Goal: Task Accomplishment & Management: Use online tool/utility

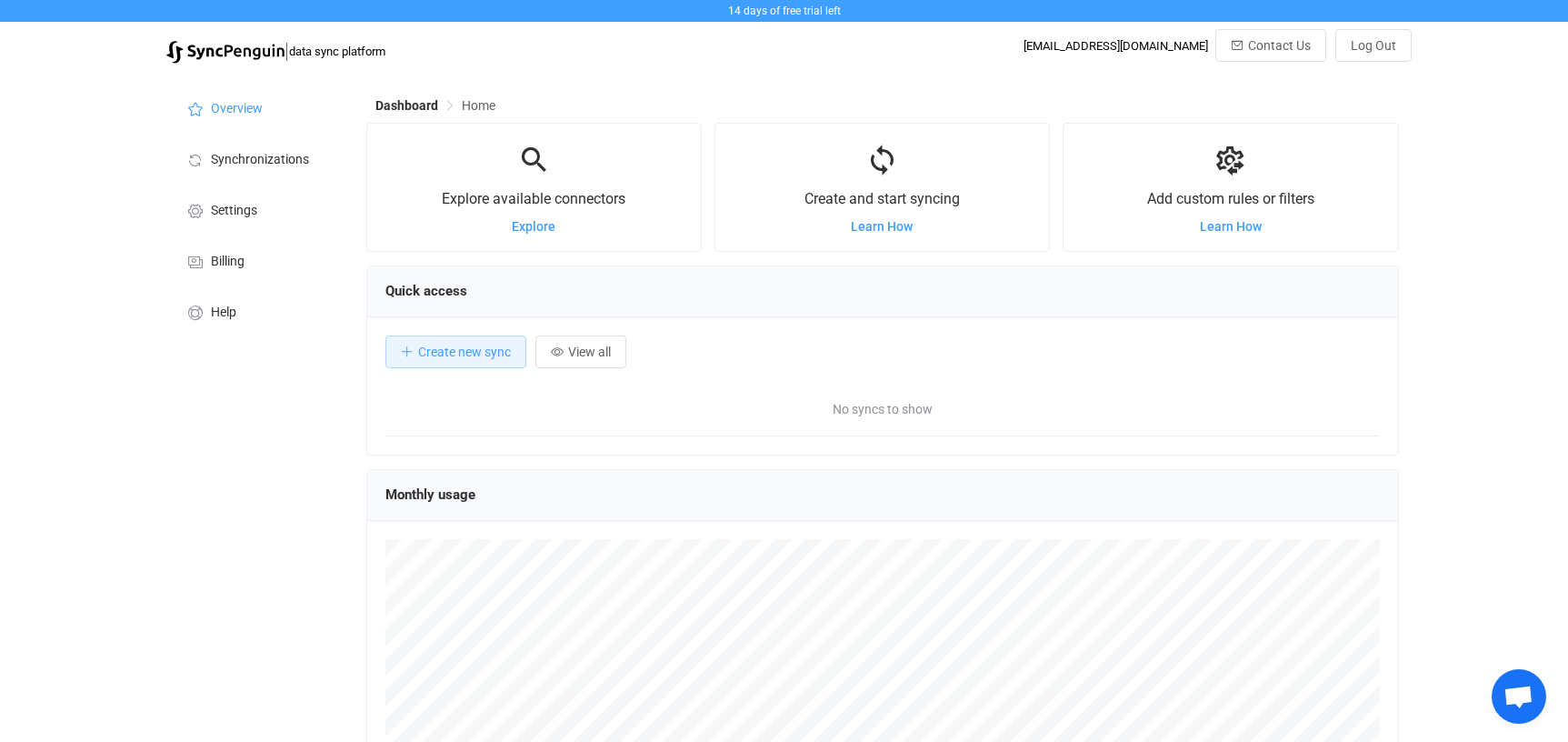
scroll to position [353, 1033]
click at [210, 217] on li "Settings" at bounding box center [257, 209] width 182 height 51
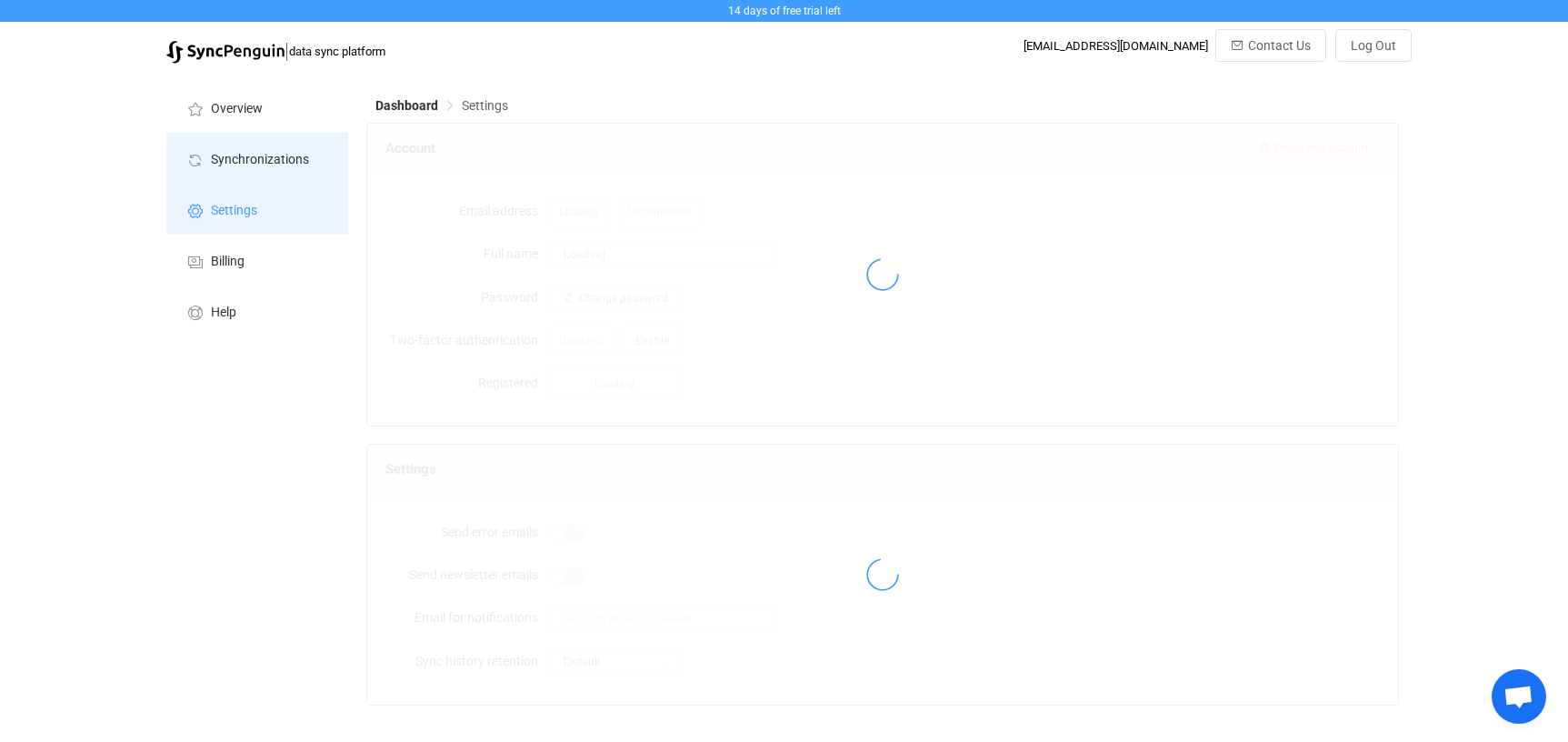
type input "Modern Talent Admin"
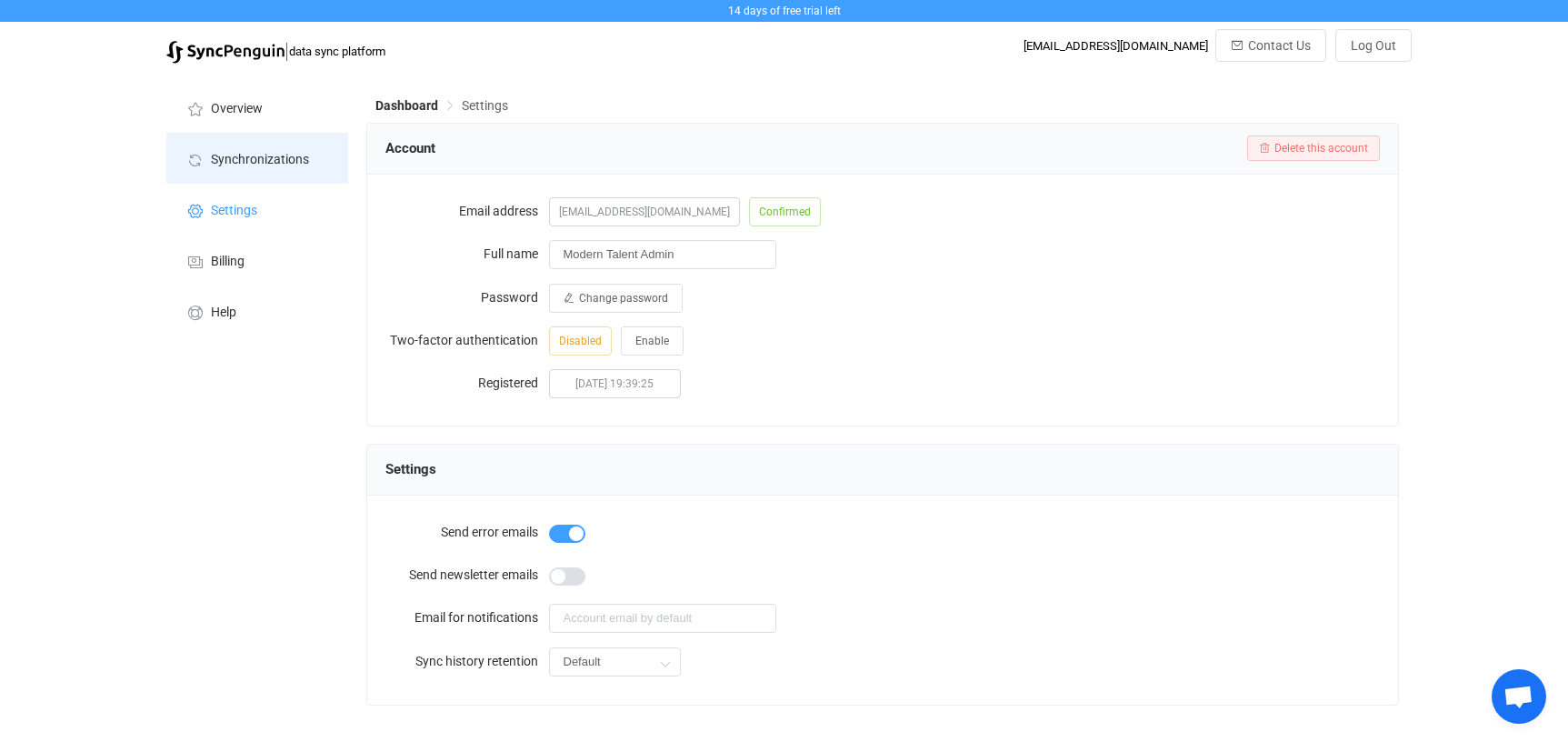
click at [239, 157] on span "Synchronizations" at bounding box center [259, 161] width 98 height 15
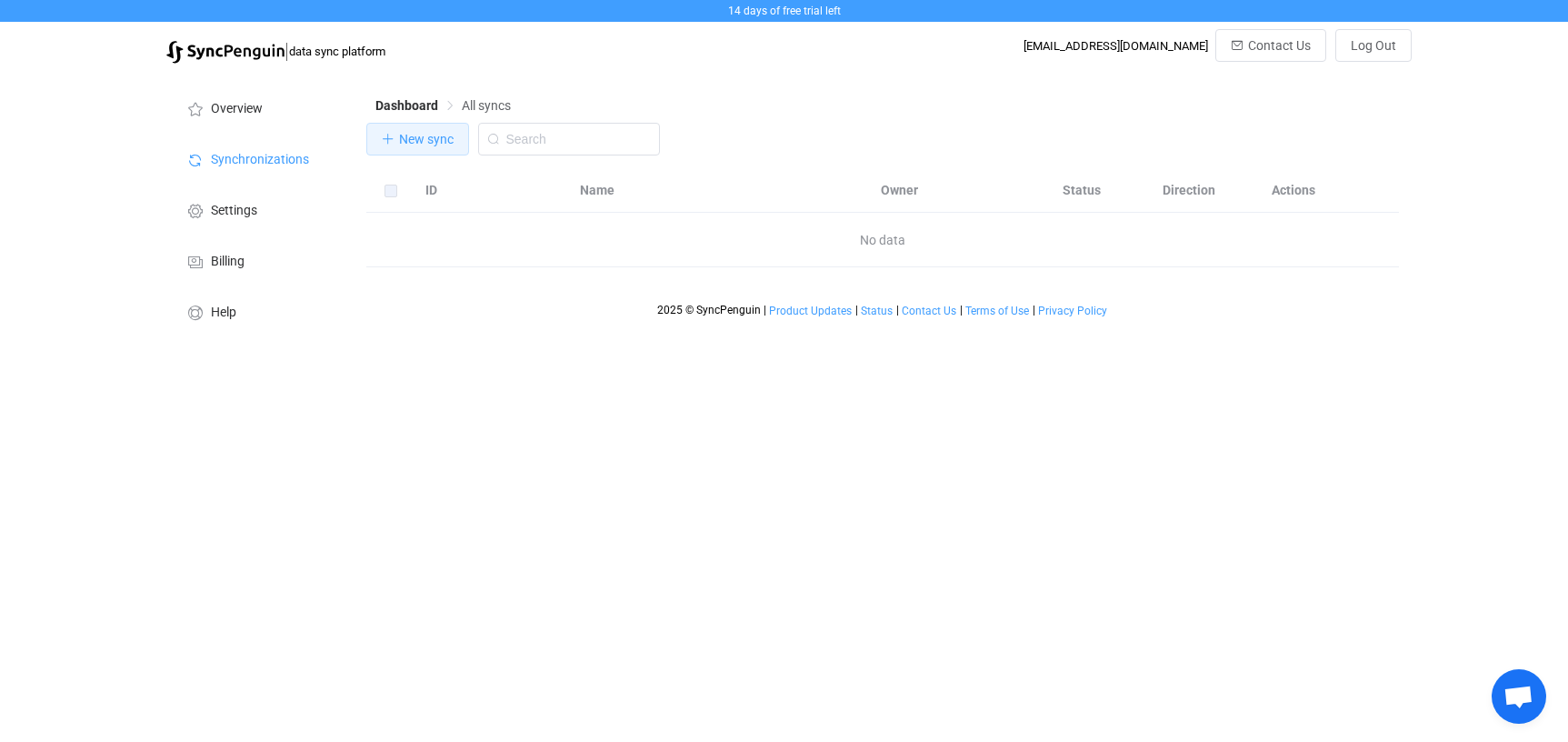
click at [415, 140] on span "New sync" at bounding box center [426, 139] width 54 height 15
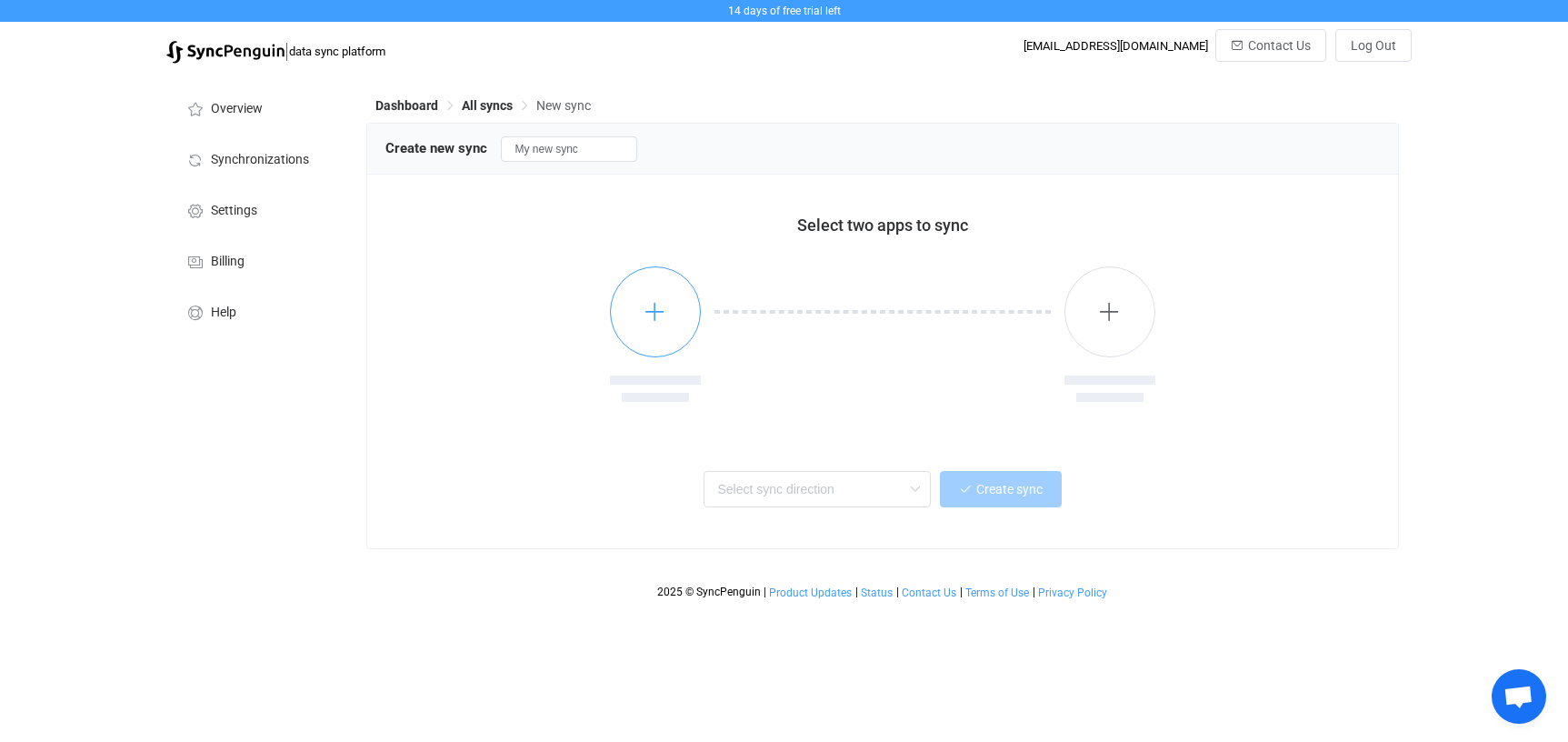
click at [664, 302] on icon "button" at bounding box center [655, 312] width 22 height 22
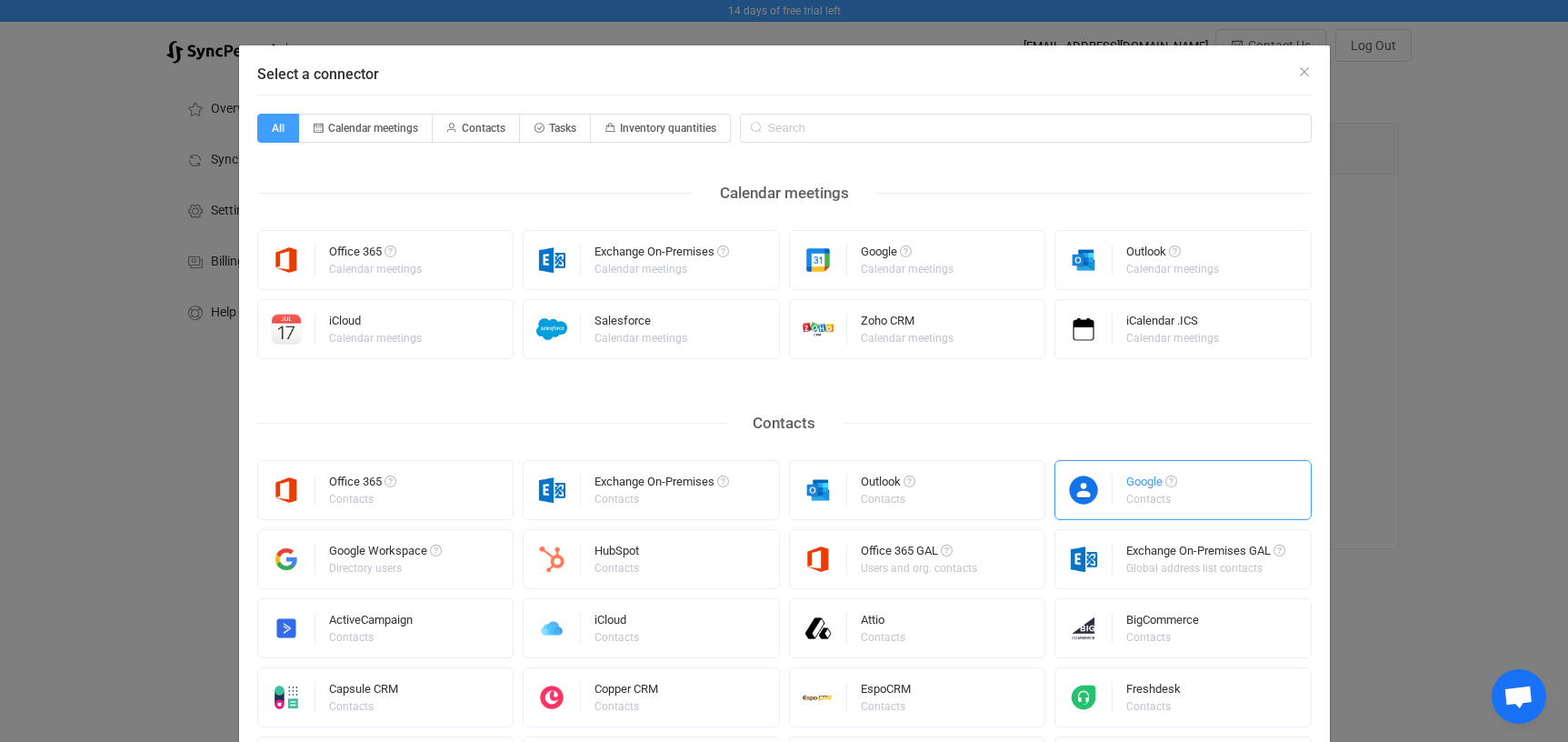
click at [1154, 494] on div "Contacts" at bounding box center [1150, 499] width 49 height 11
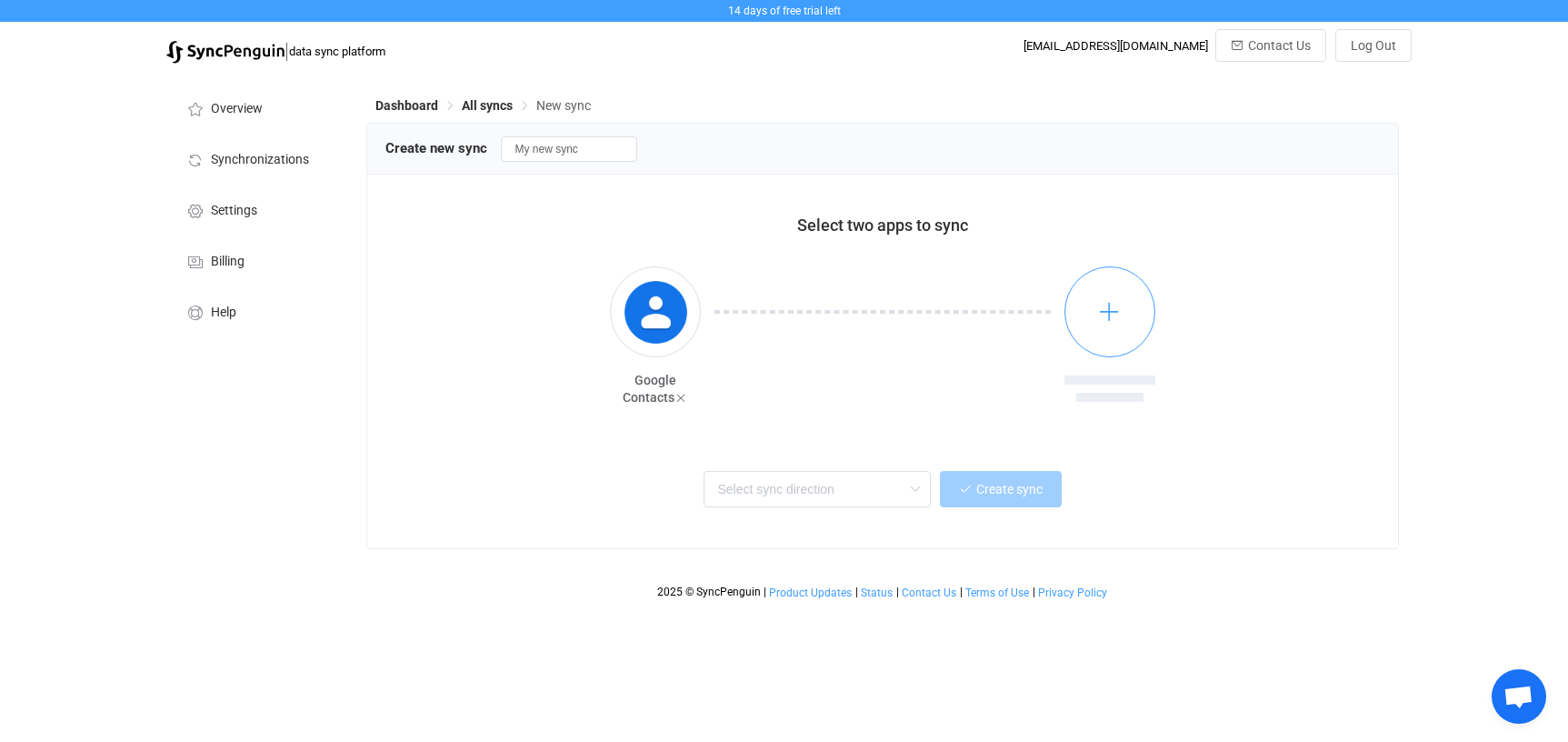
click at [1109, 312] on icon "button" at bounding box center [1109, 312] width 22 height 22
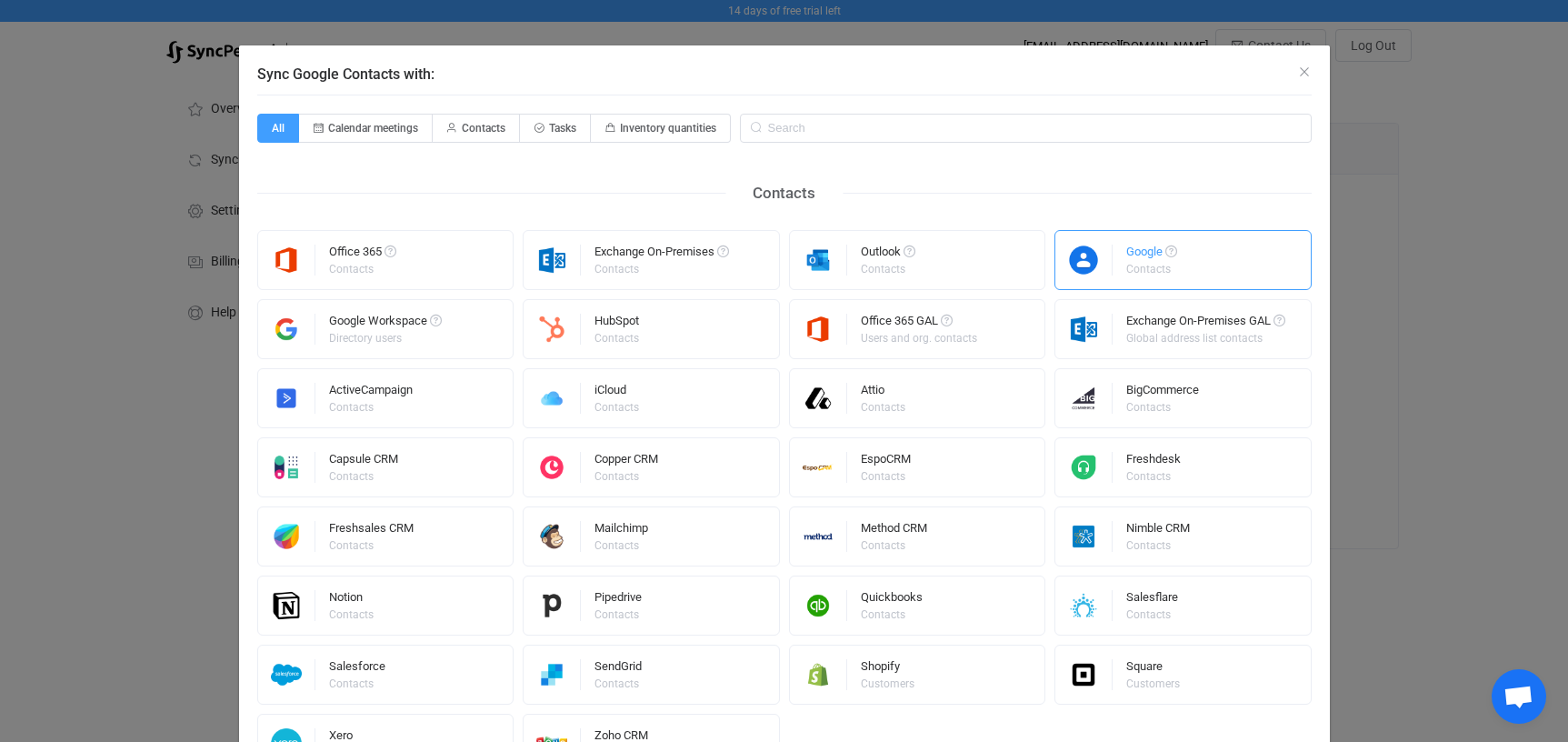
click at [1134, 258] on div "Google" at bounding box center [1151, 254] width 51 height 18
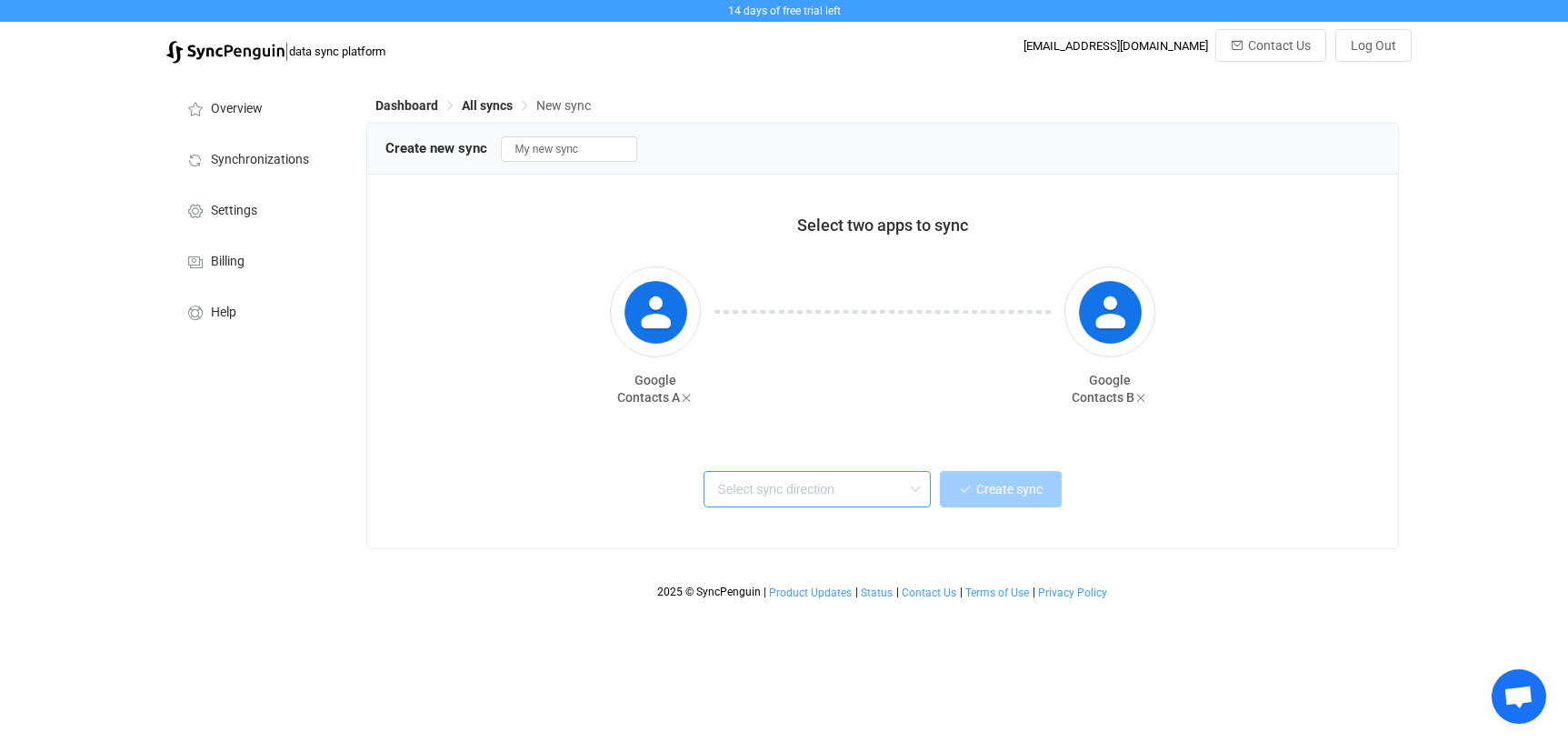
click at [855, 486] on input "text" at bounding box center [817, 489] width 228 height 36
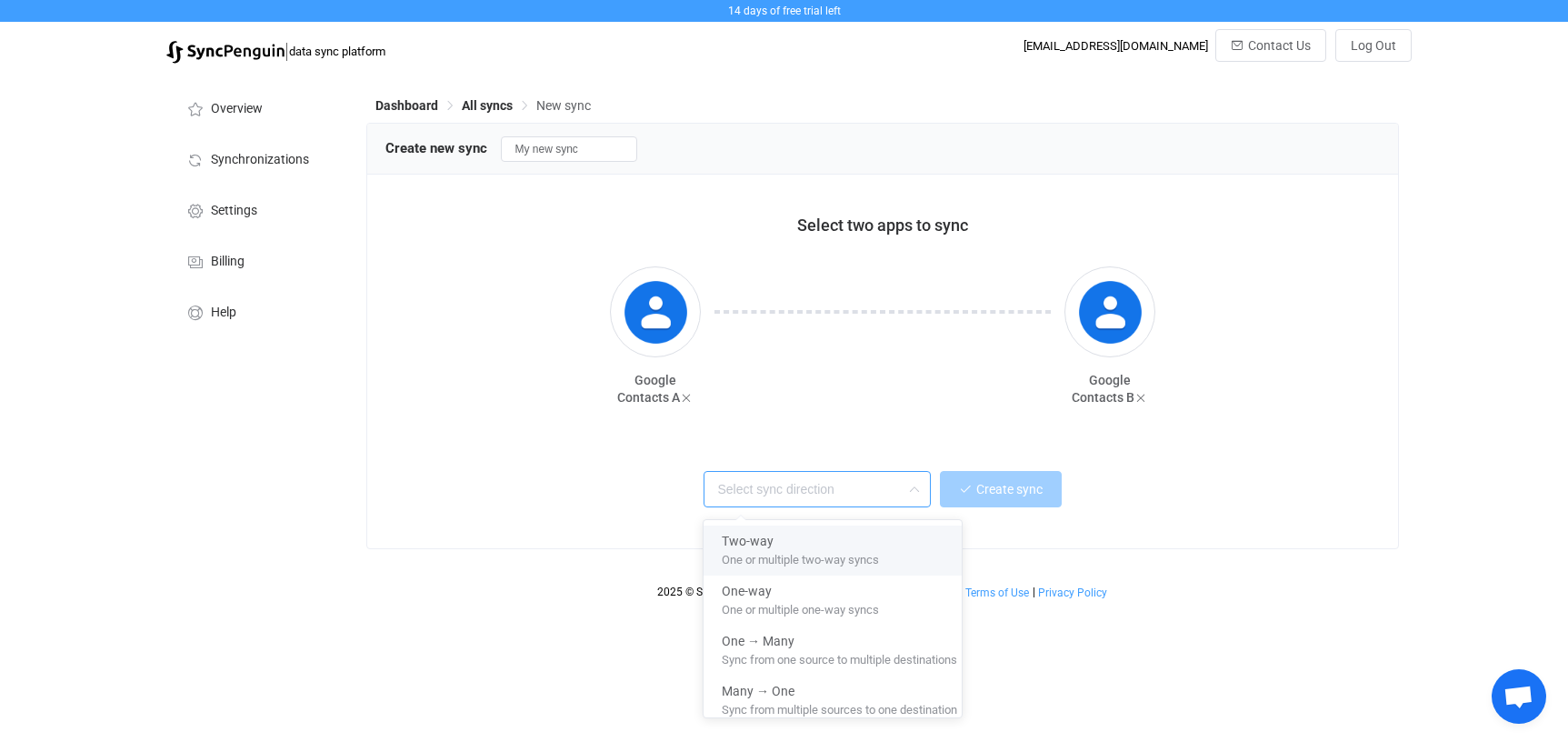
click at [885, 553] on div "One or multiple two-way syncs" at bounding box center [840, 560] width 235 height 19
type input "Two-way"
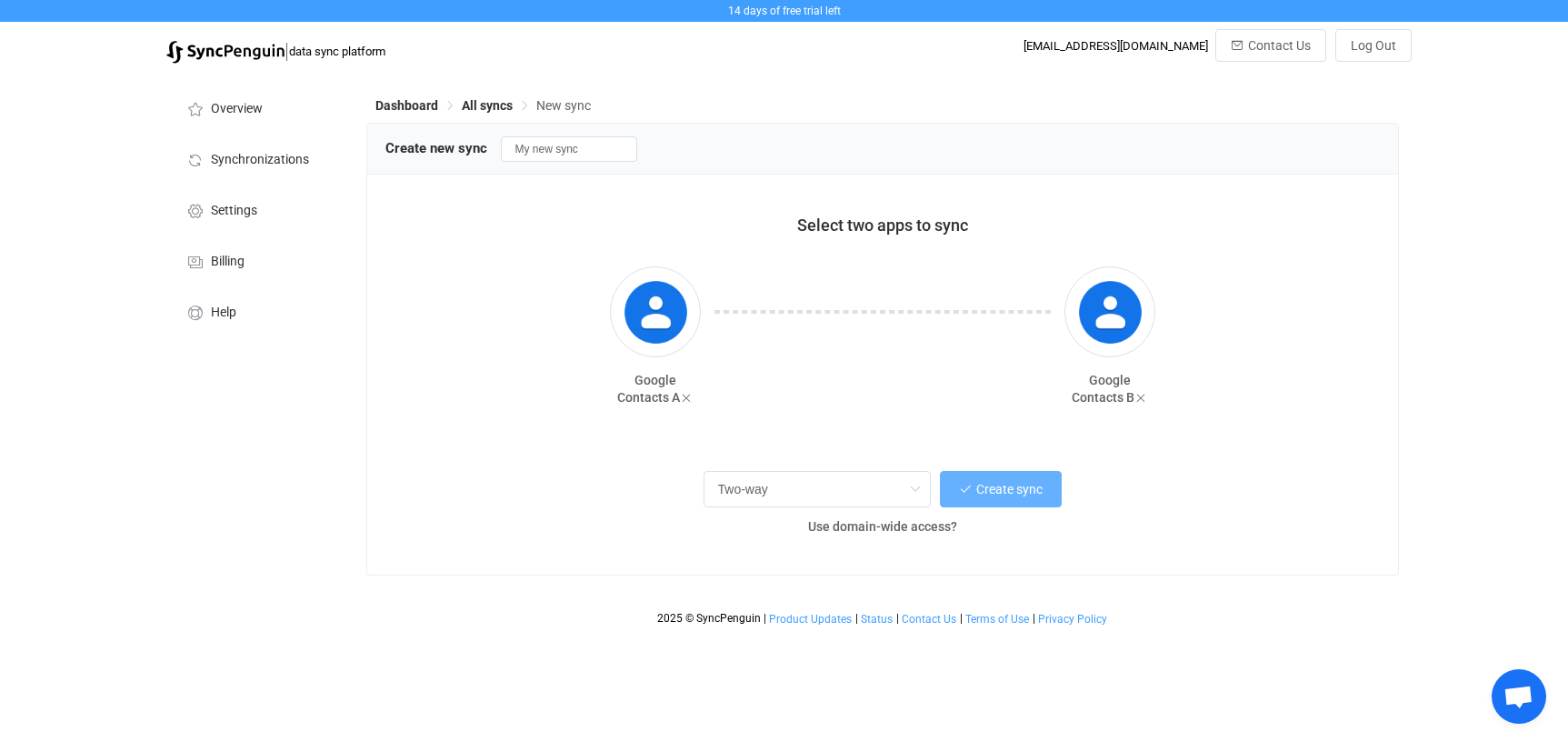
click at [1023, 495] on span "Create sync" at bounding box center [1009, 489] width 66 height 15
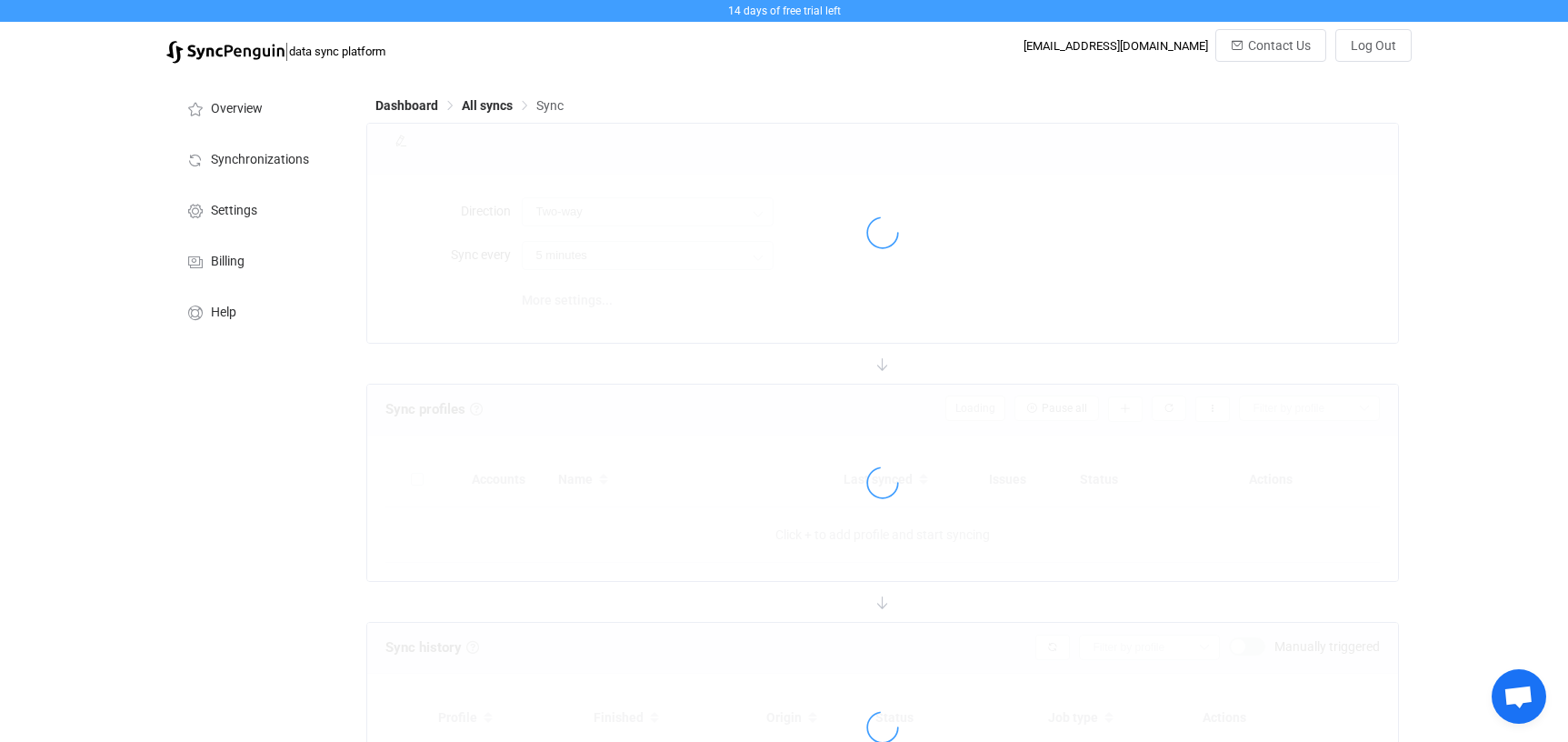
type input "10 minutes"
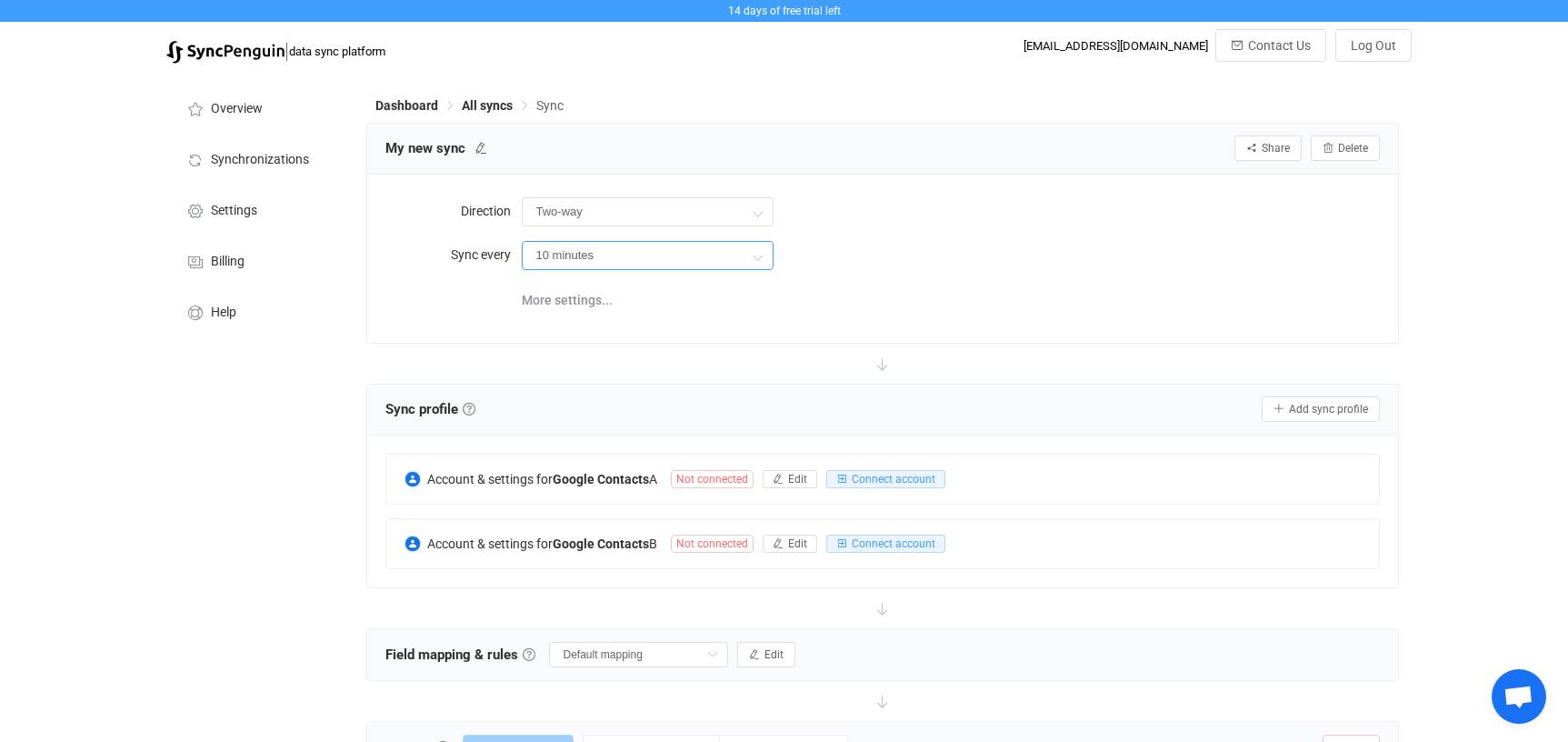
click at [743, 253] on input "10 minutes" at bounding box center [647, 255] width 252 height 29
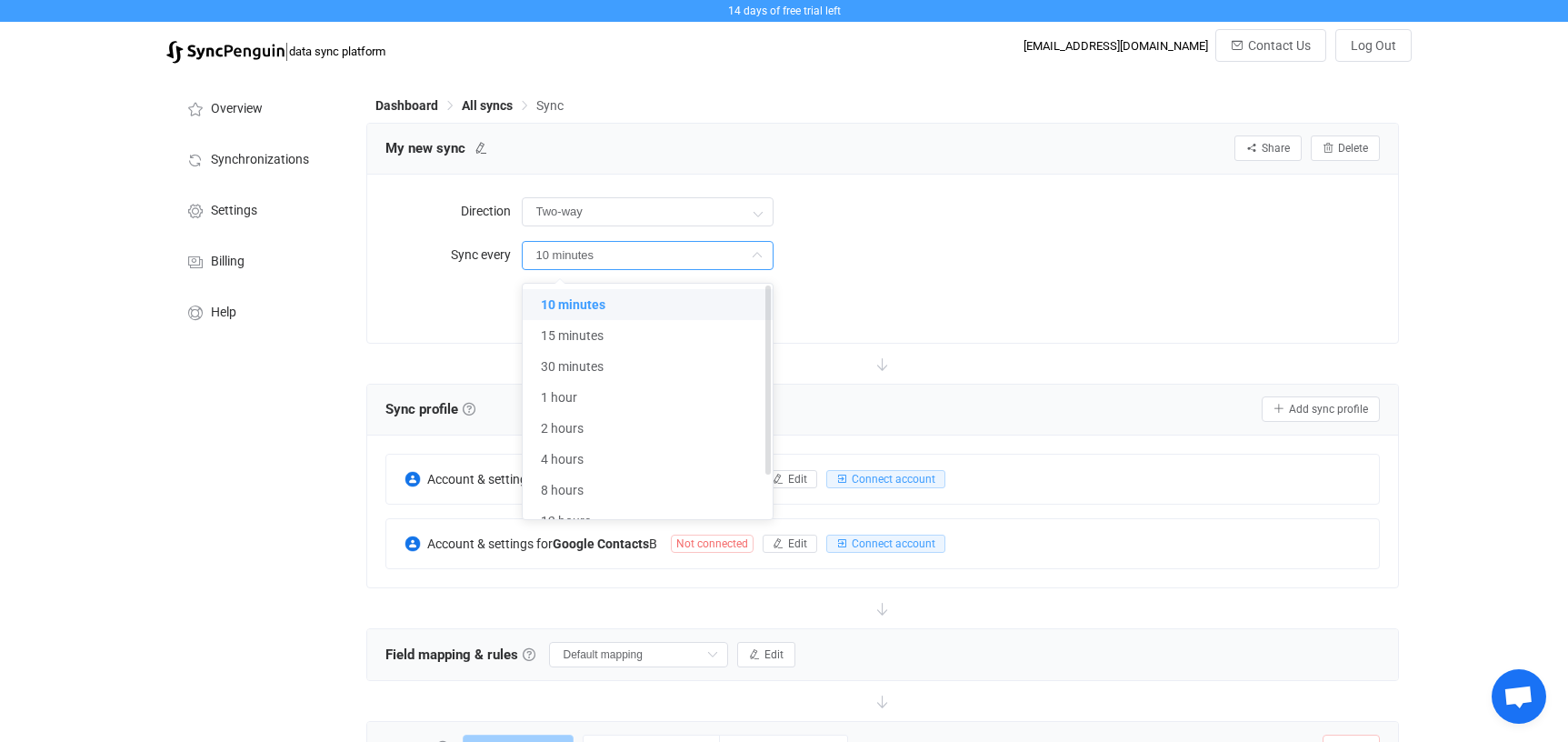
click at [728, 296] on li "10 minutes" at bounding box center [654, 304] width 264 height 31
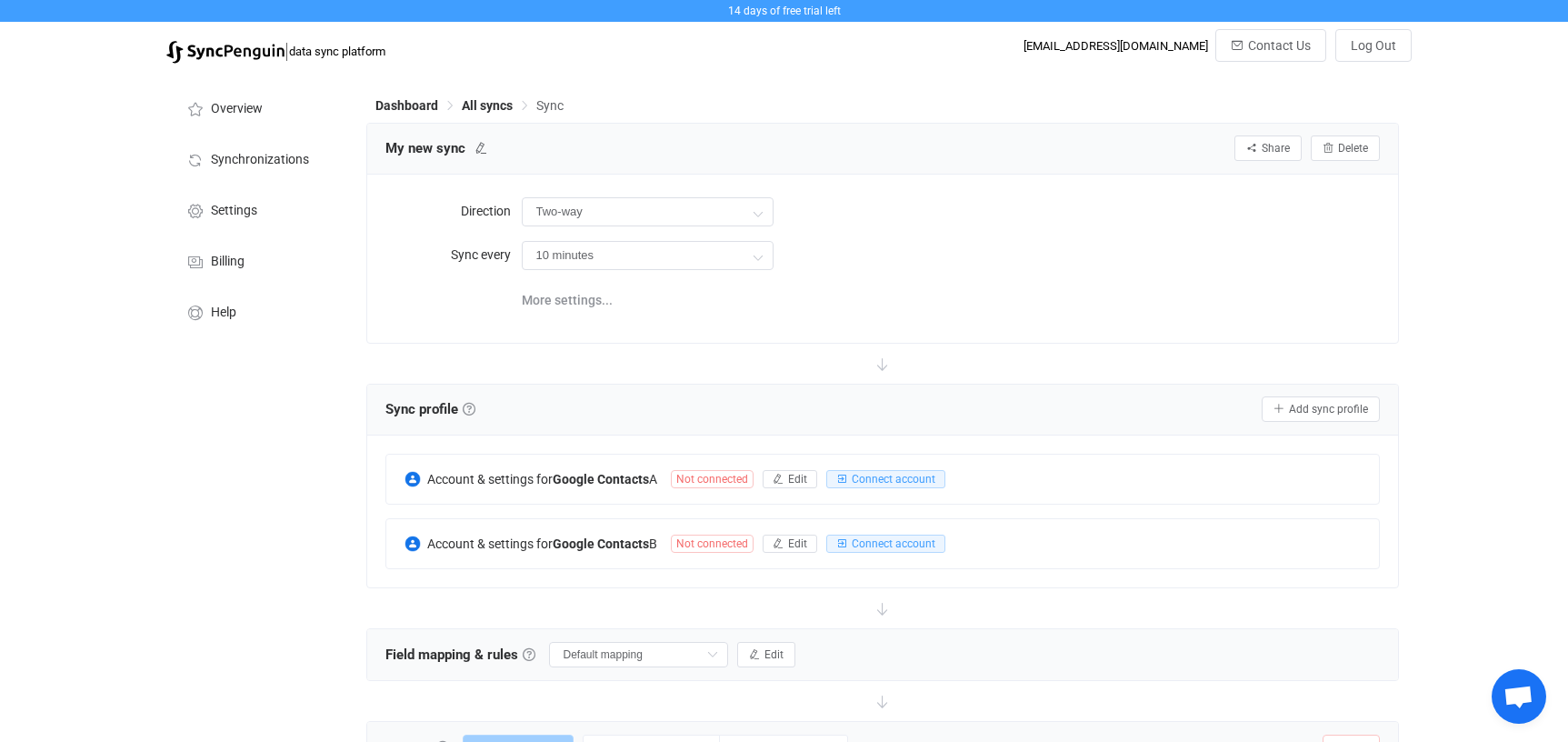
click at [908, 271] on div "10 minutes" at bounding box center [951, 255] width 858 height 37
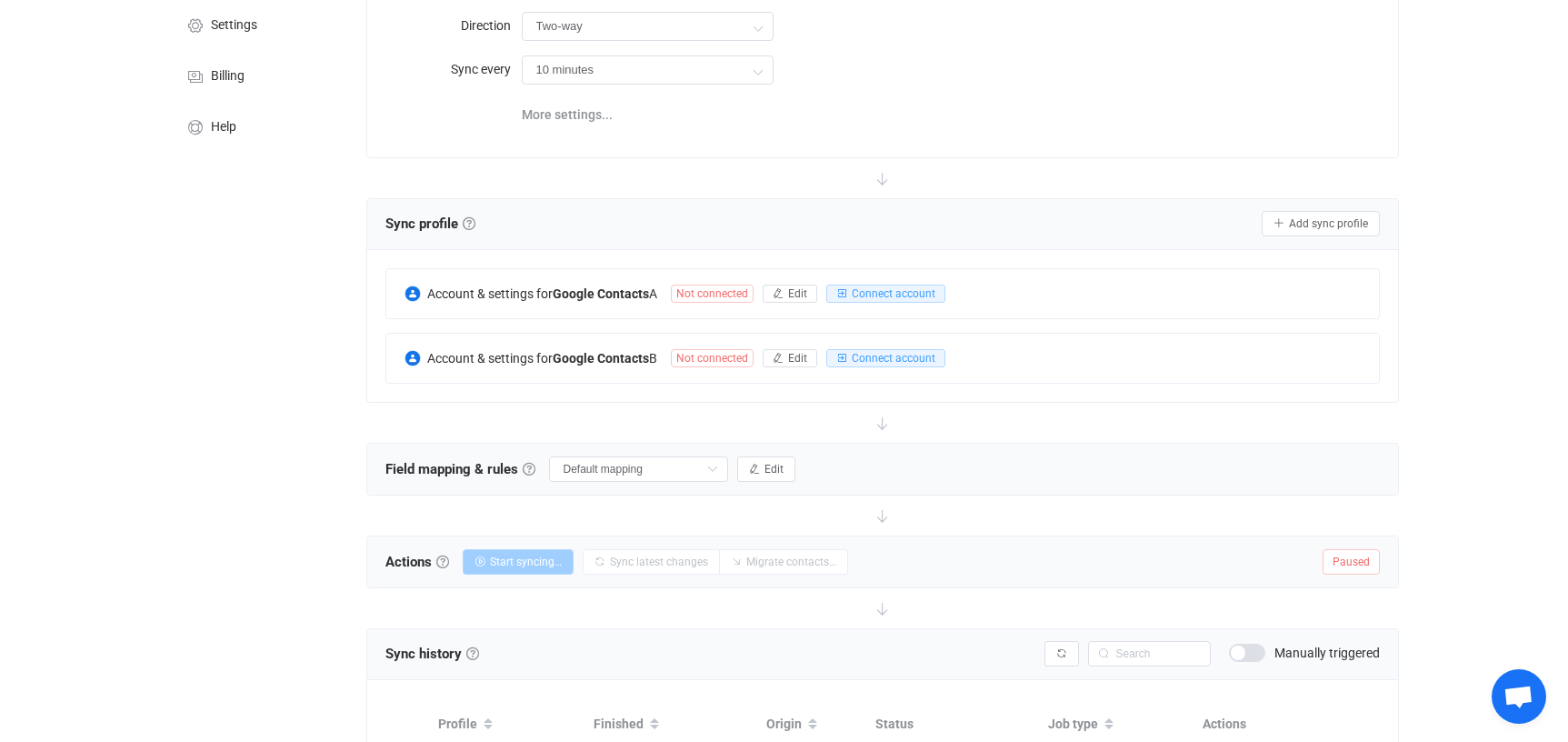
scroll to position [235, 0]
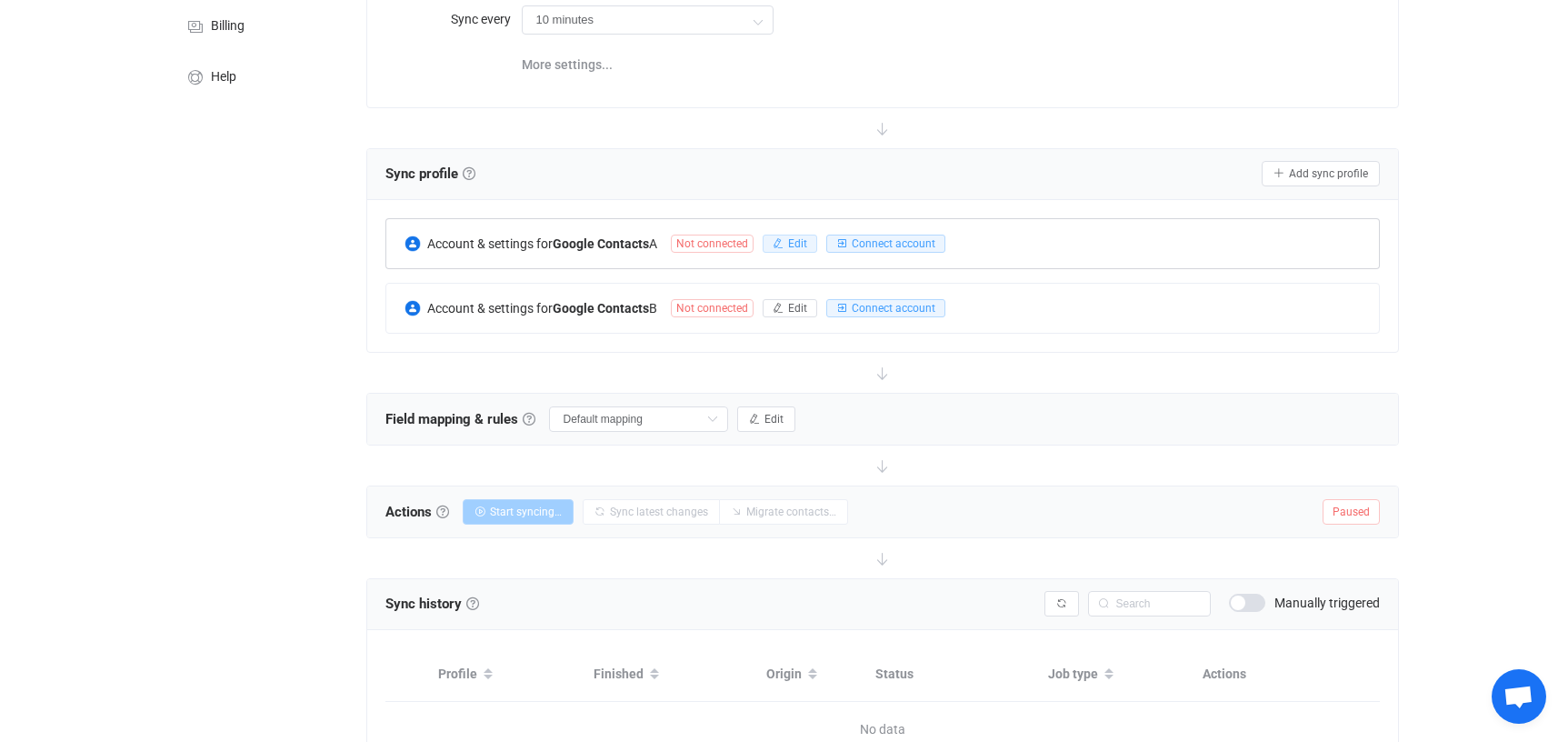
click at [793, 237] on span "Edit" at bounding box center [798, 244] width 19 height 13
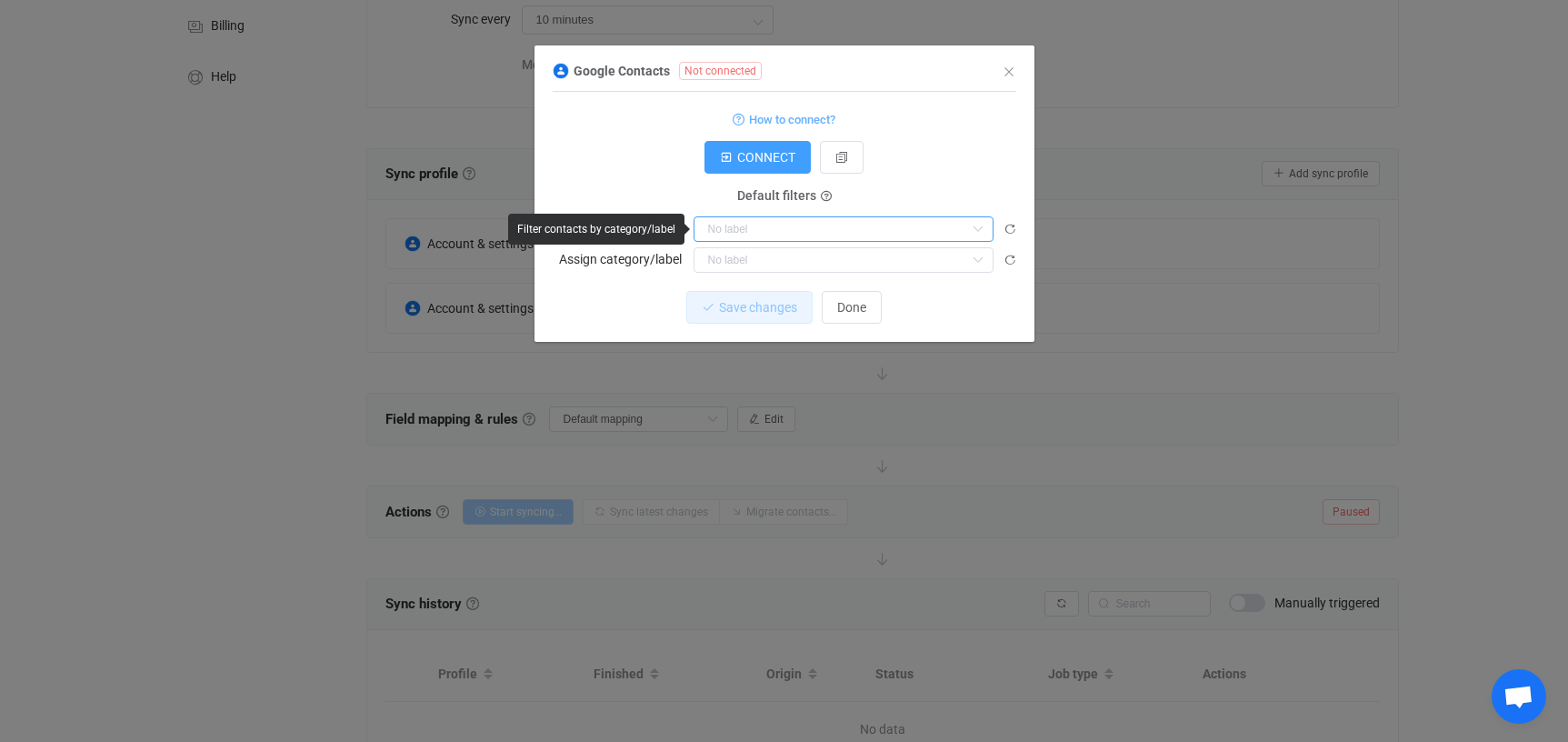
click at [797, 230] on input "dialog" at bounding box center [844, 229] width 300 height 25
click at [1005, 65] on icon "Close" at bounding box center [1009, 72] width 15 height 15
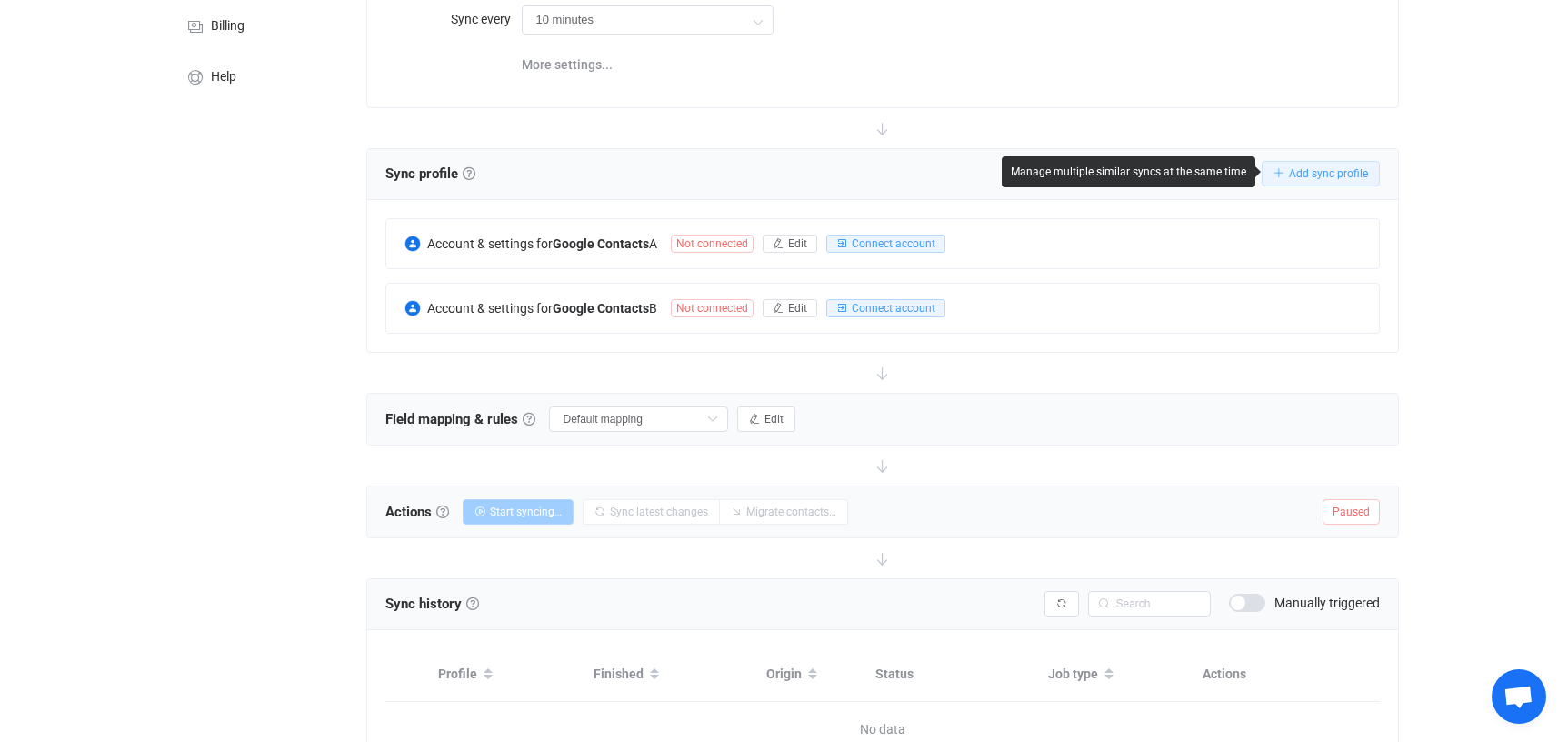
click at [1295, 171] on span "Add sync profile" at bounding box center [1328, 174] width 79 height 13
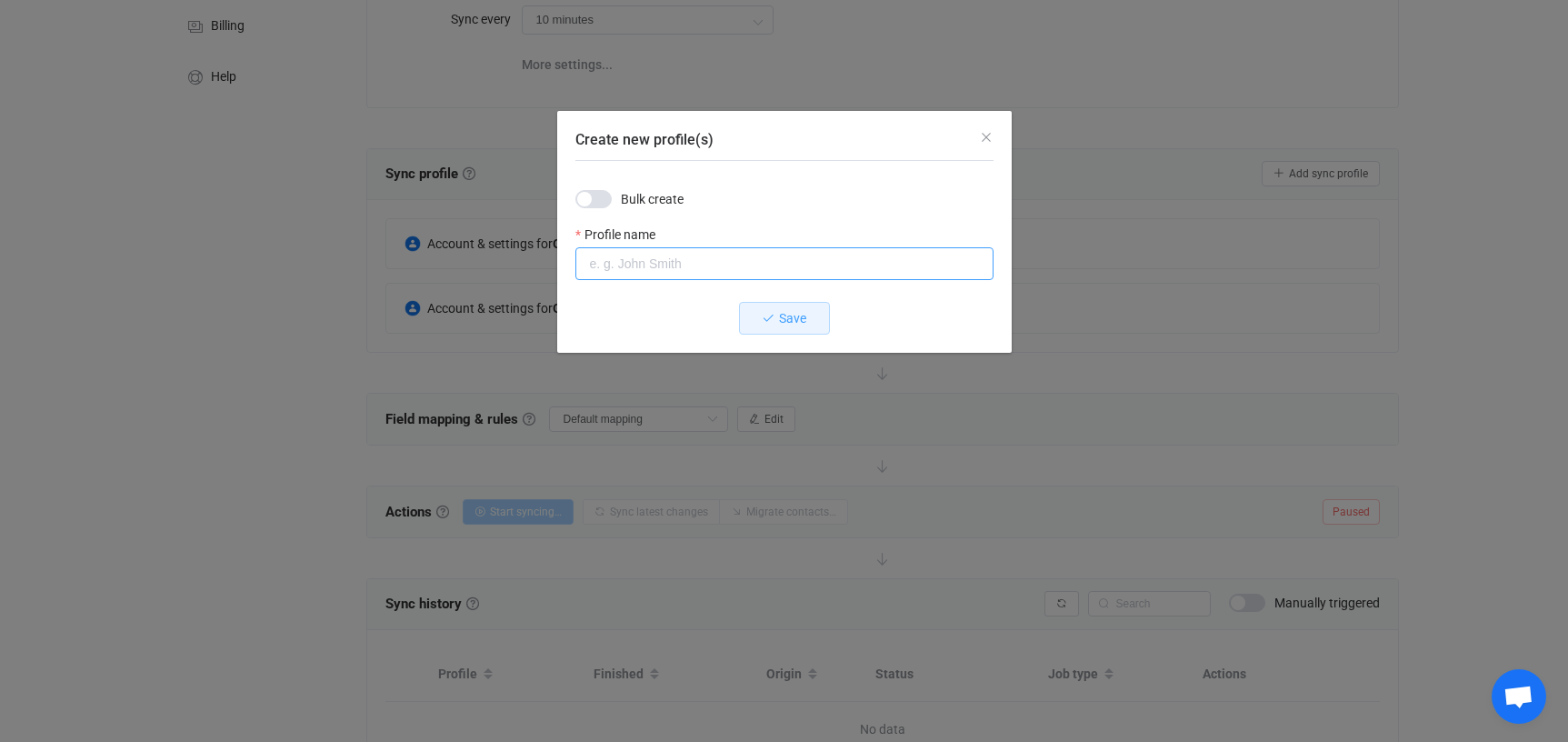
click at [609, 264] on input "Create new profile(s)" at bounding box center [784, 263] width 418 height 33
type input "Admin Email"
click at [766, 317] on icon "Create new profile(s)" at bounding box center [769, 318] width 13 height 13
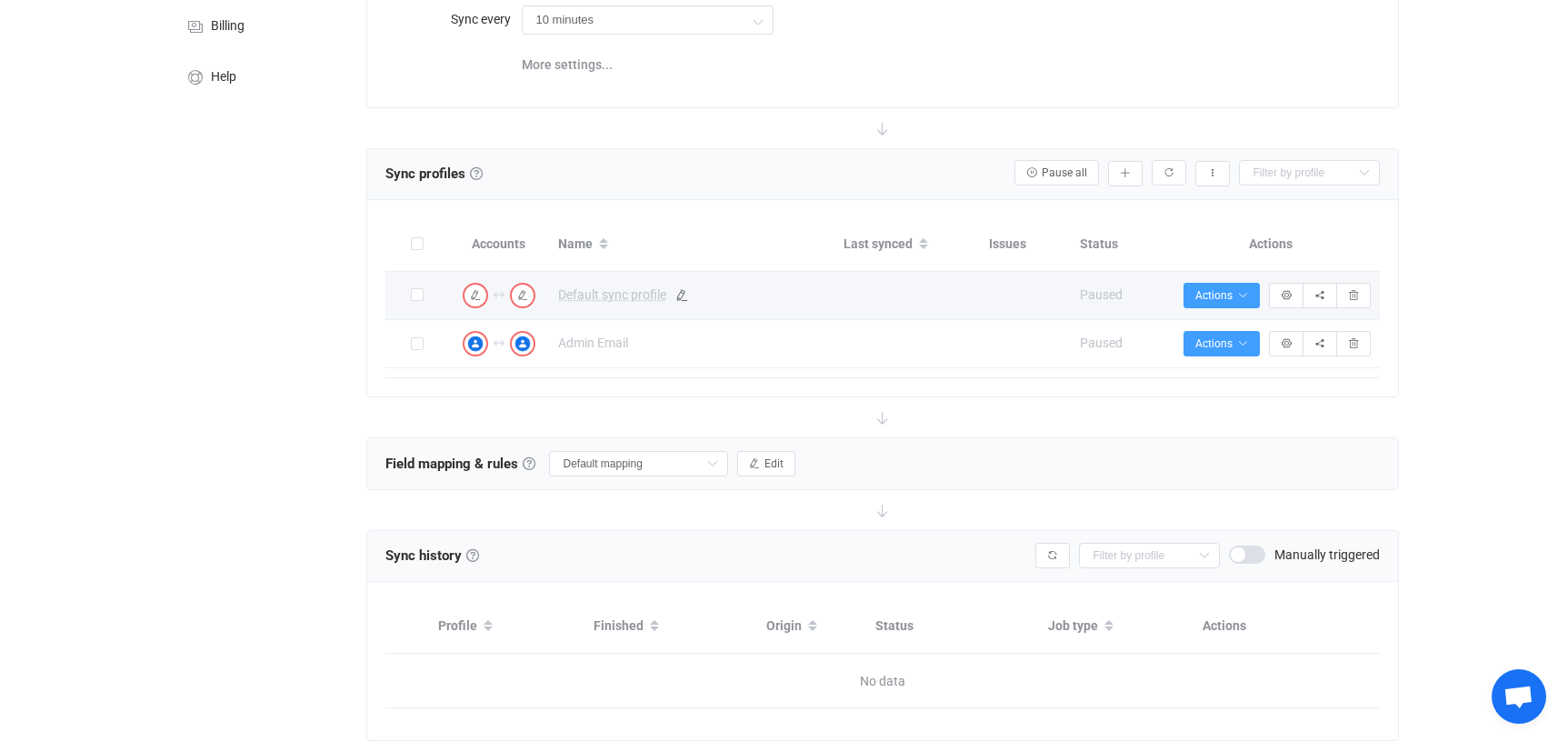
click at [694, 290] on span "Default sync profile" at bounding box center [691, 295] width 267 height 21
click at [682, 291] on icon at bounding box center [682, 296] width 13 height 13
click at [819, 293] on icon at bounding box center [819, 297] width 13 height 13
click at [679, 291] on icon at bounding box center [682, 296] width 13 height 13
drag, startPoint x: 644, startPoint y: 294, endPoint x: 540, endPoint y: 294, distance: 104.0
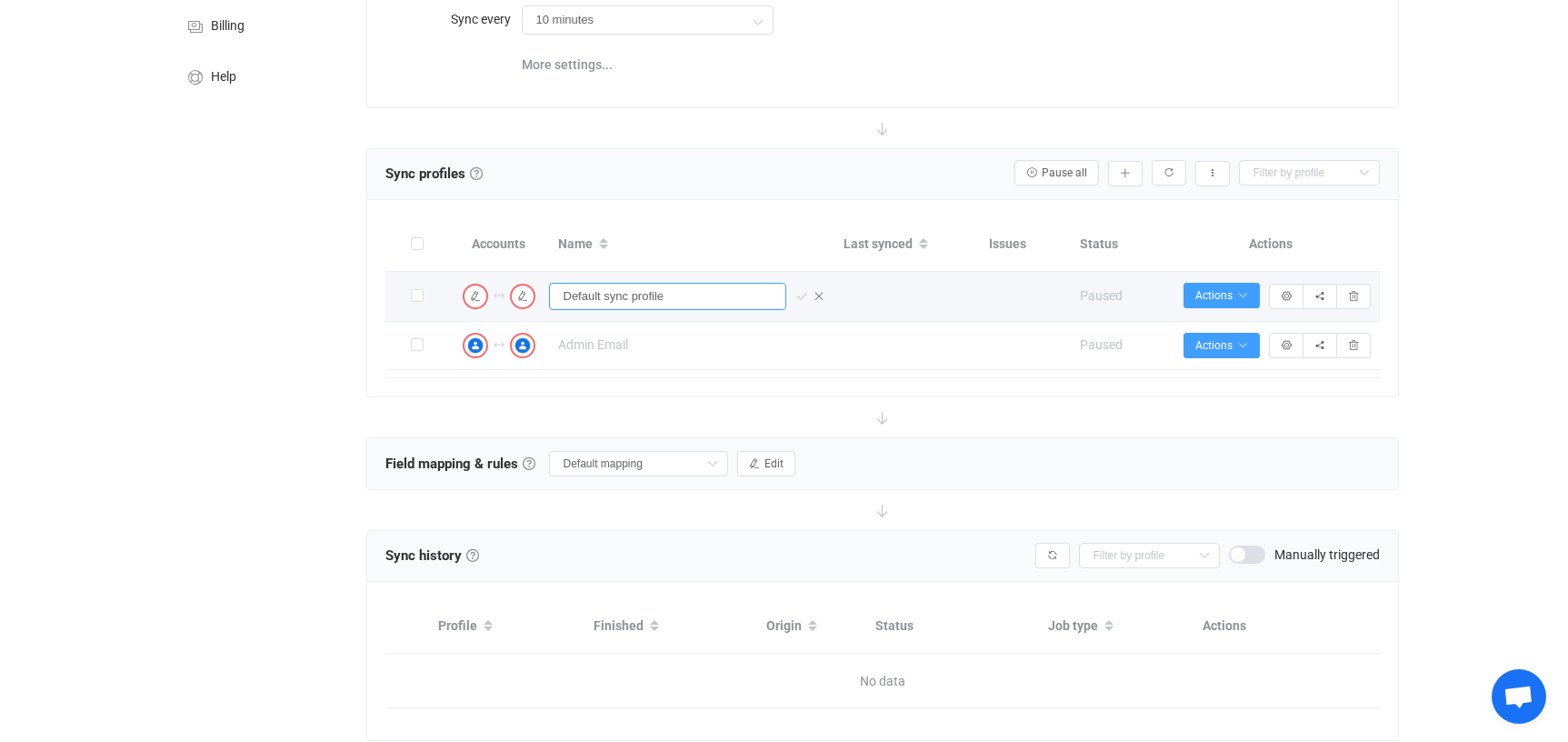
click at [540, 294] on tr "Connection results Connection results Default sync profile Syncing issues Pause…" at bounding box center [882, 297] width 994 height 50
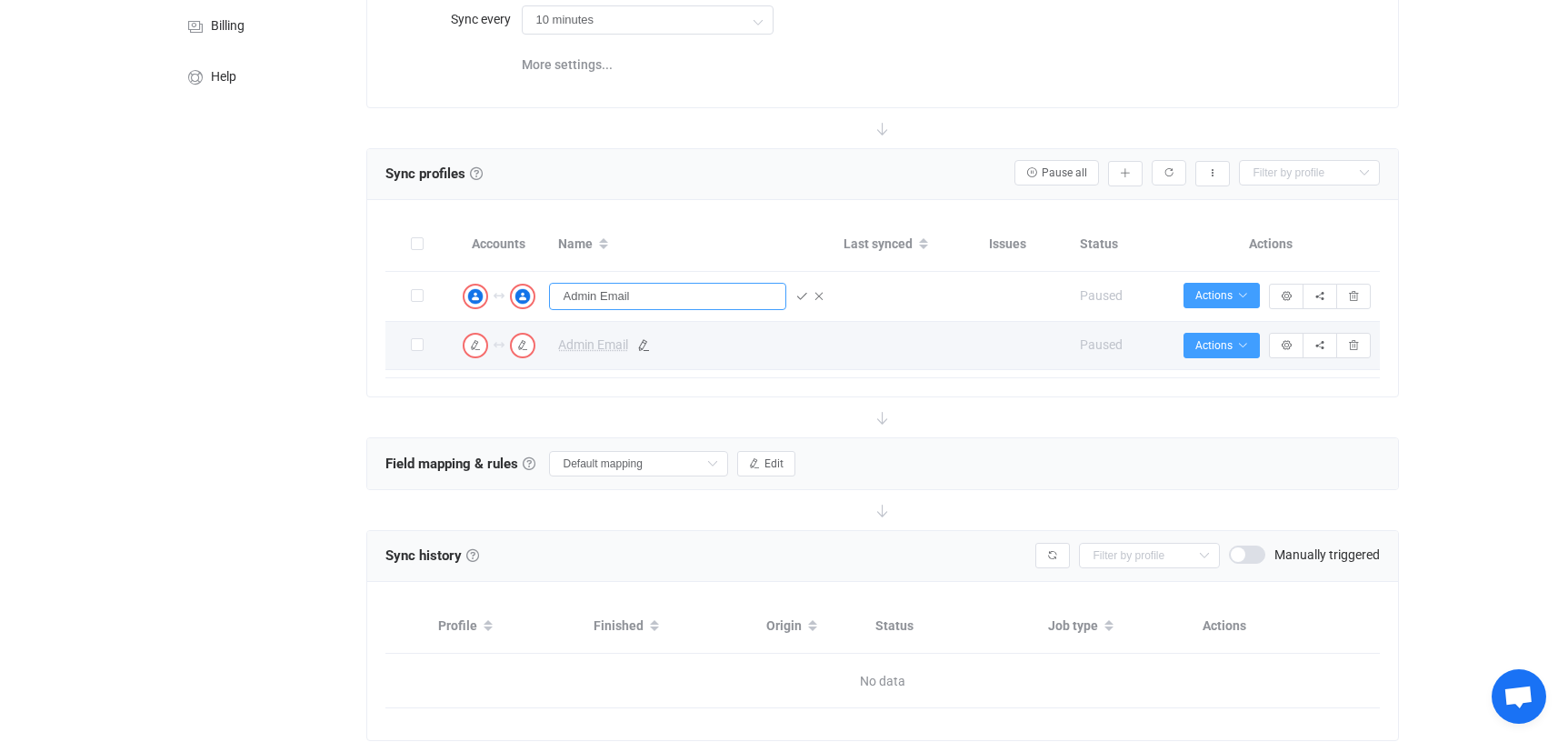
type input "Admin Email"
click at [607, 340] on span "Admin Email" at bounding box center [592, 345] width 70 height 21
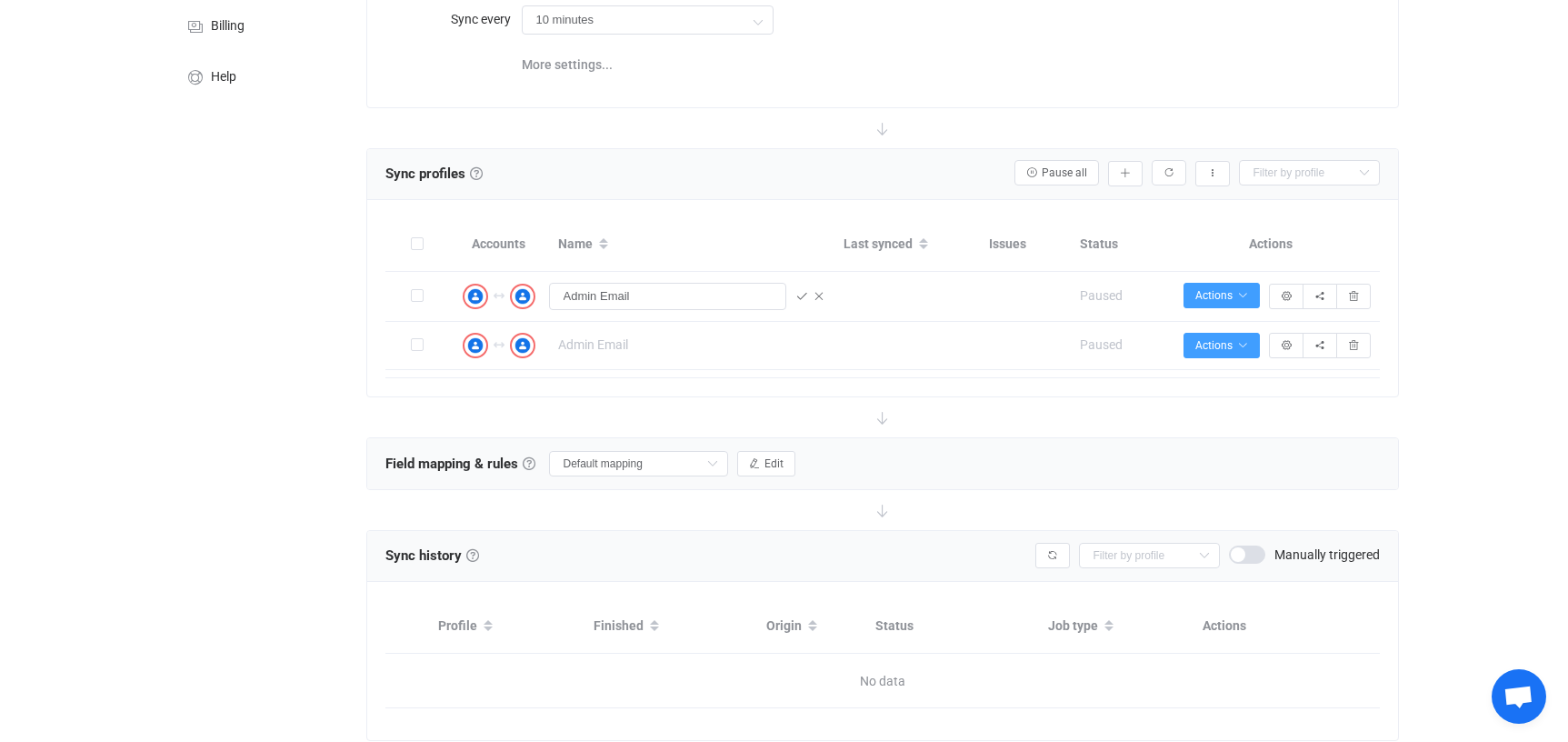
type input "Admin Email"
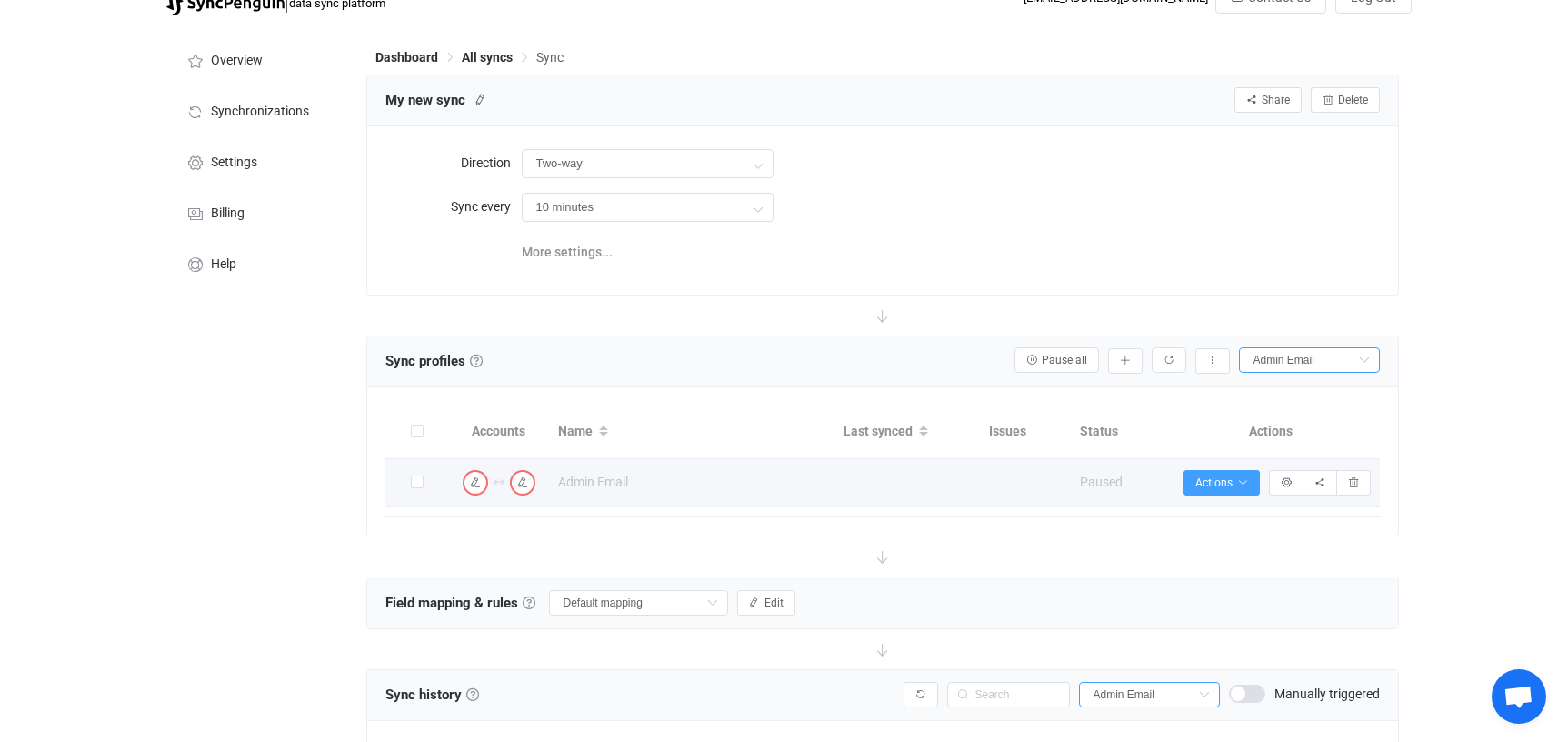
scroll to position [0, 0]
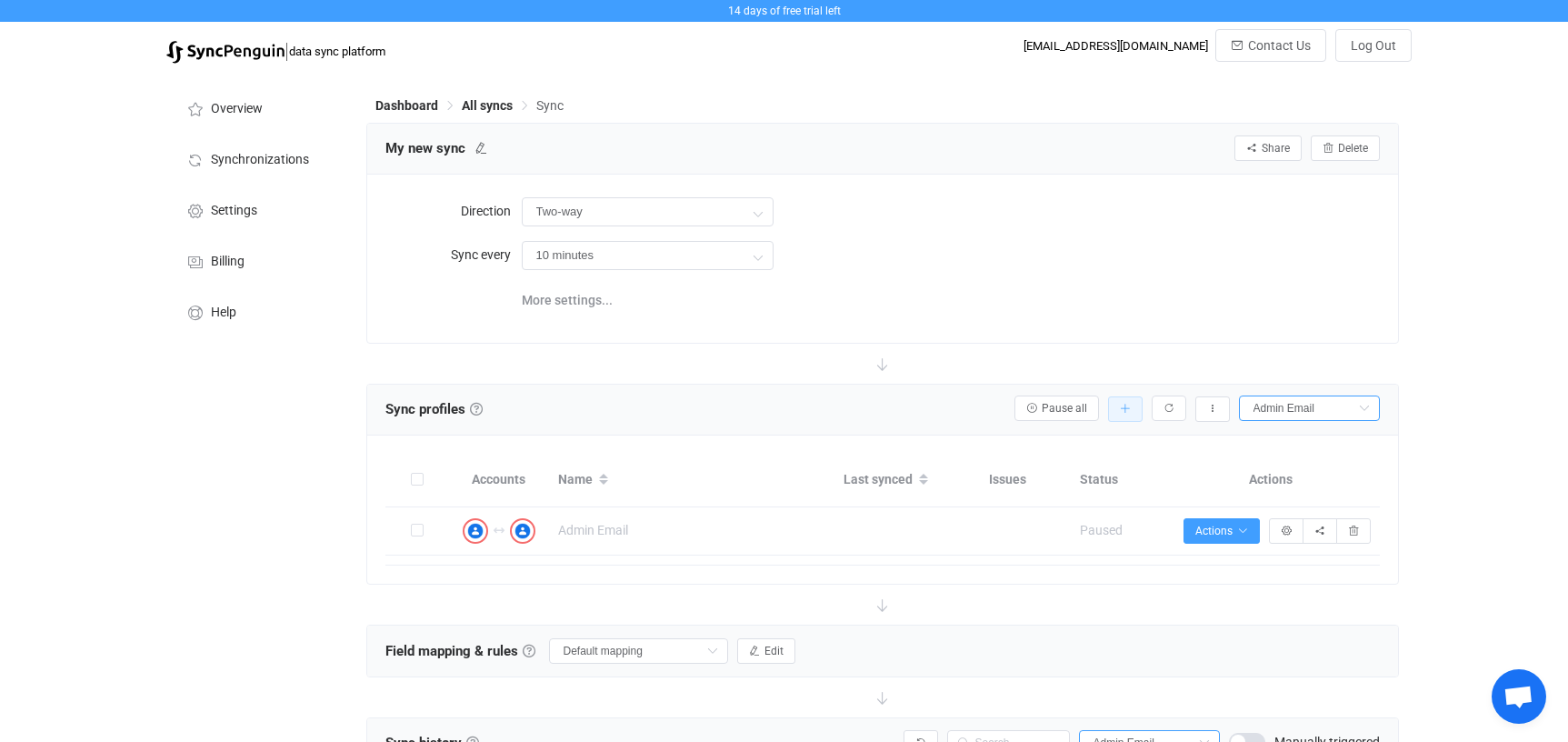
click at [1124, 411] on icon "button" at bounding box center [1126, 410] width 11 height 11
click at [570, 587] on div at bounding box center [882, 605] width 1033 height 40
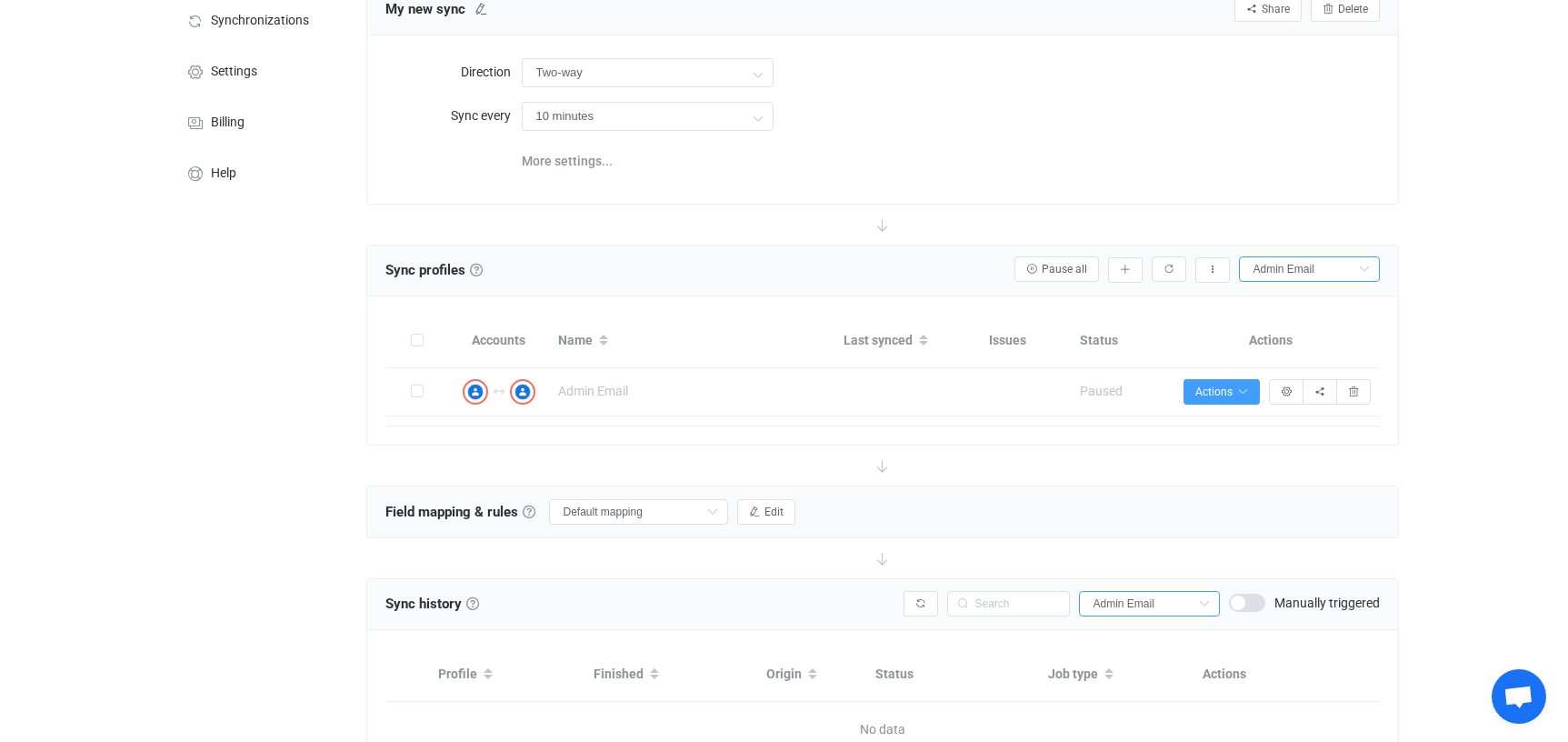
scroll to position [208, 0]
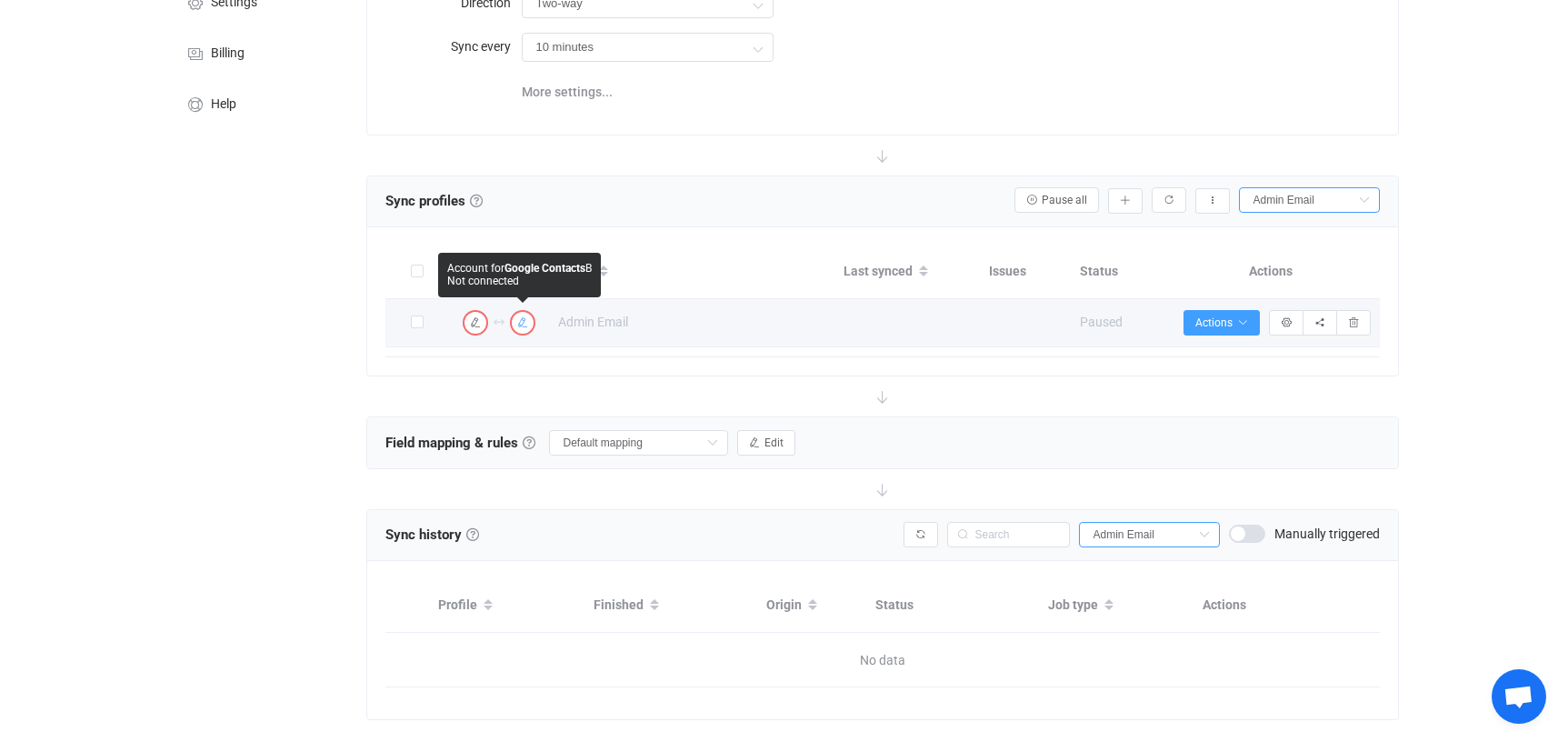
click at [523, 321] on icon "button" at bounding box center [522, 323] width 11 height 11
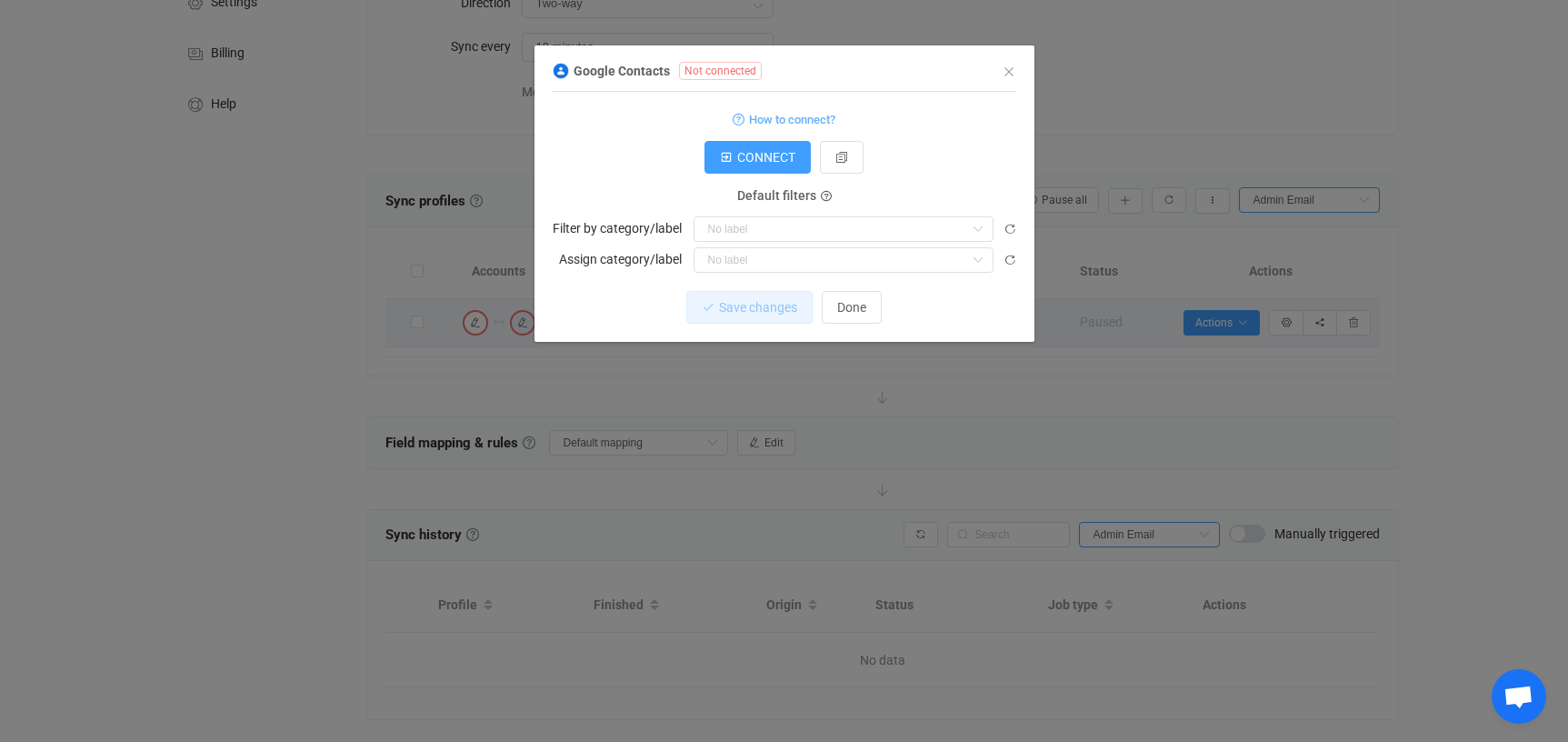
click at [476, 321] on div "Google Contacts Not connected 1 Standard output: Output saved to the file How t…" at bounding box center [784, 371] width 1568 height 742
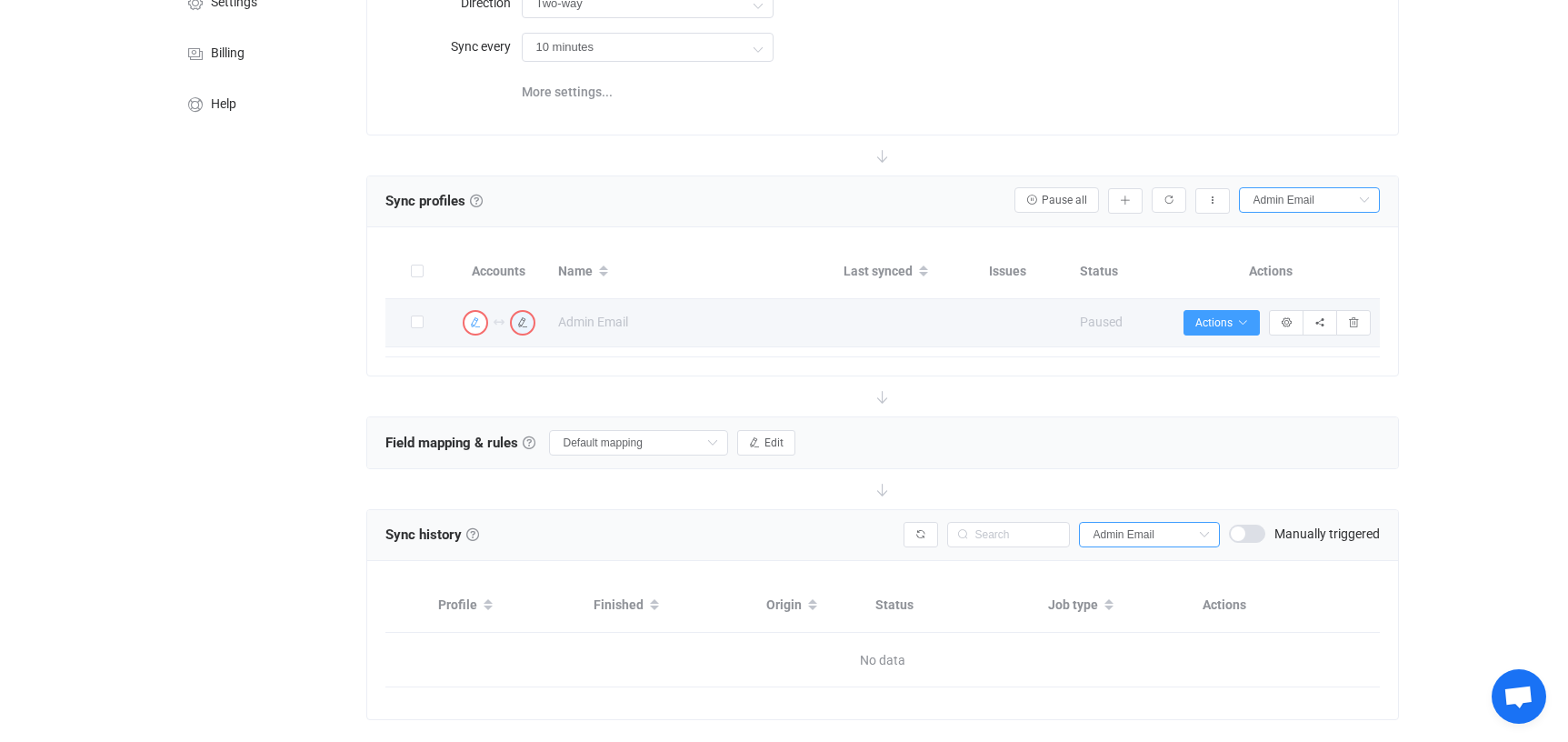
click at [476, 322] on icon "button" at bounding box center [476, 323] width 11 height 11
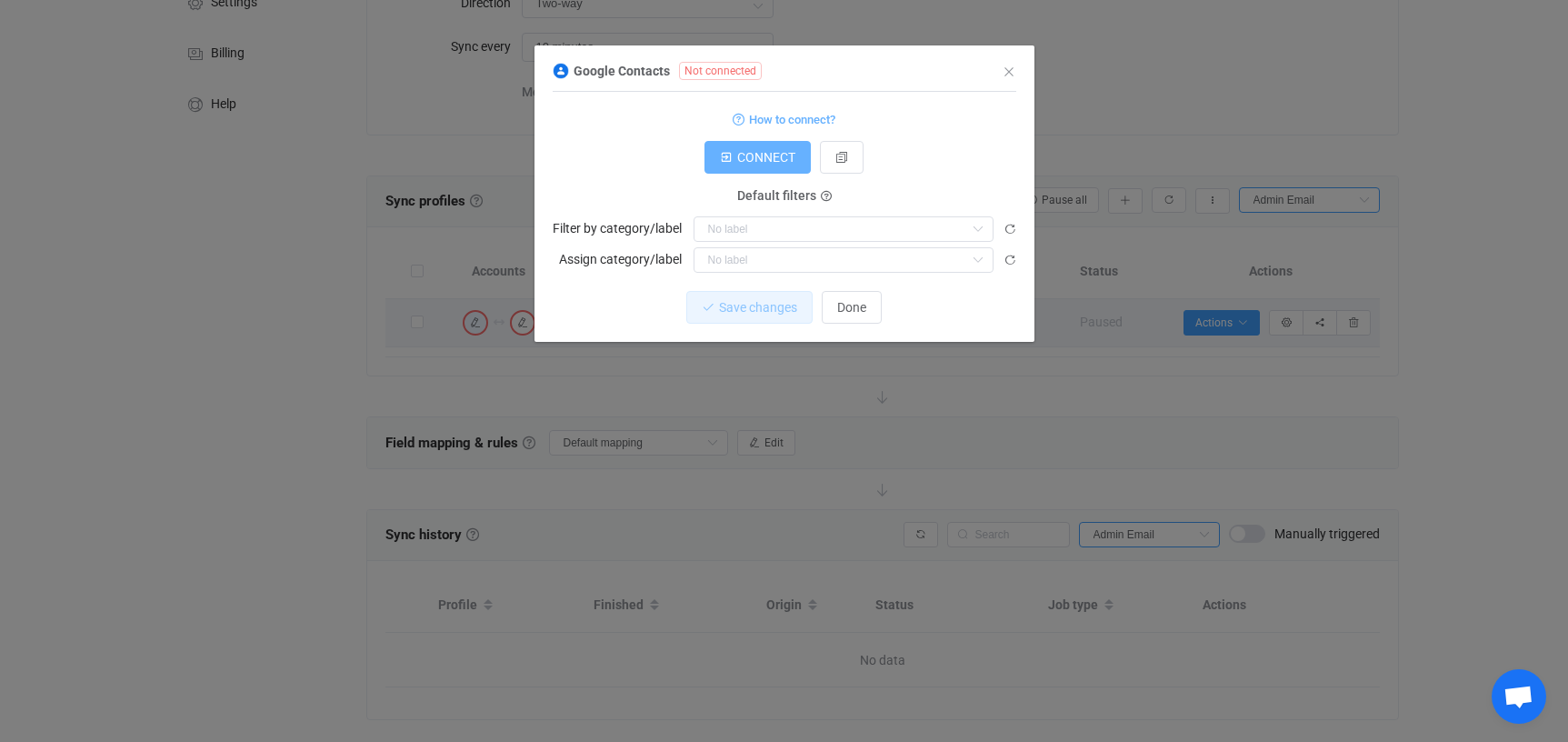
click at [757, 155] on span "CONNECT" at bounding box center [766, 158] width 58 height 15
click at [856, 310] on span "Done" at bounding box center [851, 308] width 29 height 15
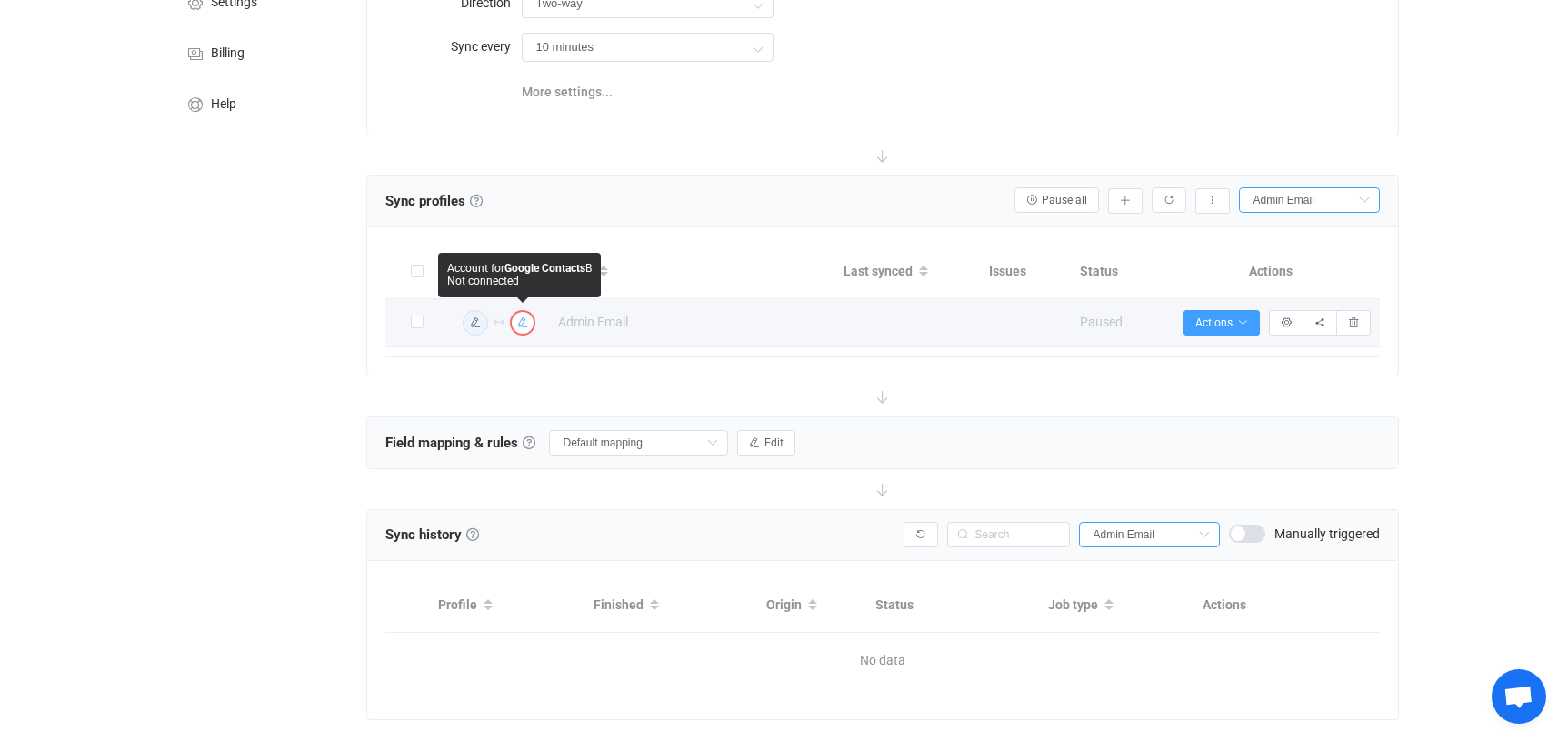
click at [520, 324] on icon "button" at bounding box center [522, 323] width 11 height 11
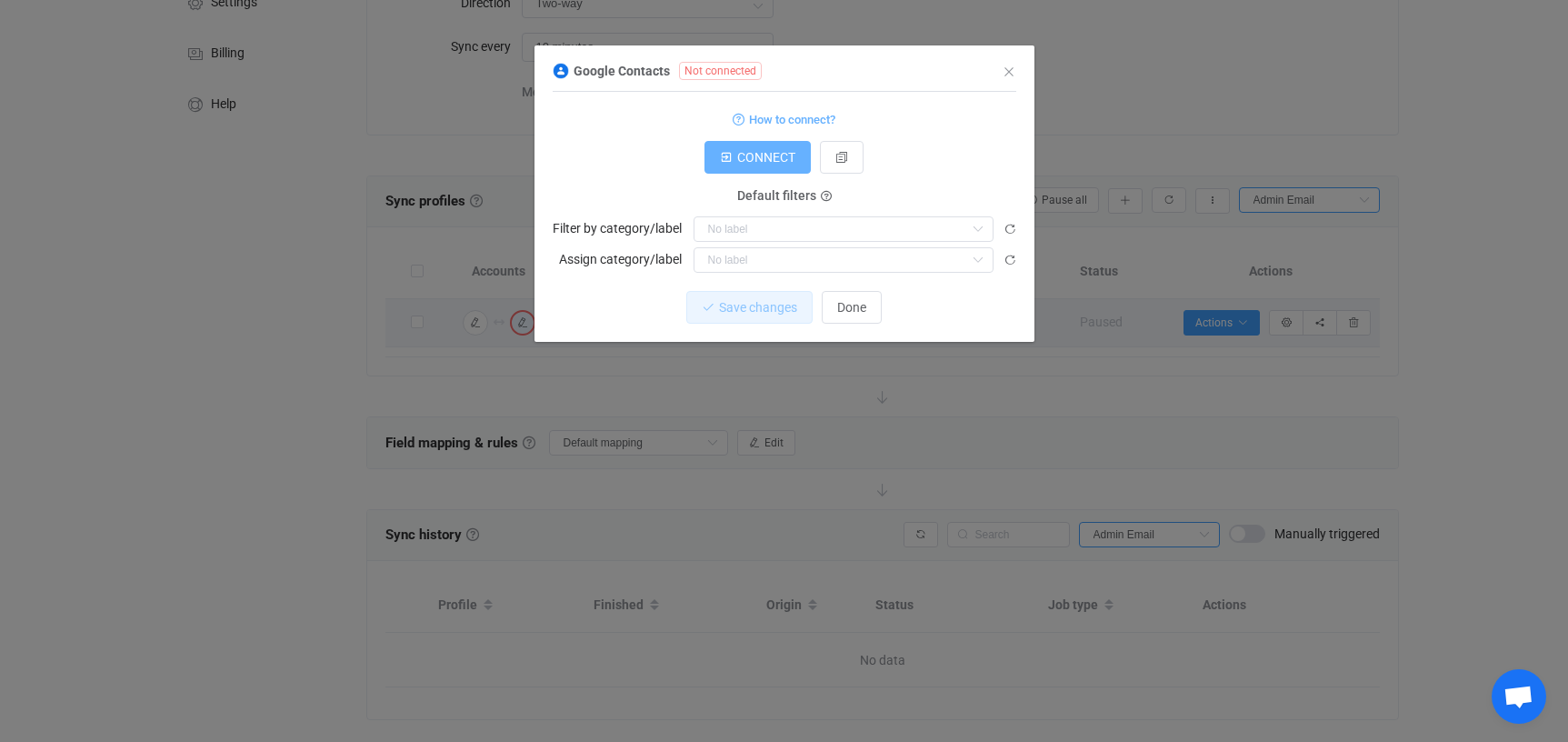
click at [762, 161] on span "CONNECT" at bounding box center [766, 158] width 58 height 15
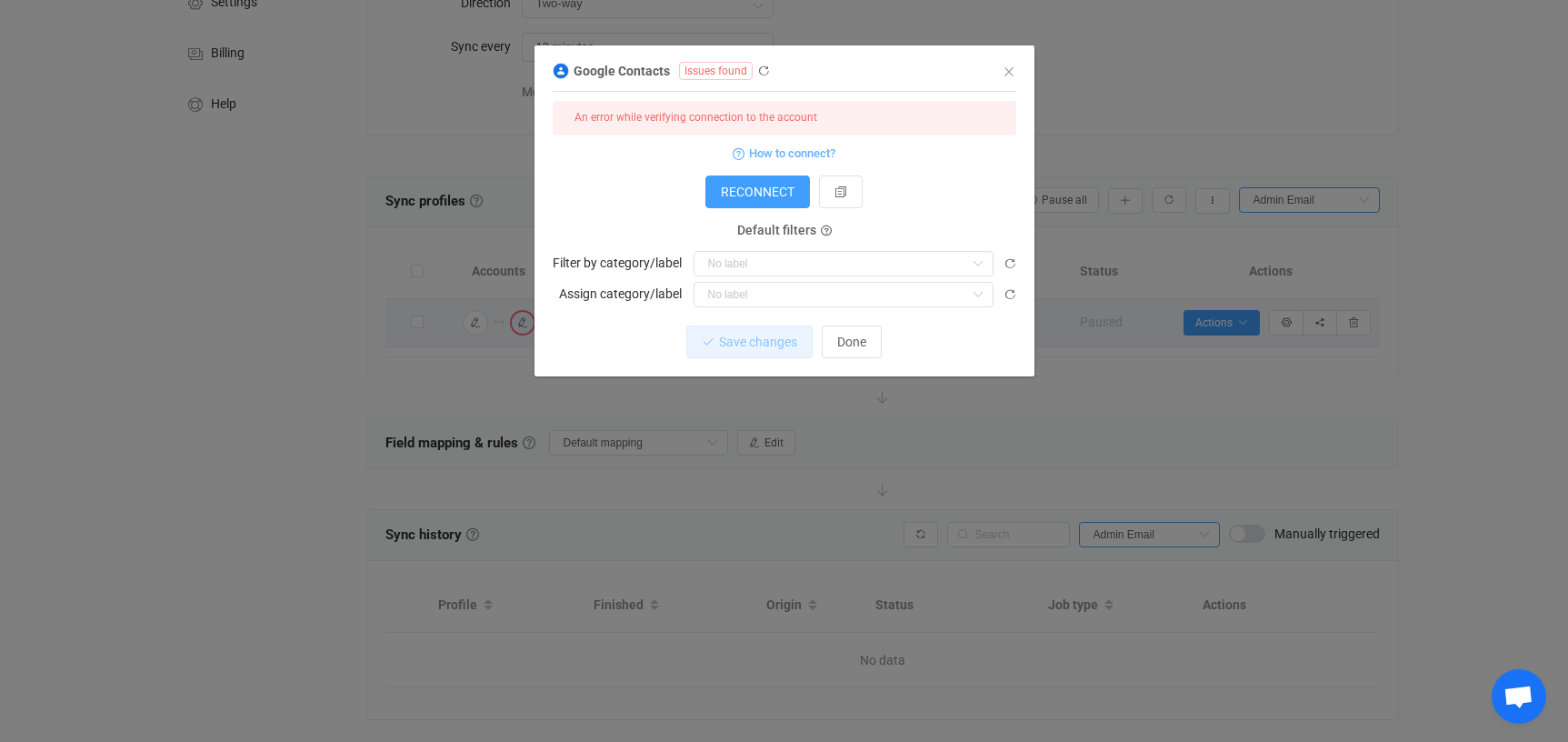
click at [728, 67] on span "Issues found" at bounding box center [715, 70] width 74 height 18
click at [795, 152] on span "How to connect?" at bounding box center [792, 153] width 87 height 21
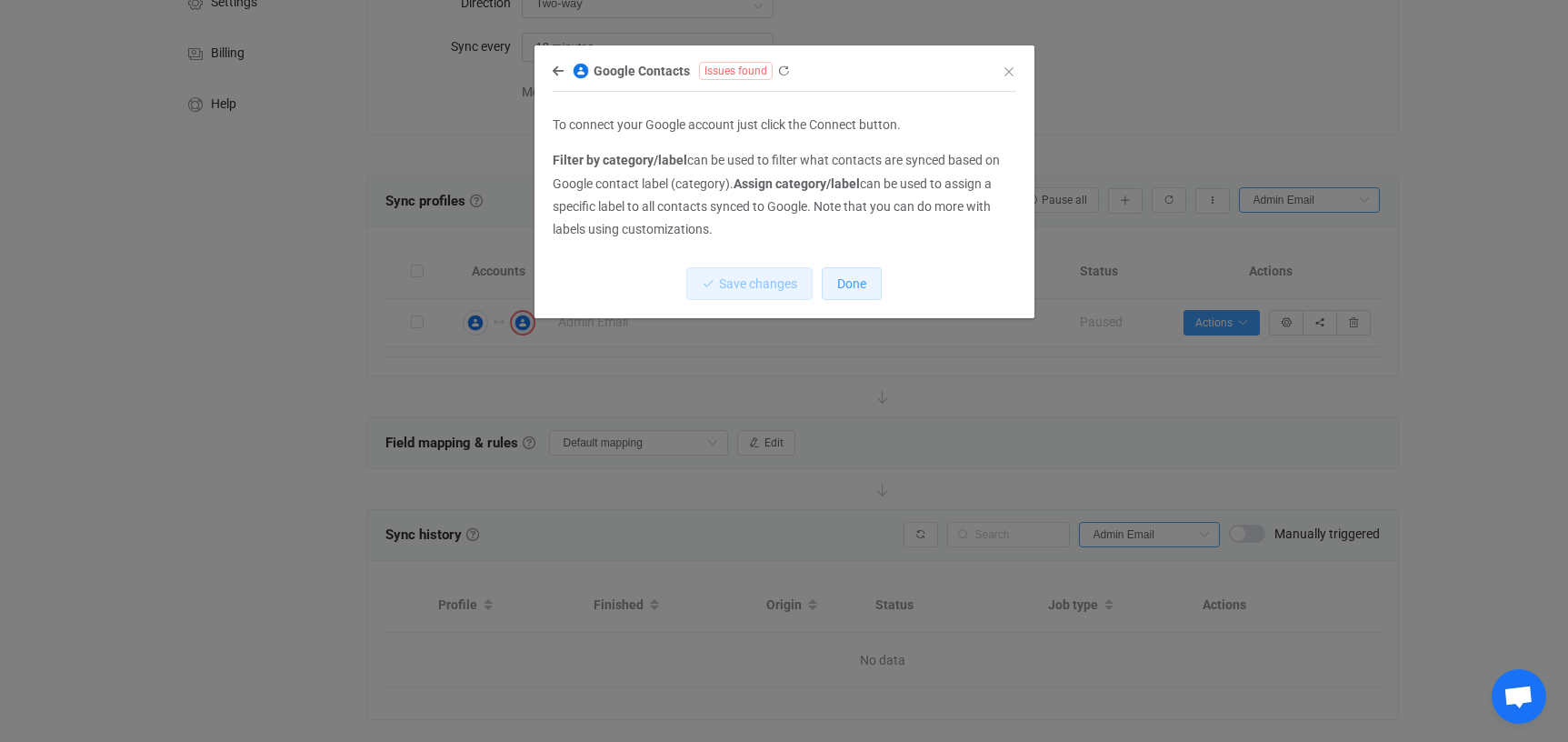
click at [864, 284] on span "Done" at bounding box center [851, 284] width 29 height 15
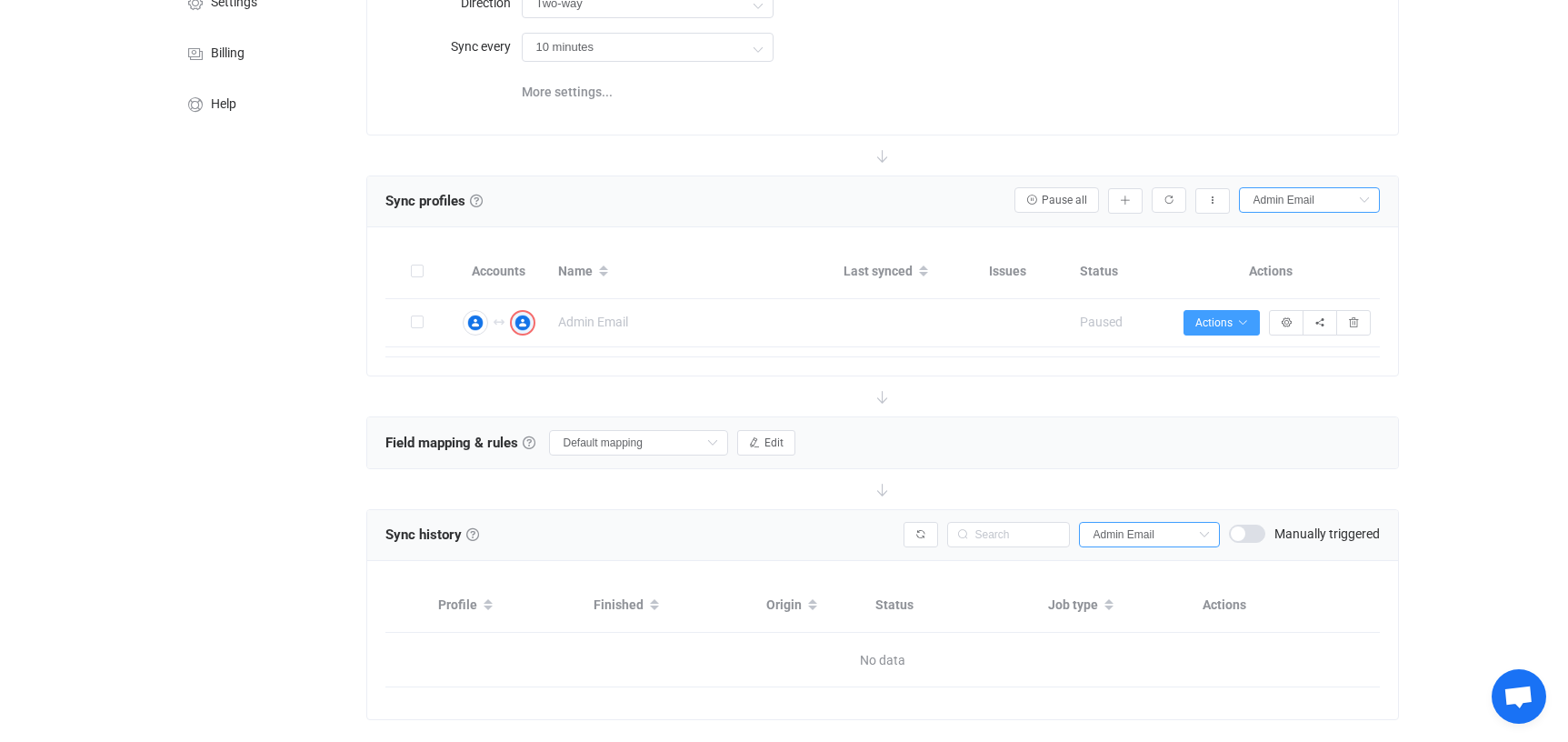
click at [518, 326] on icon "button" at bounding box center [522, 323] width 11 height 11
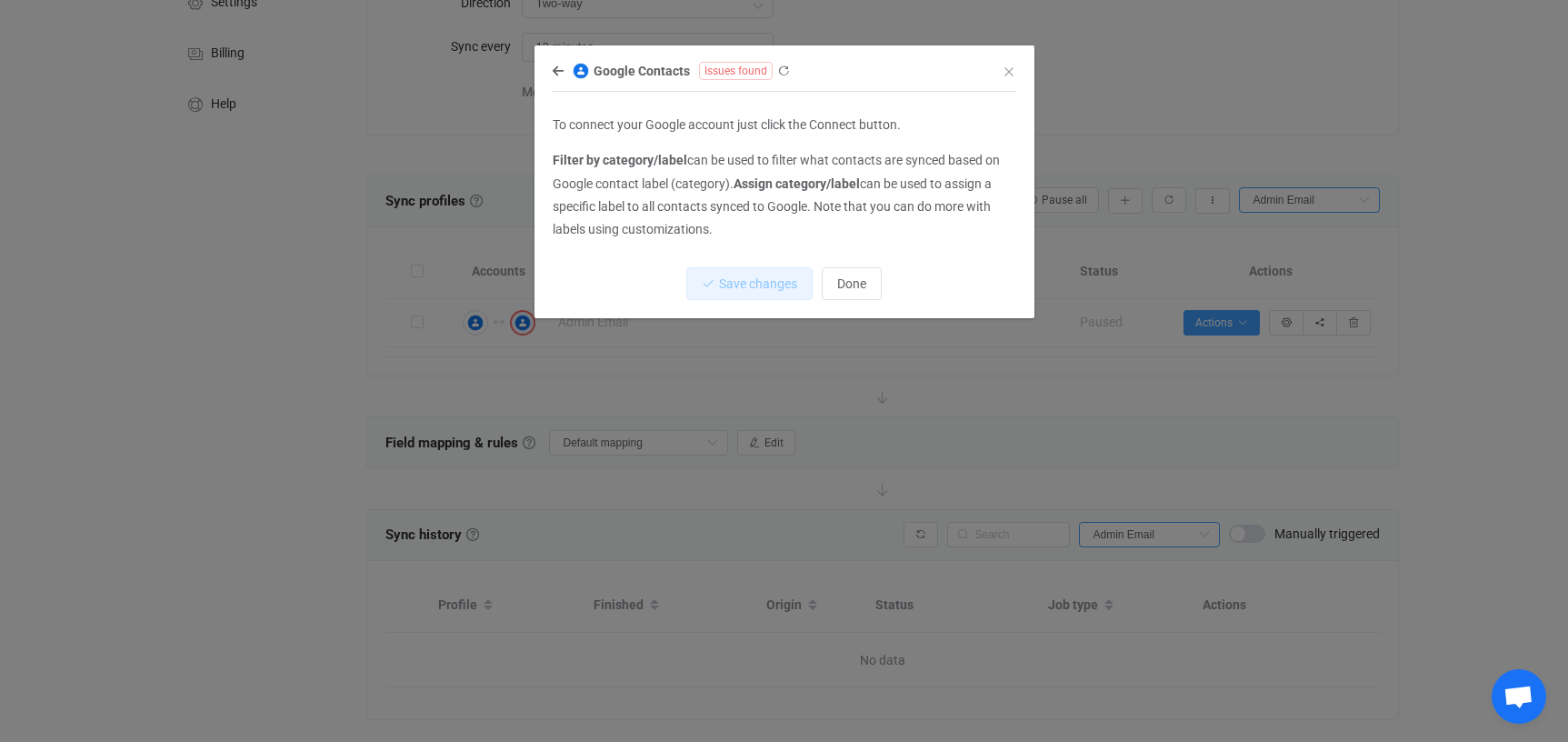
click at [713, 74] on span "Issues found" at bounding box center [735, 70] width 74 height 18
click at [559, 70] on icon "dialog" at bounding box center [558, 71] width 11 height 13
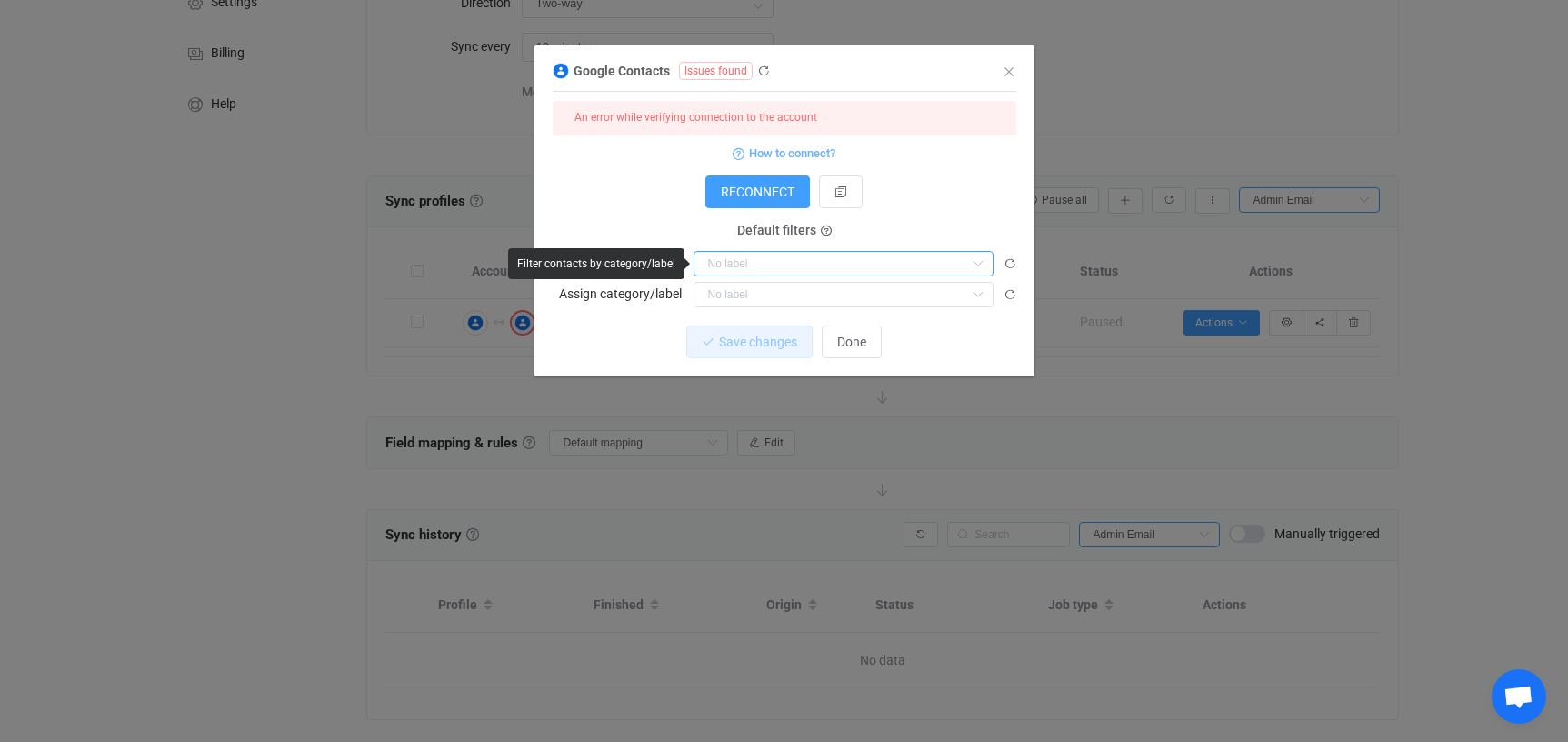
click at [835, 263] on input "dialog" at bounding box center [844, 263] width 300 height 25
click at [835, 262] on input "dialog" at bounding box center [844, 263] width 300 height 25
click at [926, 200] on div "RECONNECT" at bounding box center [784, 191] width 464 height 33
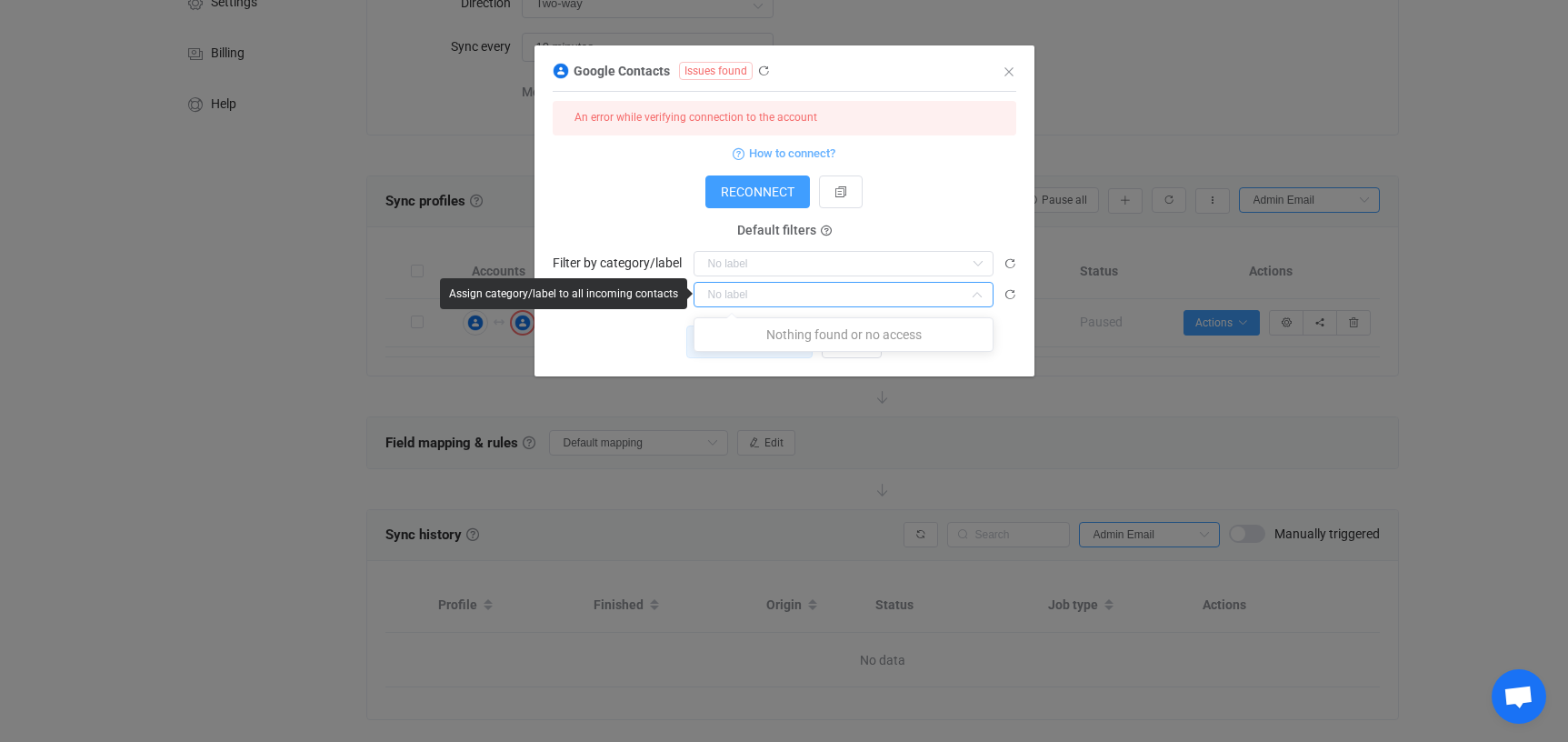
click at [752, 287] on input "dialog" at bounding box center [844, 294] width 300 height 25
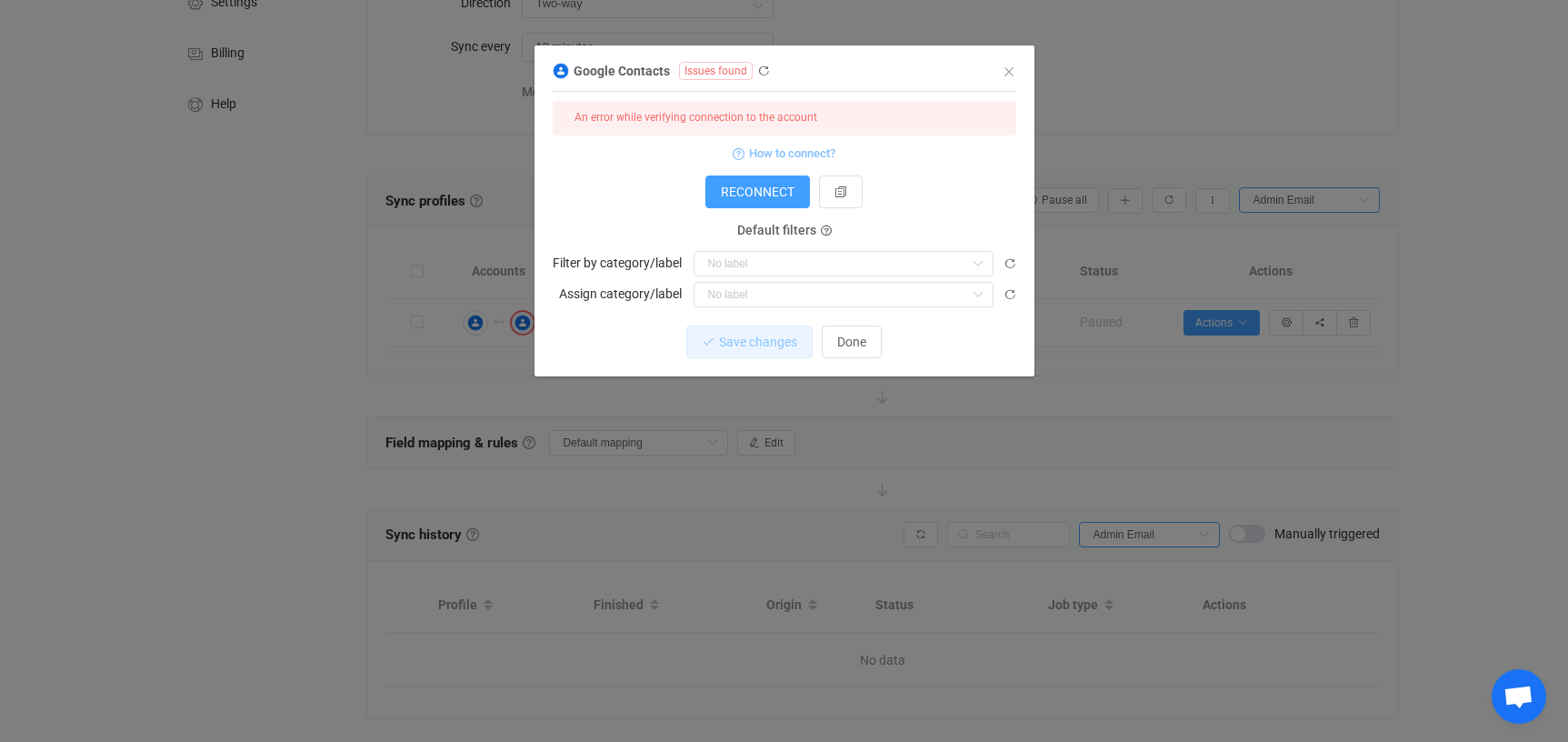
click at [768, 151] on span "How to connect?" at bounding box center [792, 153] width 87 height 21
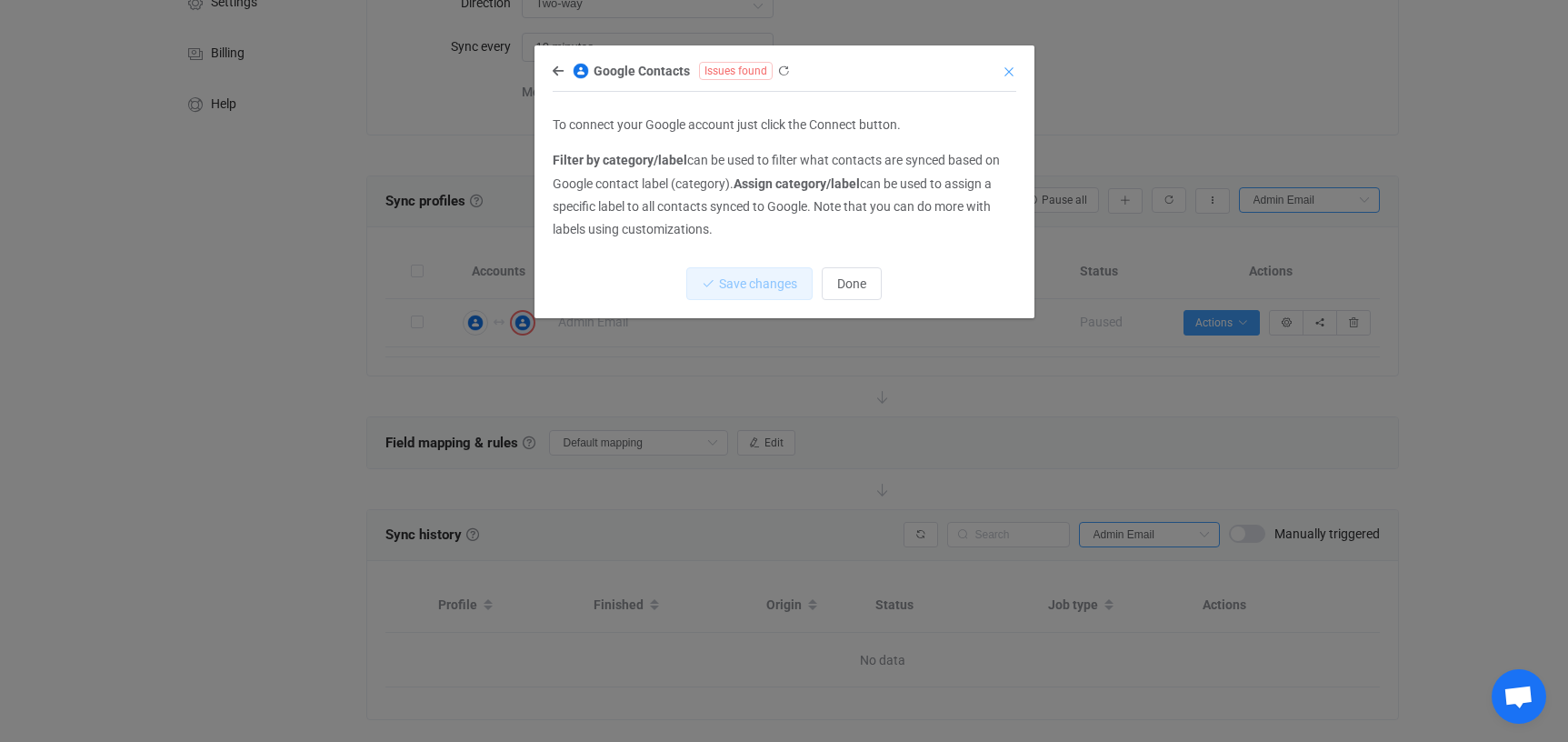
click at [1008, 69] on icon "Close" at bounding box center [1009, 72] width 15 height 15
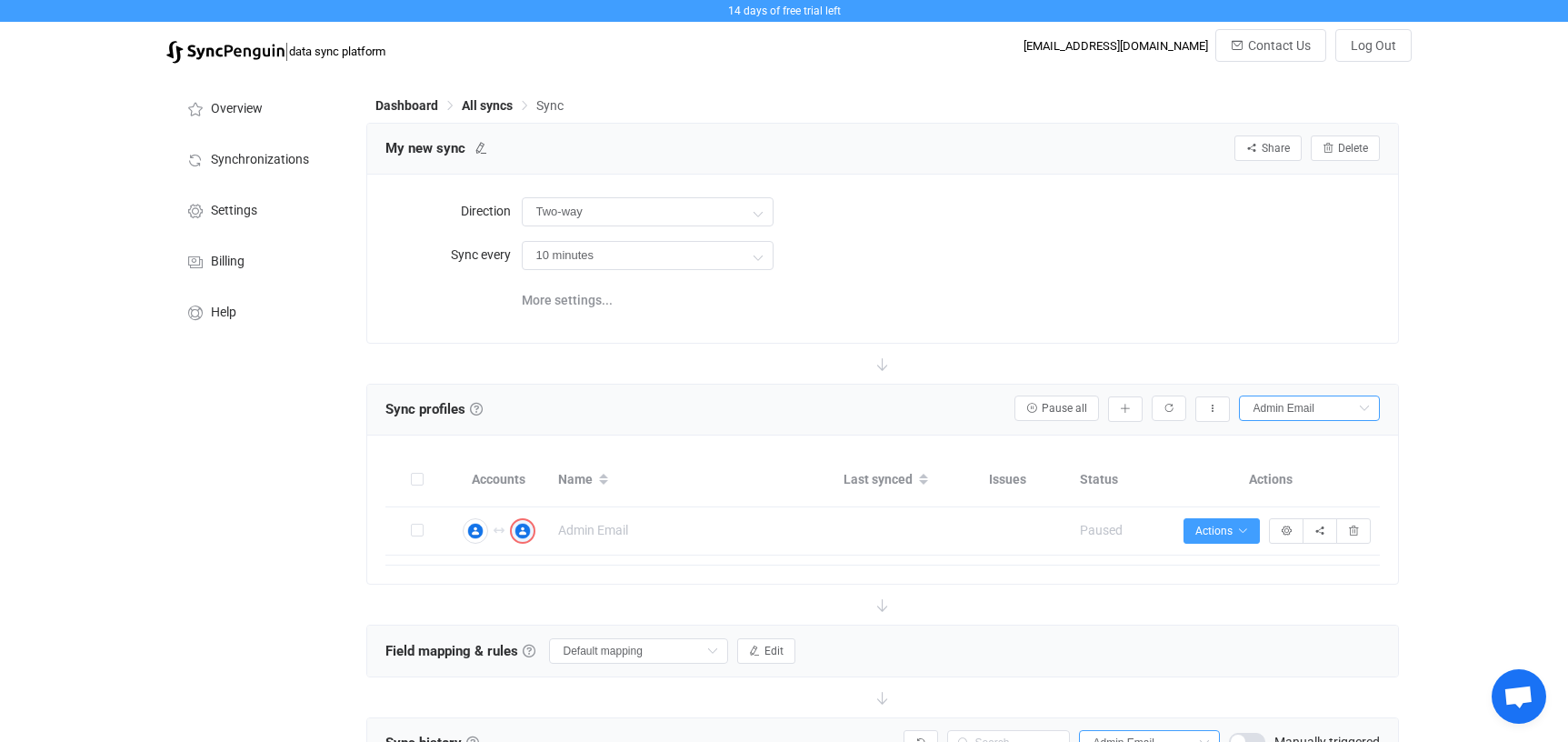
scroll to position [0, 0]
click at [1118, 402] on button "button" at bounding box center [1125, 409] width 35 height 25
drag, startPoint x: 872, startPoint y: 597, endPoint x: 834, endPoint y: 589, distance: 38.8
click at [871, 596] on icon at bounding box center [882, 605] width 40 height 40
click at [490, 104] on span "All syncs" at bounding box center [487, 105] width 51 height 15
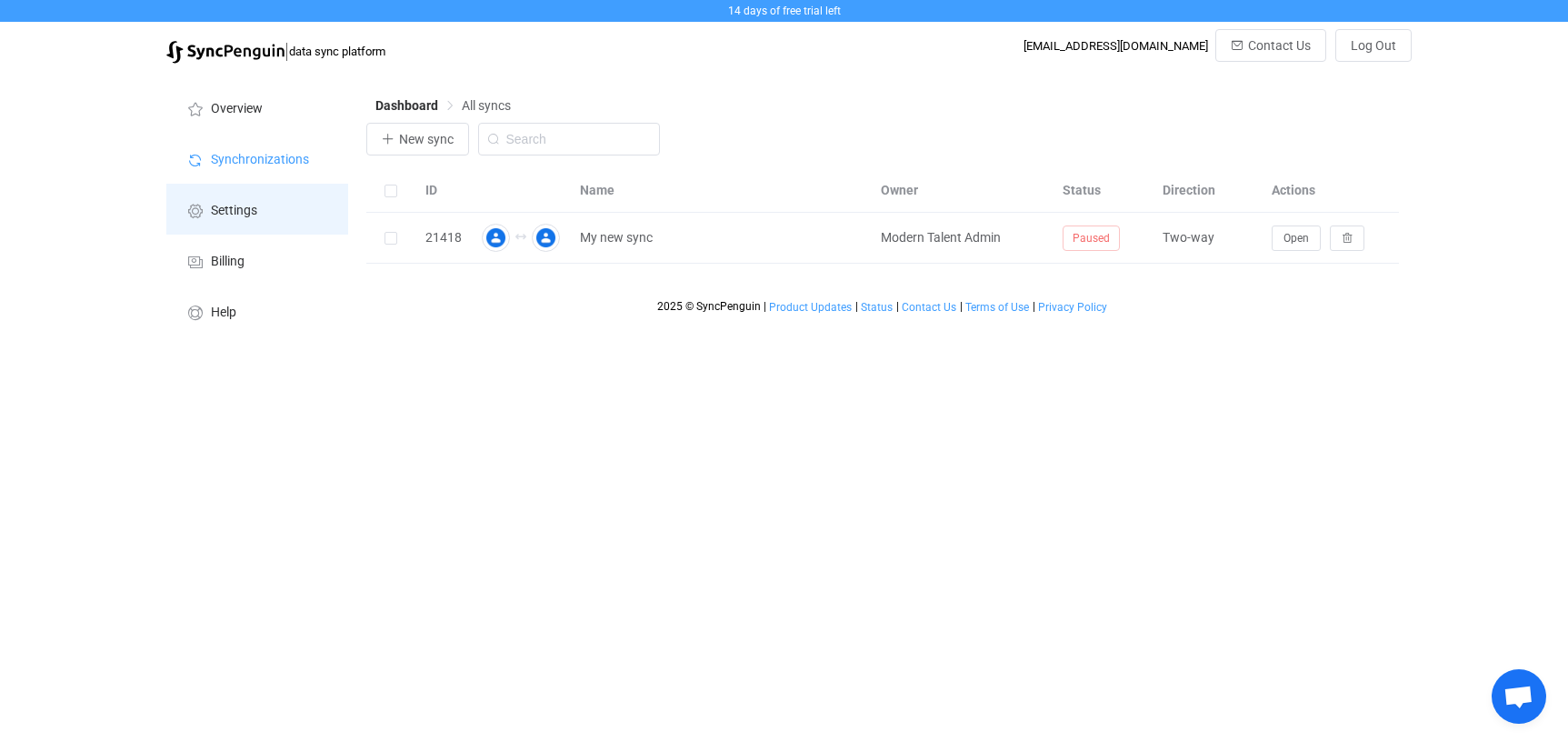
click at [230, 213] on span "Settings" at bounding box center [234, 211] width 47 height 15
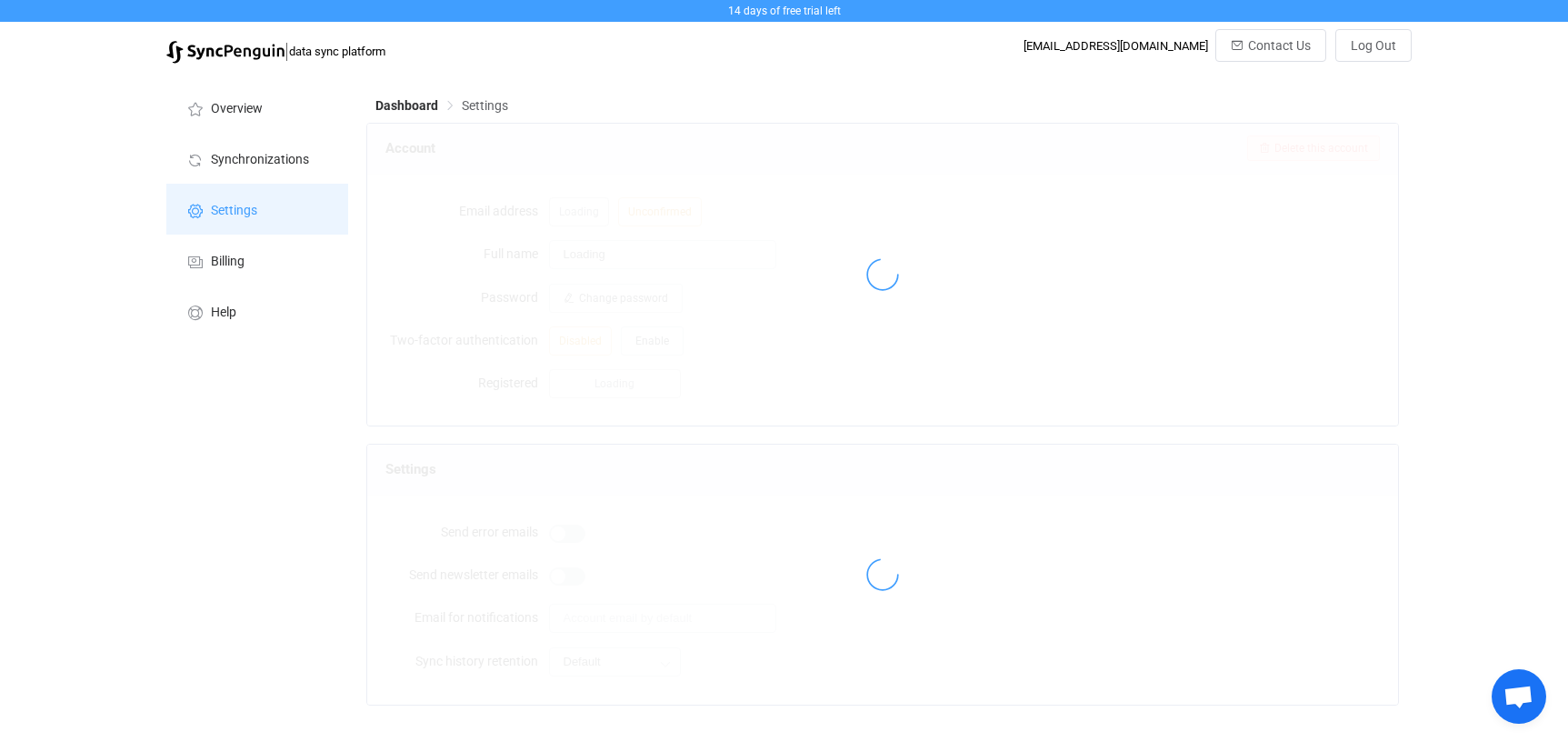
type input "Modern Talent Admin"
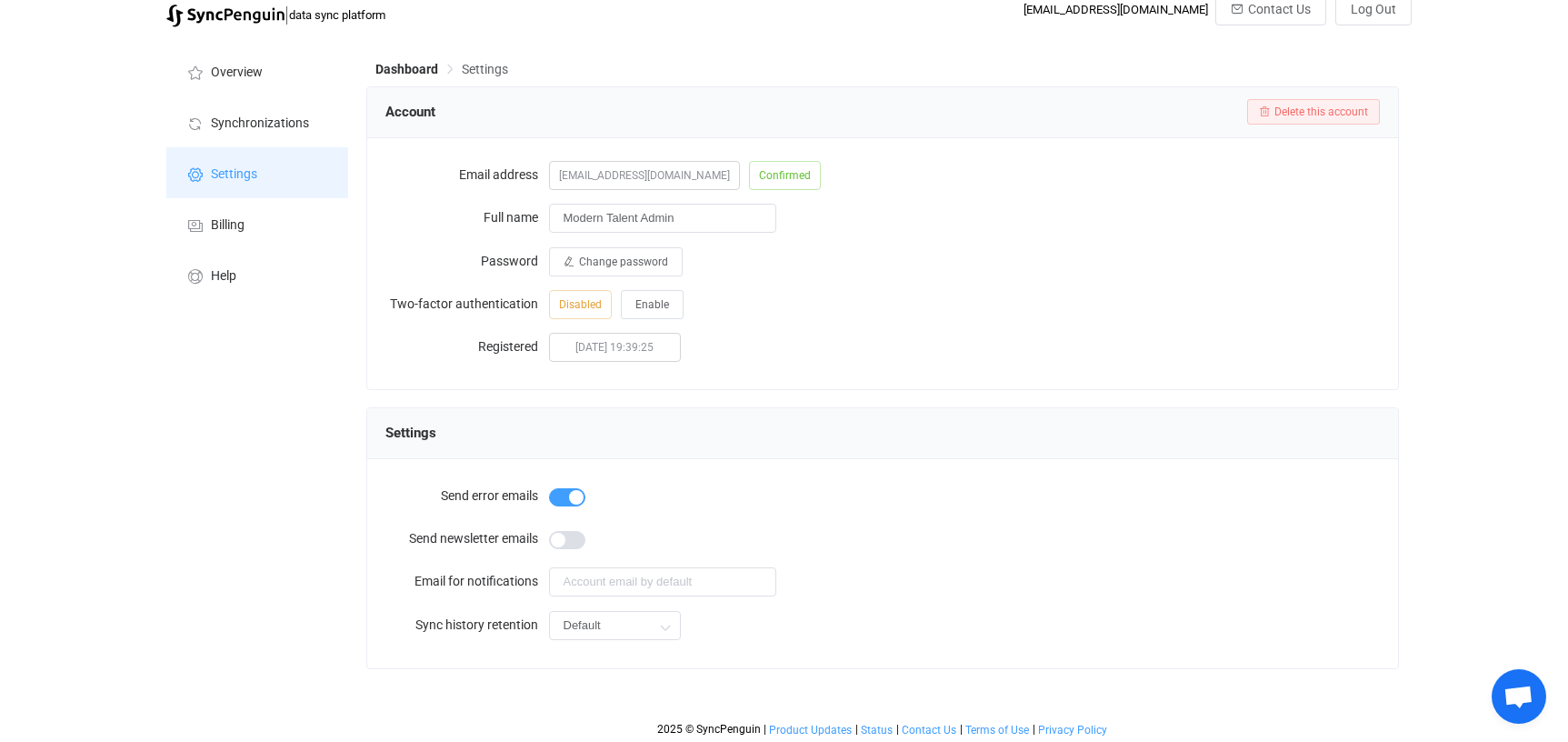
scroll to position [37, 0]
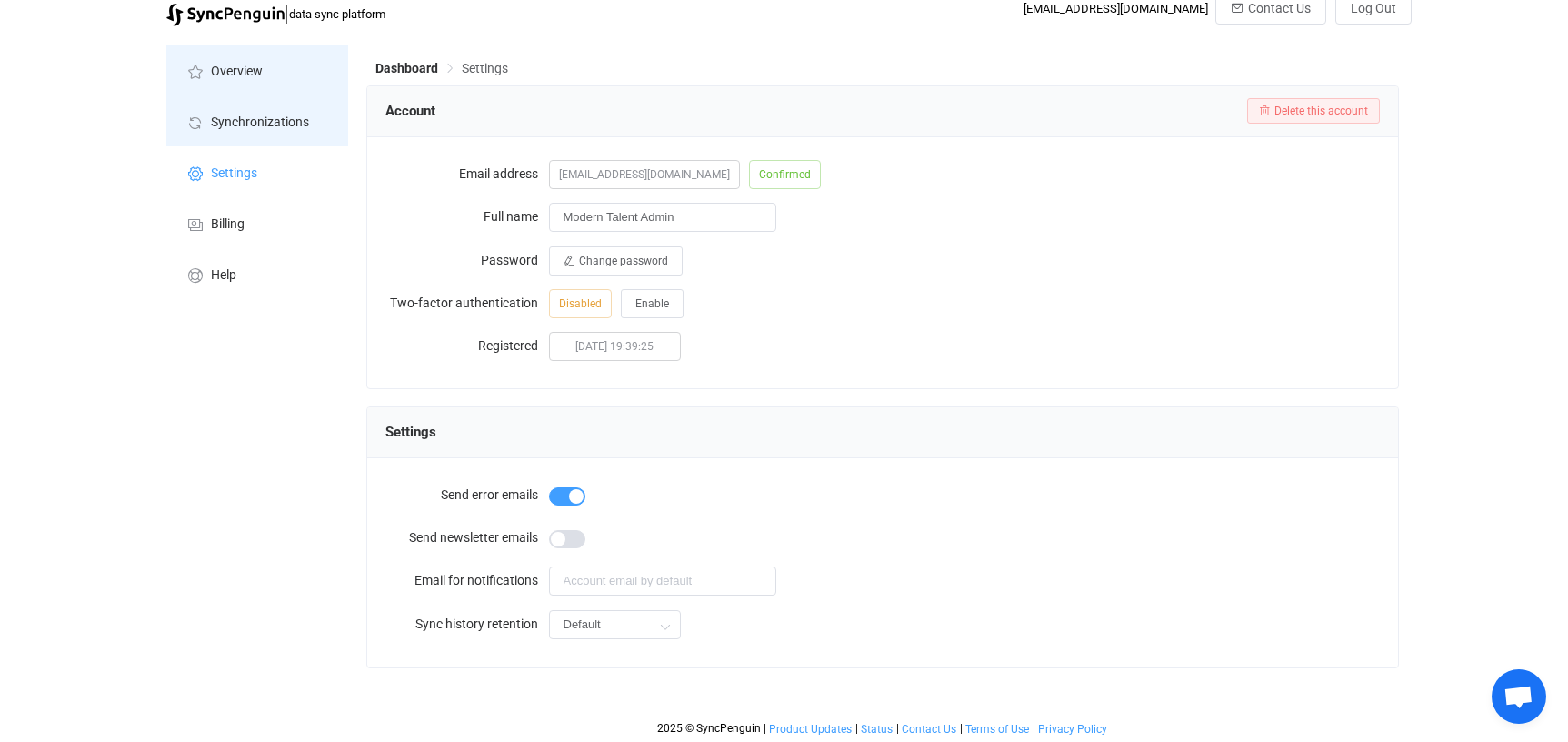
click at [254, 125] on span "Synchronizations" at bounding box center [259, 123] width 98 height 15
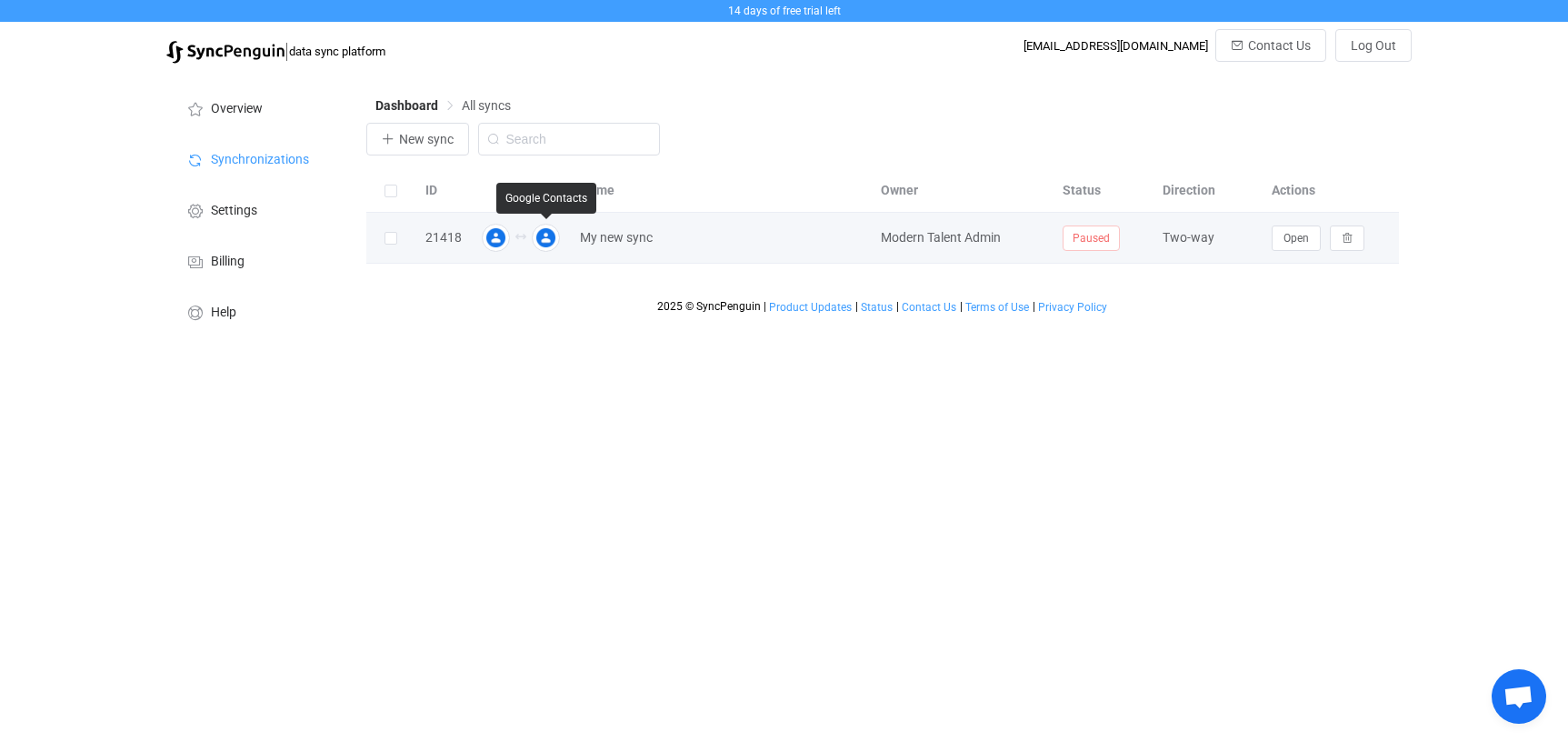
click at [546, 244] on img at bounding box center [546, 238] width 28 height 28
click at [485, 237] on img at bounding box center [495, 238] width 28 height 28
click at [1309, 239] on button "Open" at bounding box center [1296, 238] width 49 height 25
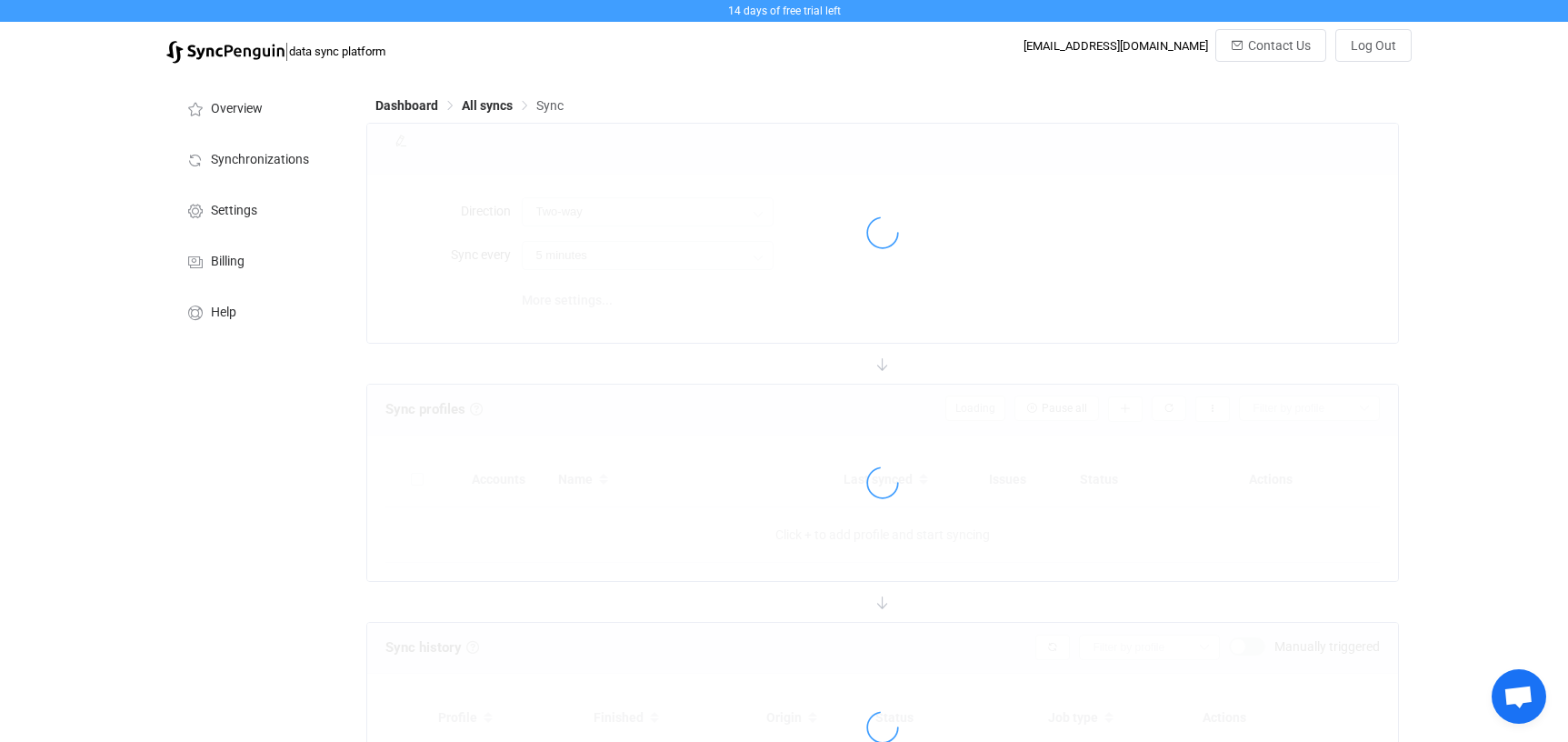
type input "10 minutes"
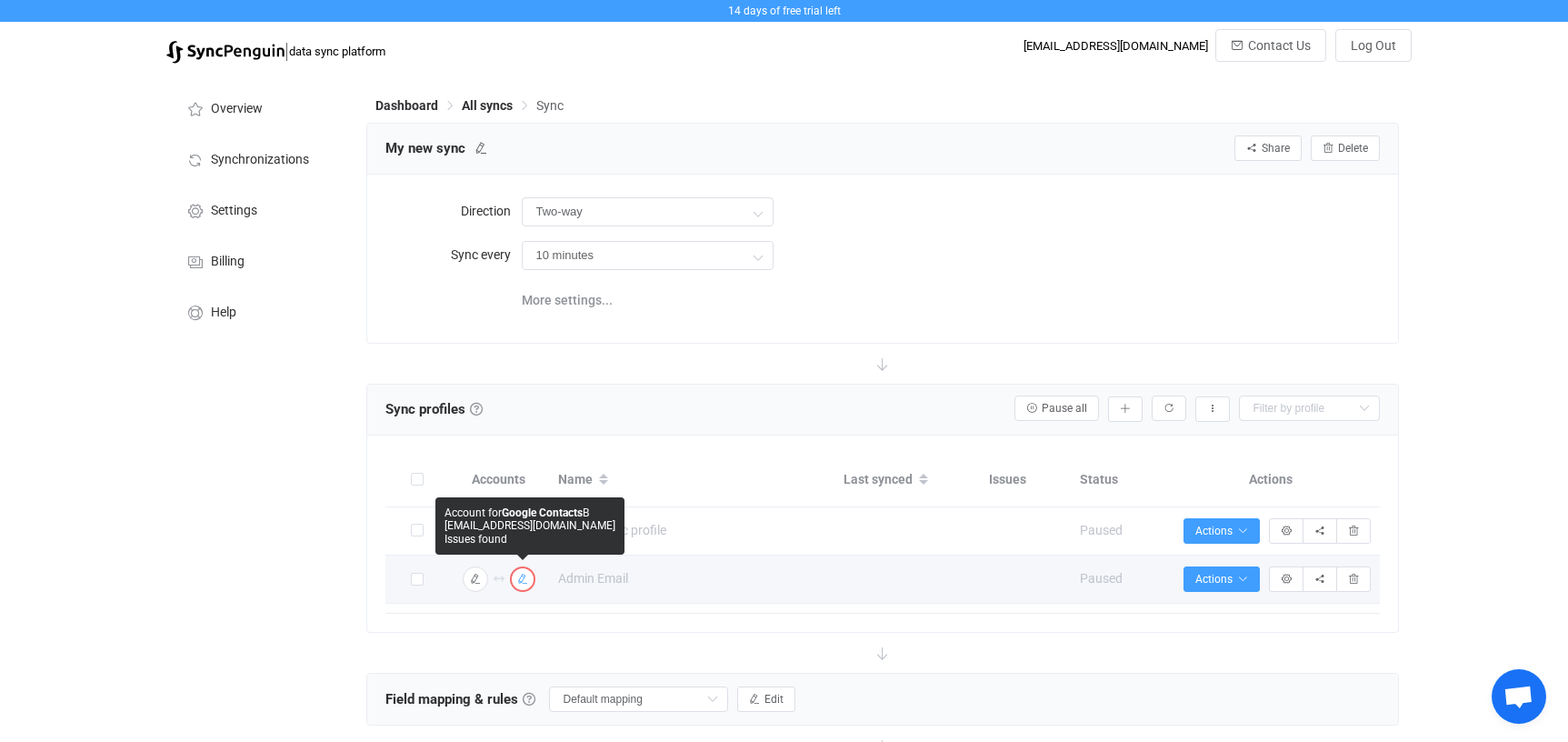
click at [522, 574] on icon "button" at bounding box center [522, 580] width 11 height 11
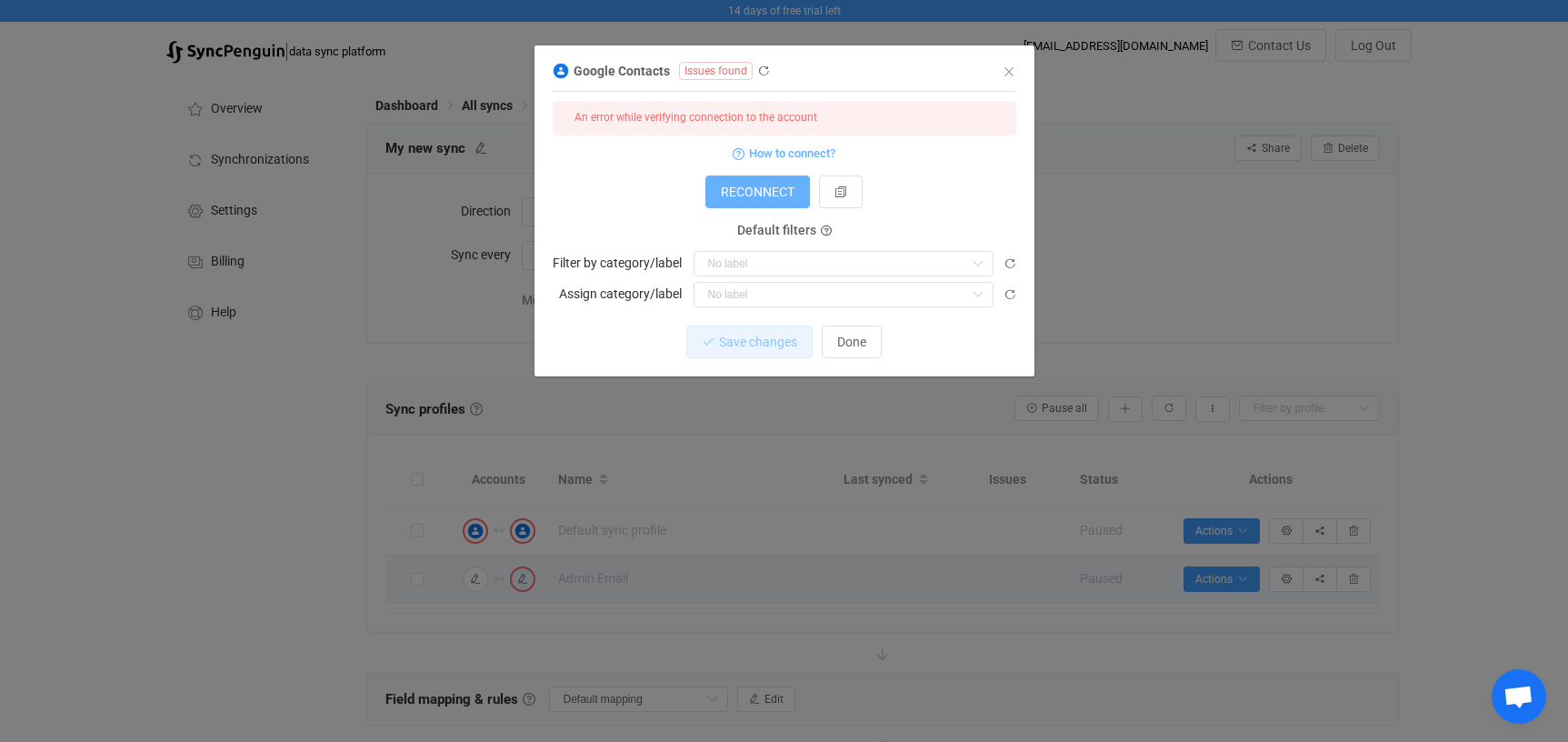
click at [765, 186] on span "RECONNECT" at bounding box center [757, 192] width 74 height 15
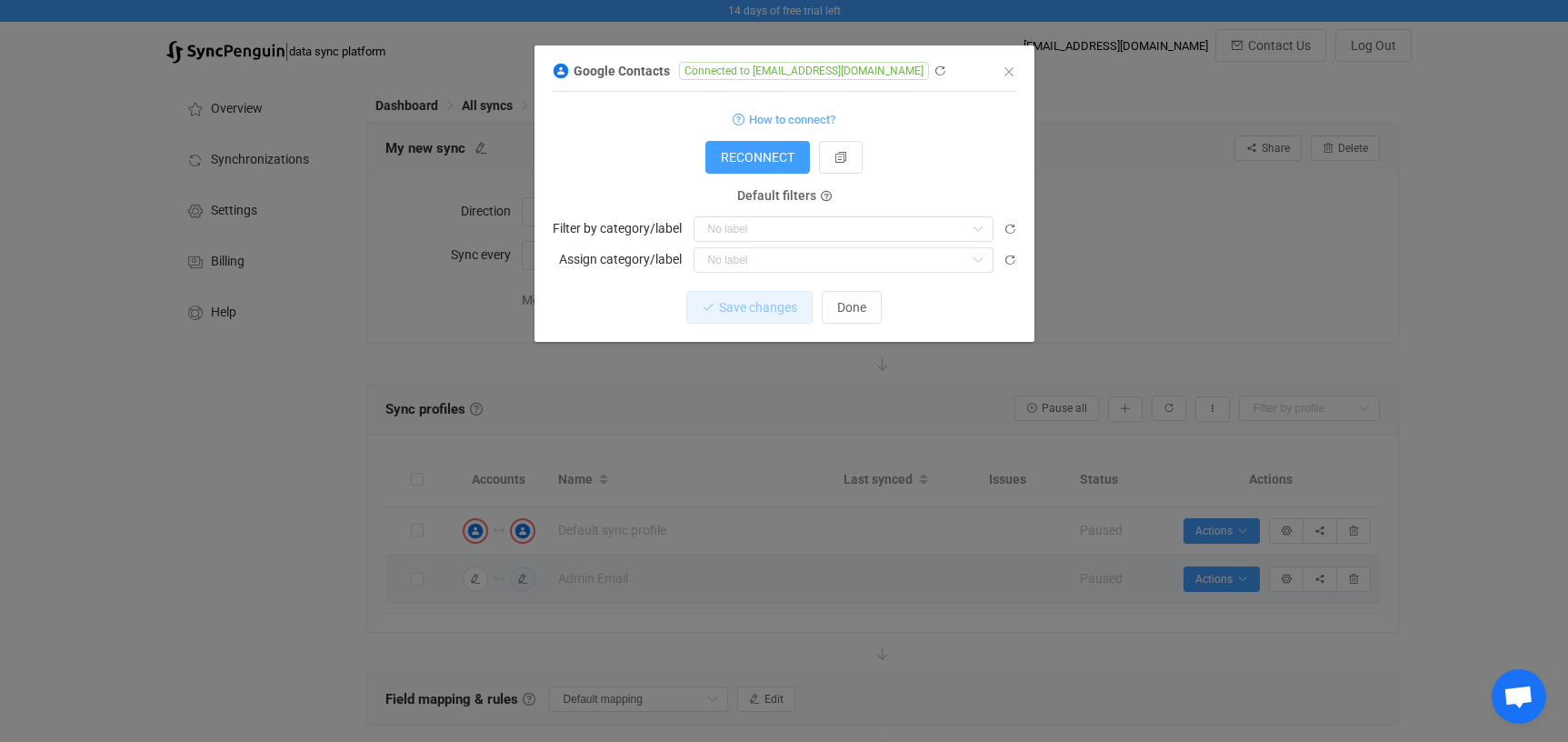
click at [1164, 334] on div "Google Contacts Connected to [EMAIL_ADDRESS][DOMAIN_NAME] 1 { { "accessToken": …" at bounding box center [784, 371] width 1568 height 742
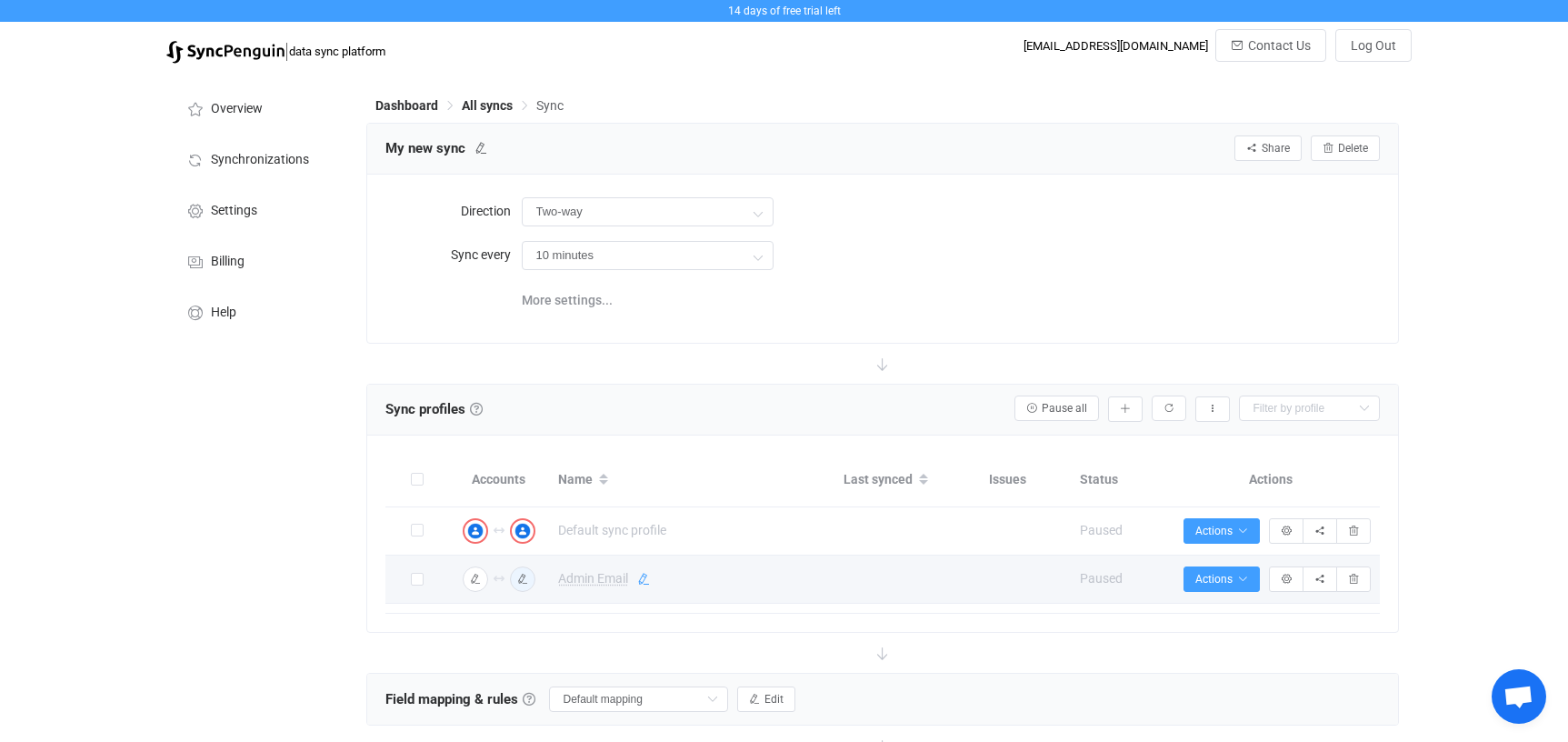
click at [644, 578] on icon at bounding box center [644, 580] width 13 height 13
click at [601, 581] on input "Admin Email" at bounding box center [668, 580] width 237 height 27
type input "Admin to Booking Contacts"
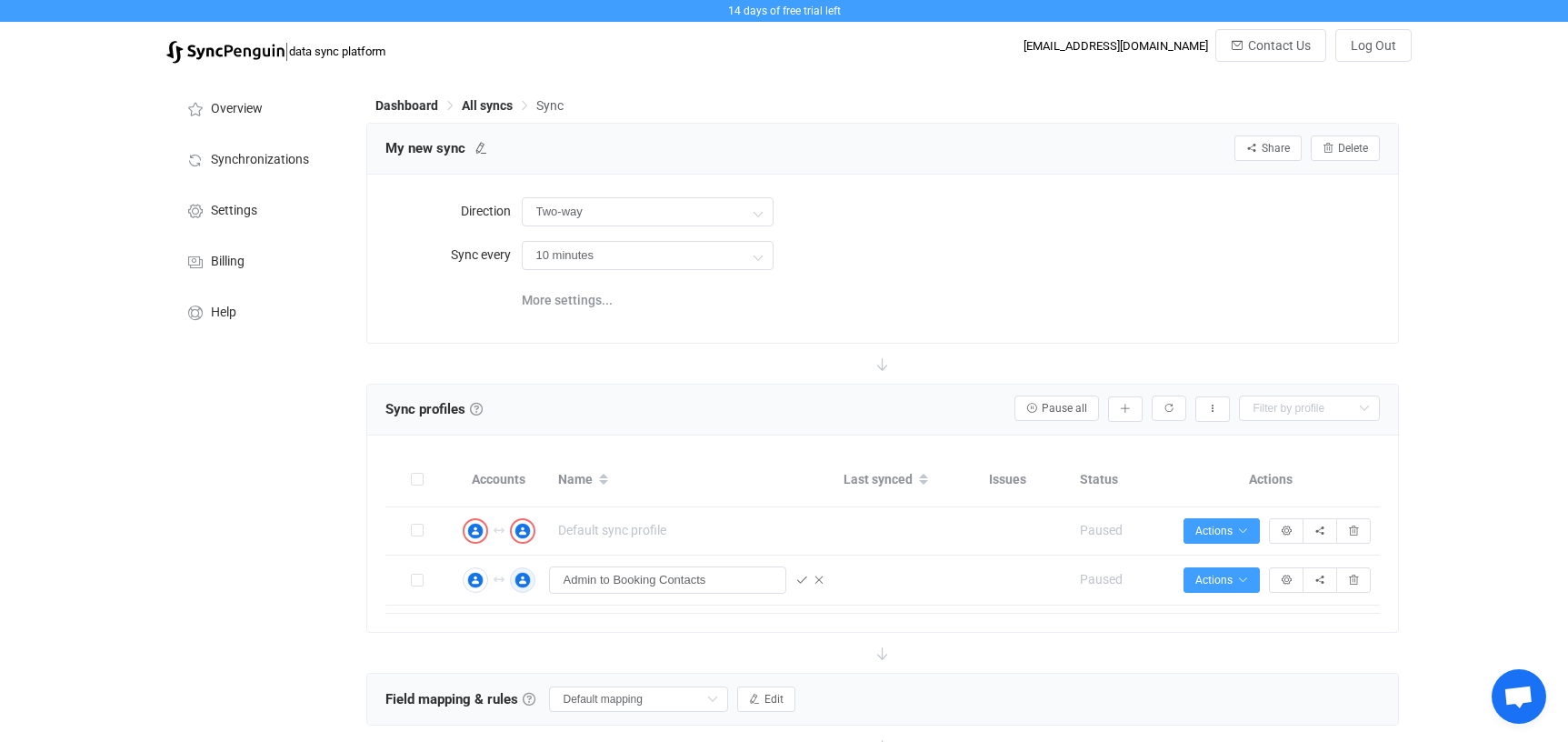
click at [1238, 615] on div "Accounts Name Last synced Issues Status Actions Connection results Connection r…" at bounding box center [882, 534] width 1031 height 196
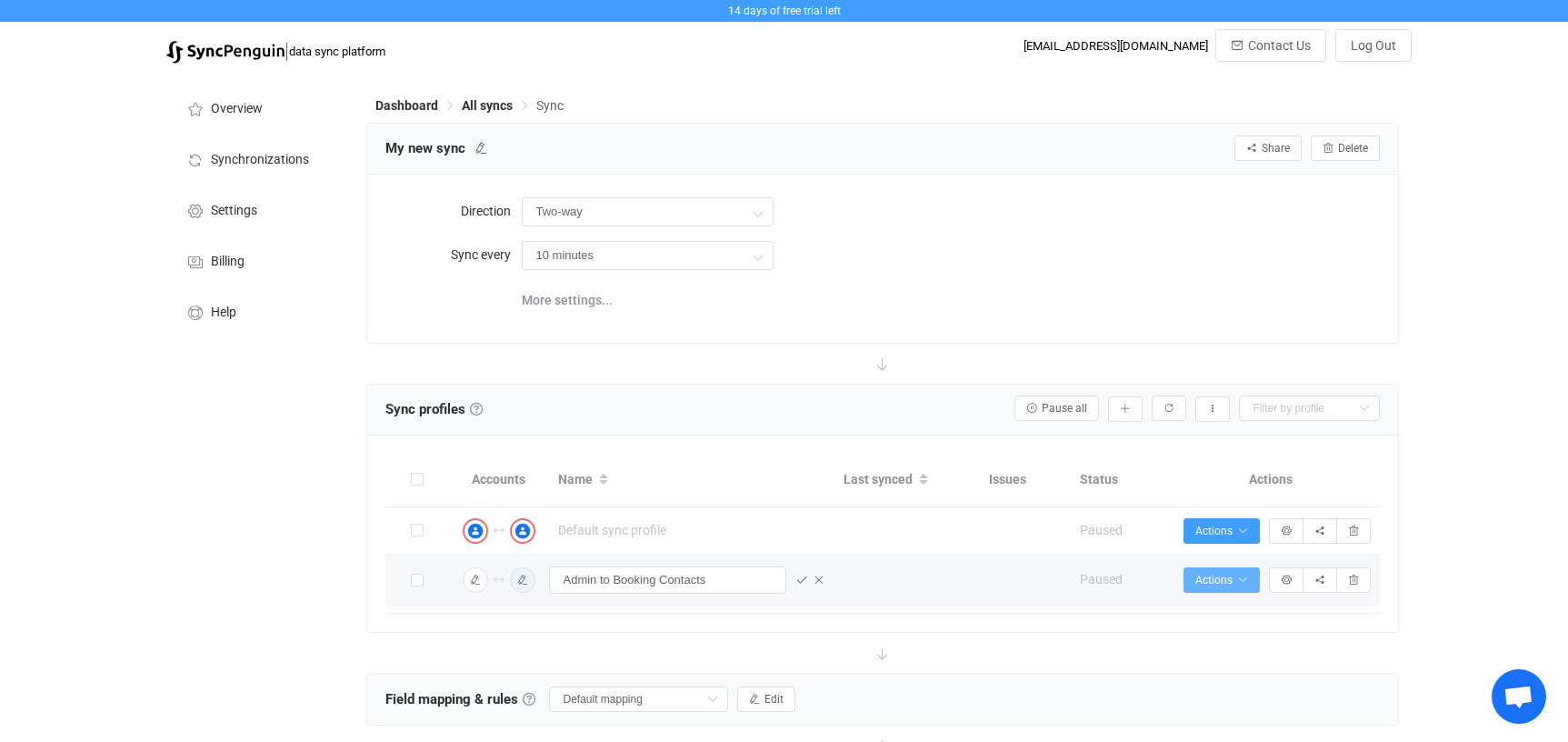
click at [1243, 580] on icon "button" at bounding box center [1242, 581] width 11 height 11
click at [1283, 580] on icon "button" at bounding box center [1286, 581] width 11 height 11
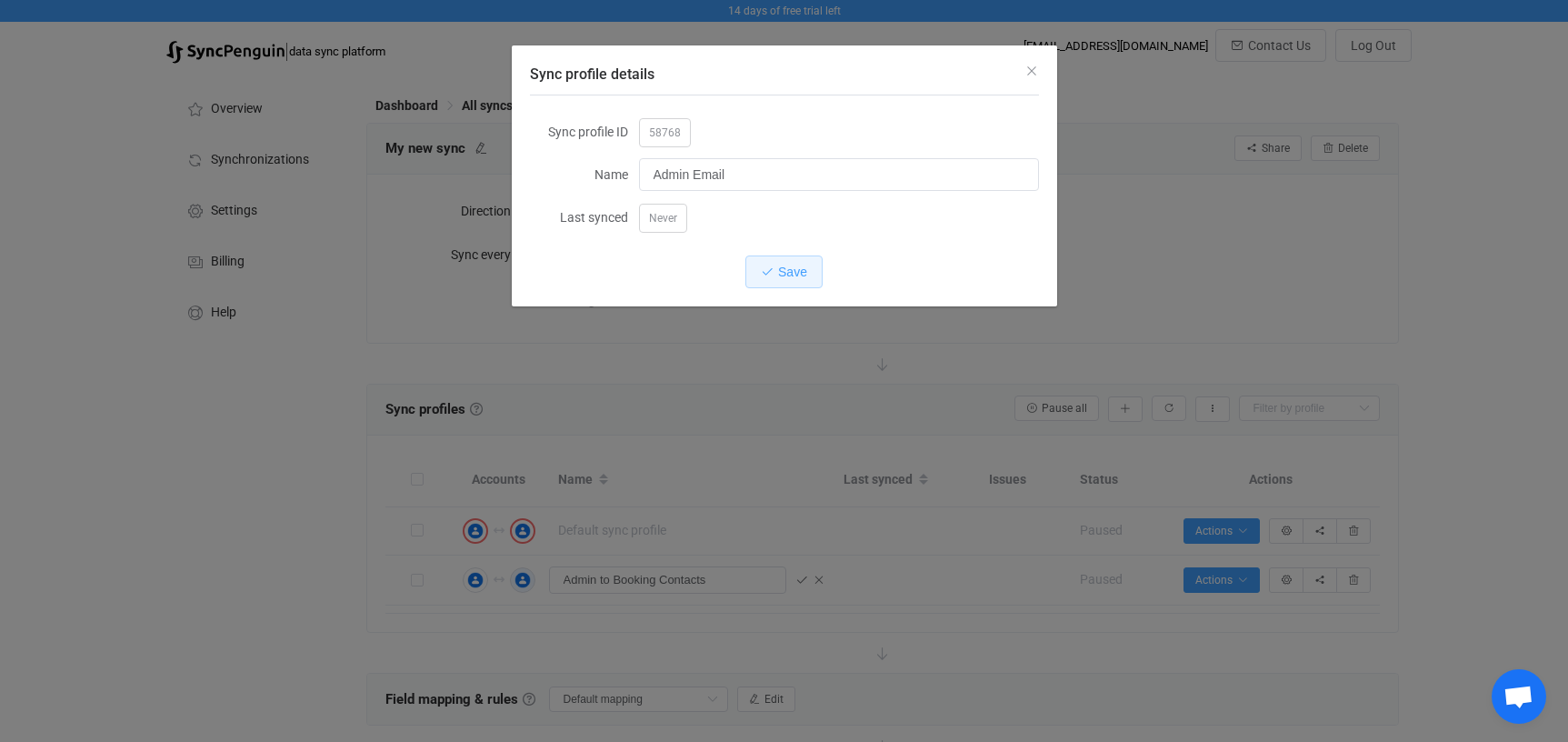
drag, startPoint x: 1022, startPoint y: 74, endPoint x: 1023, endPoint y: 90, distance: 16.0
click at [1021, 74] on div "Sync profile details" at bounding box center [784, 70] width 546 height 49
click at [1036, 63] on icon "Close" at bounding box center [1032, 71] width 15 height 15
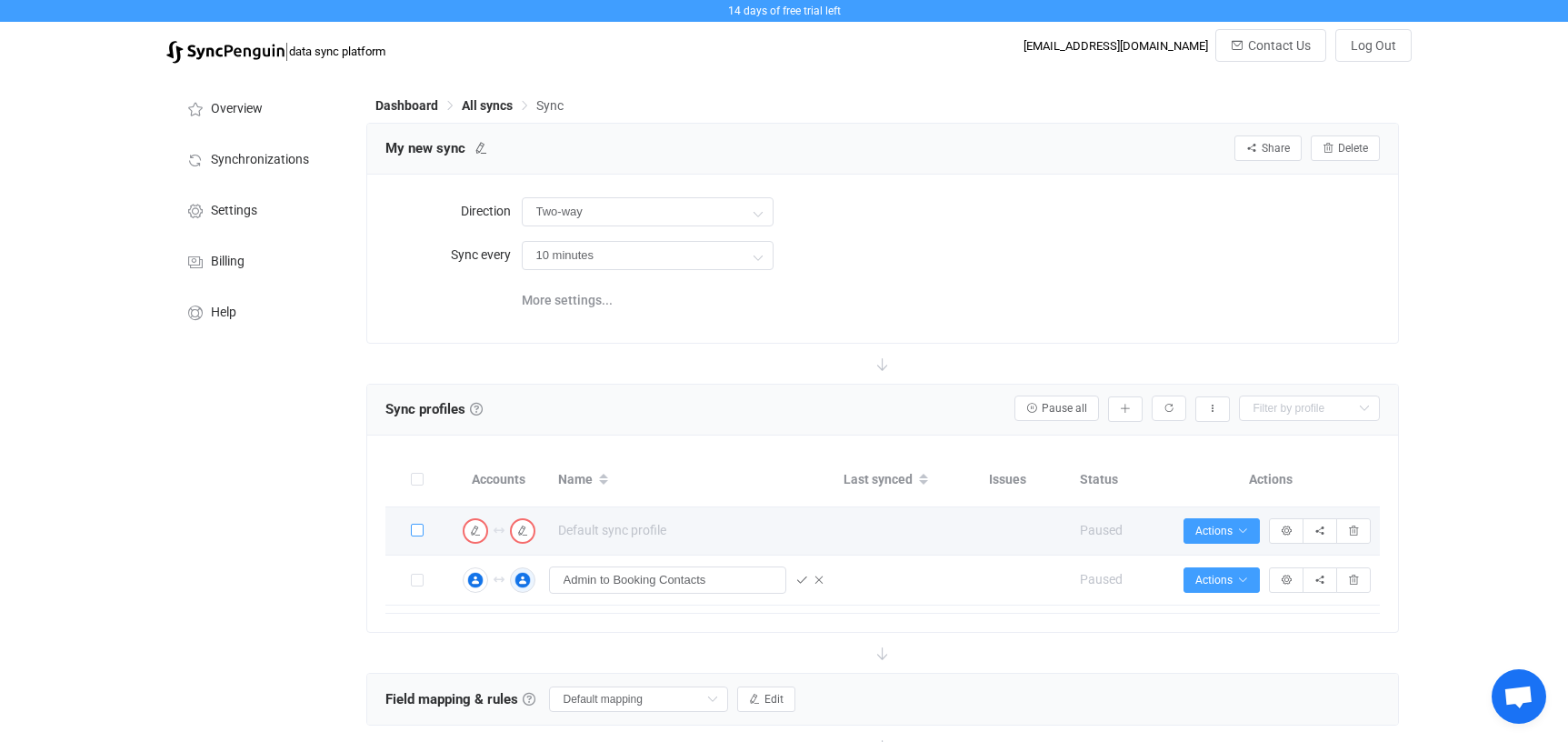
click at [413, 525] on span at bounding box center [417, 530] width 13 height 13
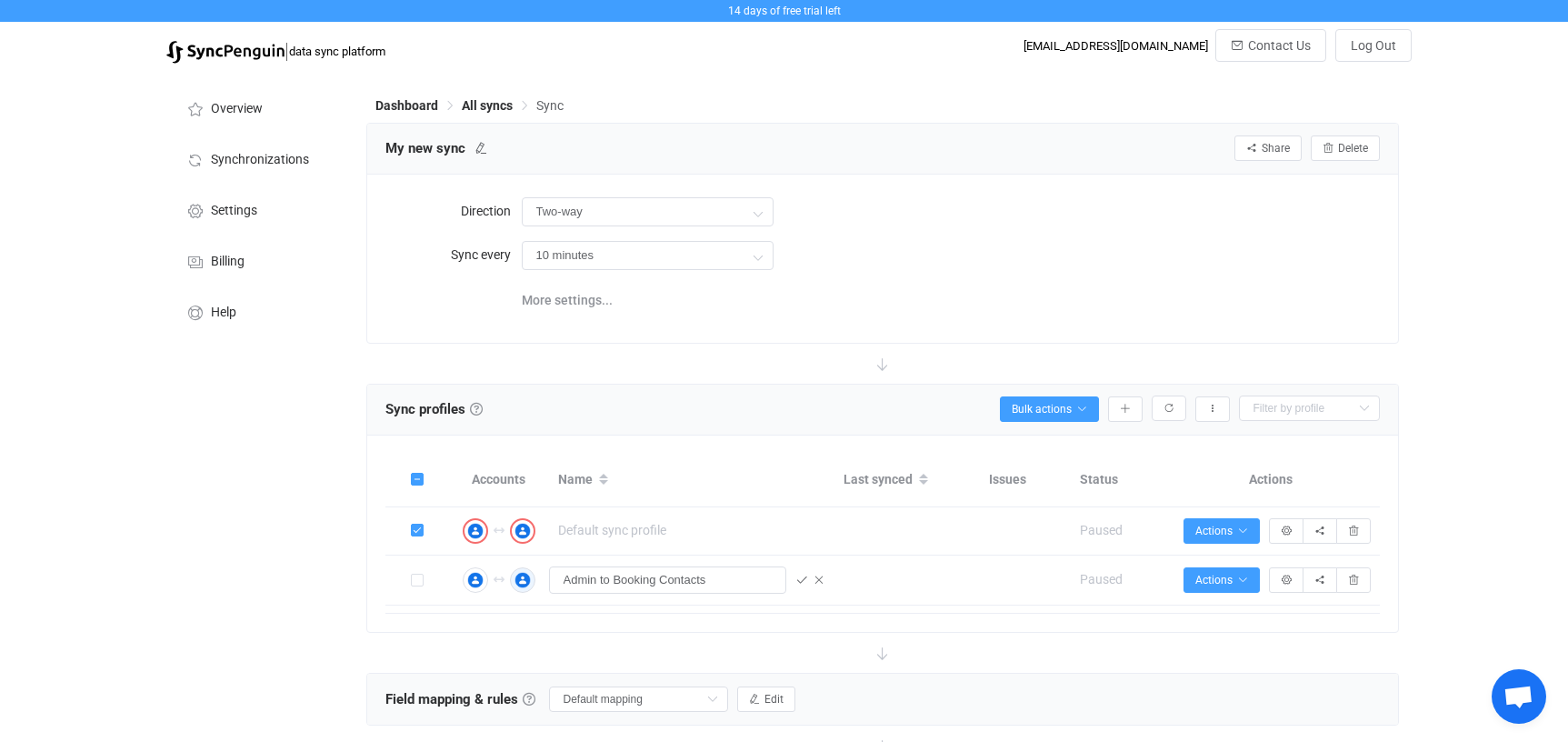
click at [1408, 487] on div "Dashboard All syncs Sync My new sync Share Sync sharing Delete Direction Two-wa…" at bounding box center [884, 553] width 1054 height 962
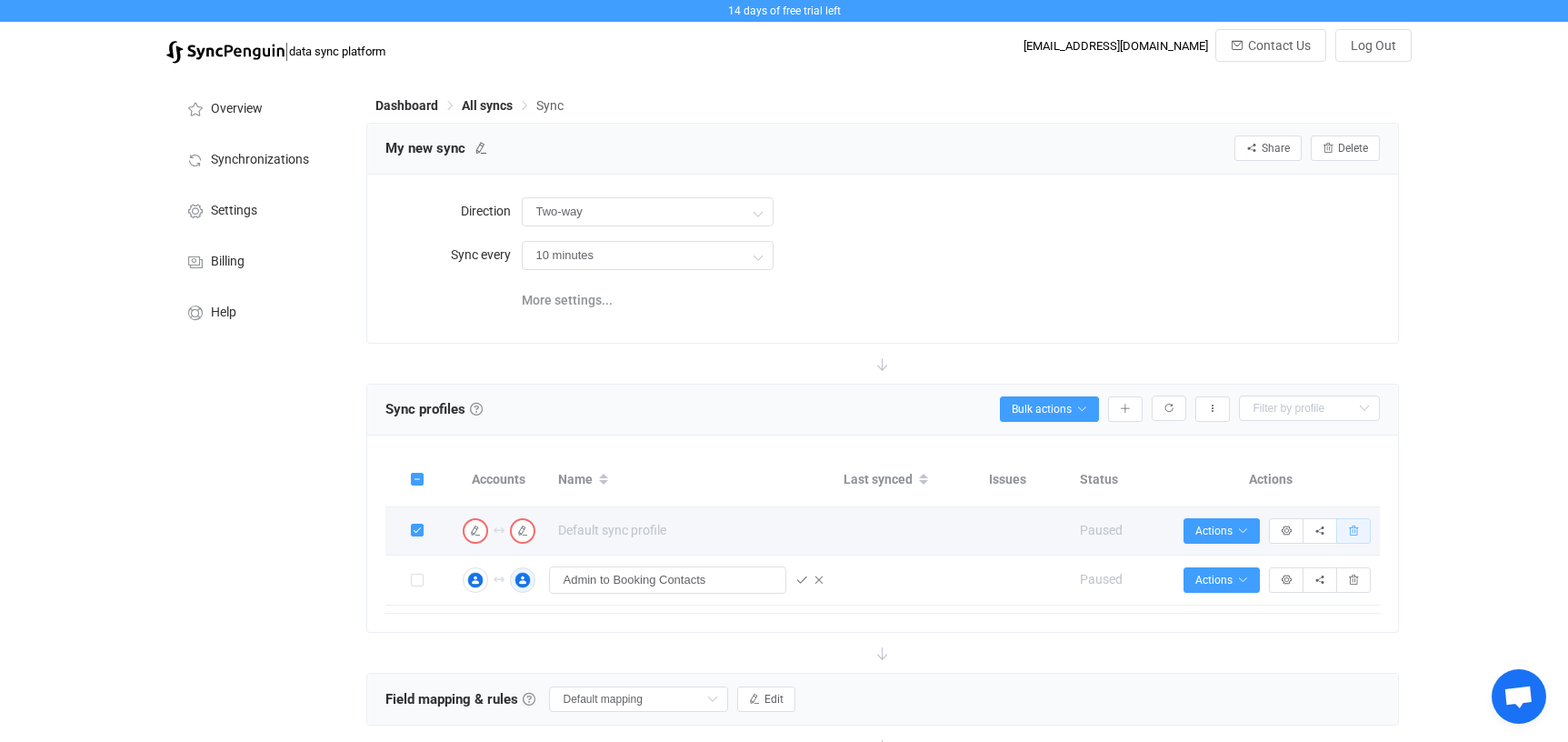
click at [1355, 531] on icon "button" at bounding box center [1353, 531] width 11 height 11
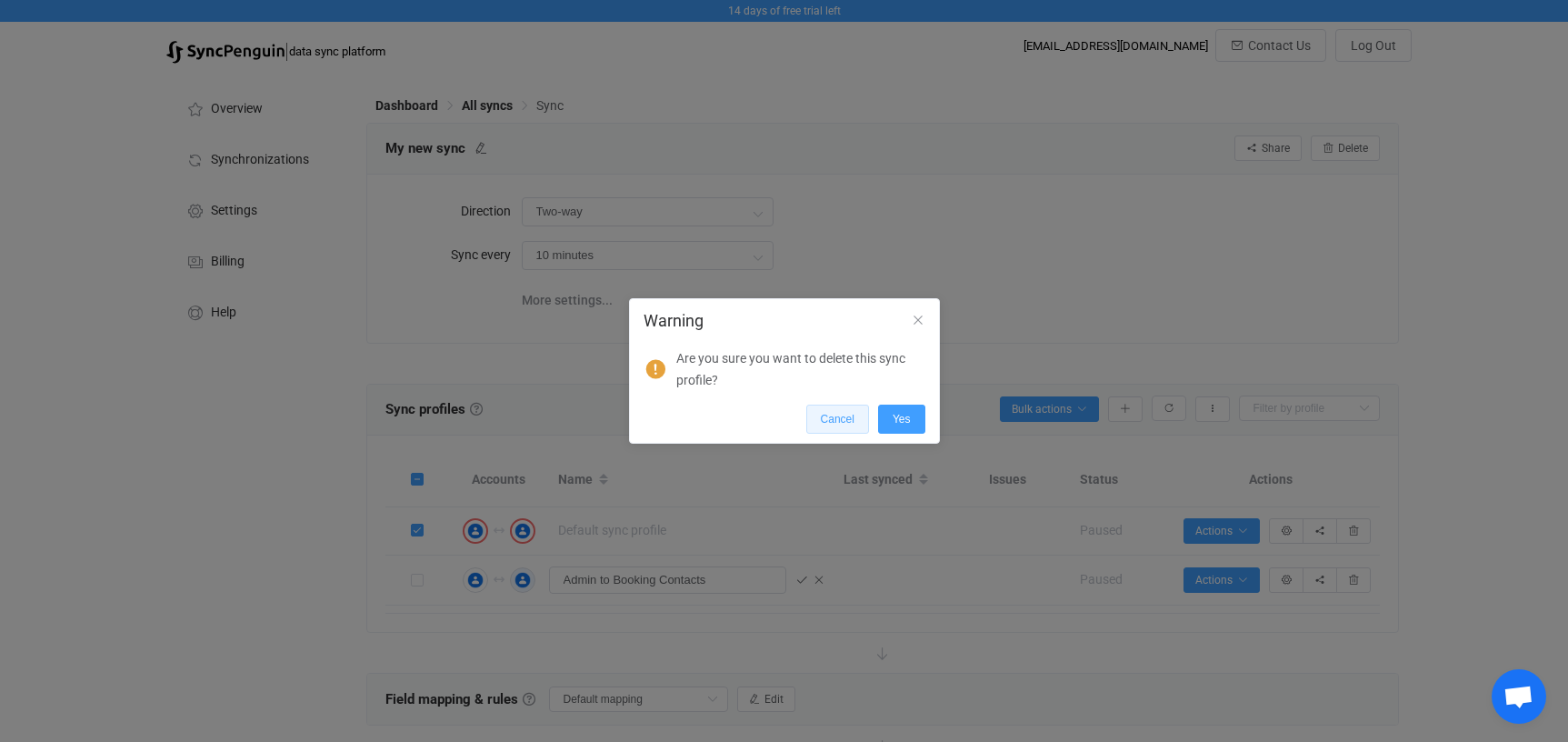
click at [856, 427] on button "Cancel" at bounding box center [837, 419] width 62 height 29
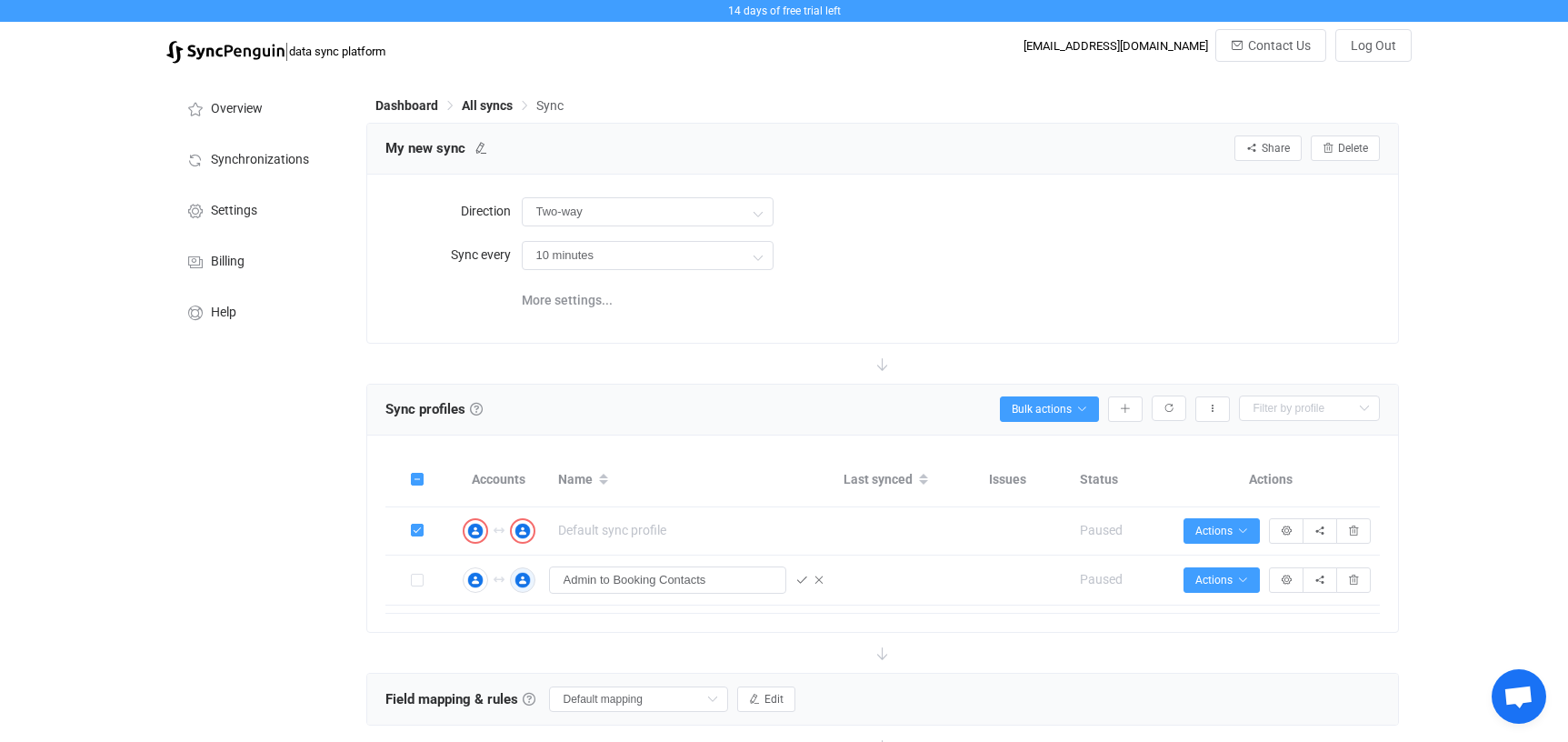
click at [1190, 639] on div at bounding box center [882, 652] width 1033 height 40
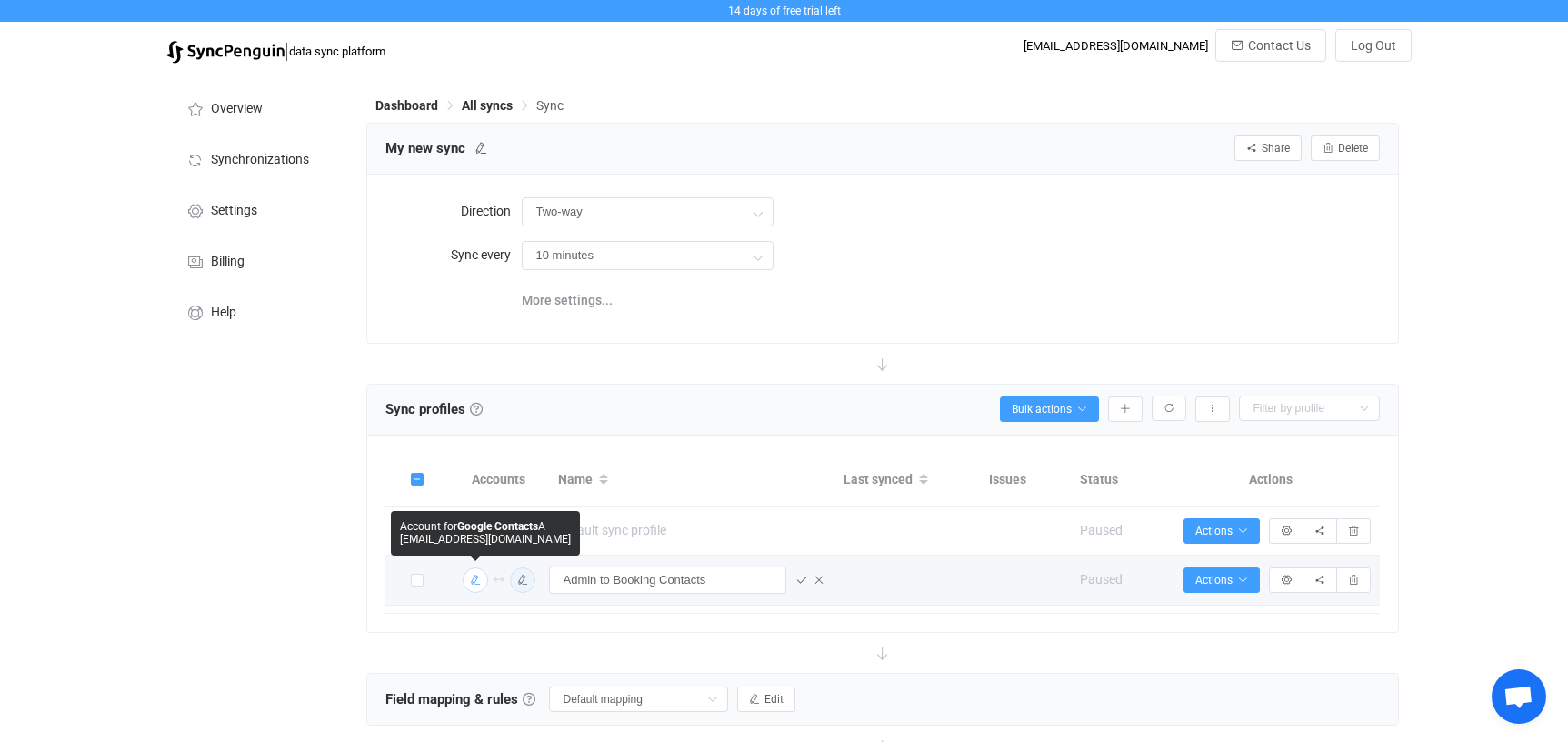
click at [472, 581] on icon "button" at bounding box center [476, 581] width 11 height 11
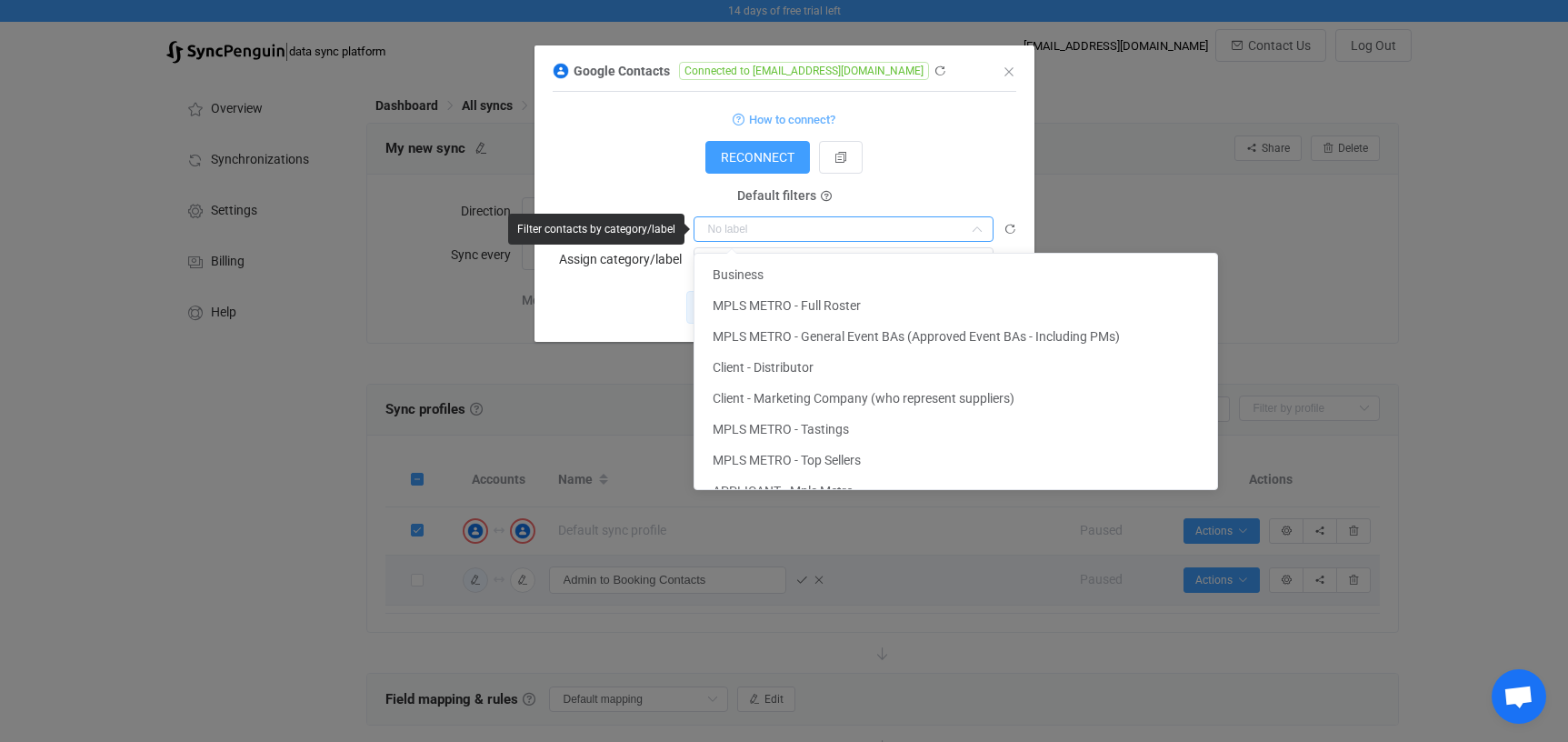
click at [821, 231] on input "dialog" at bounding box center [844, 229] width 300 height 25
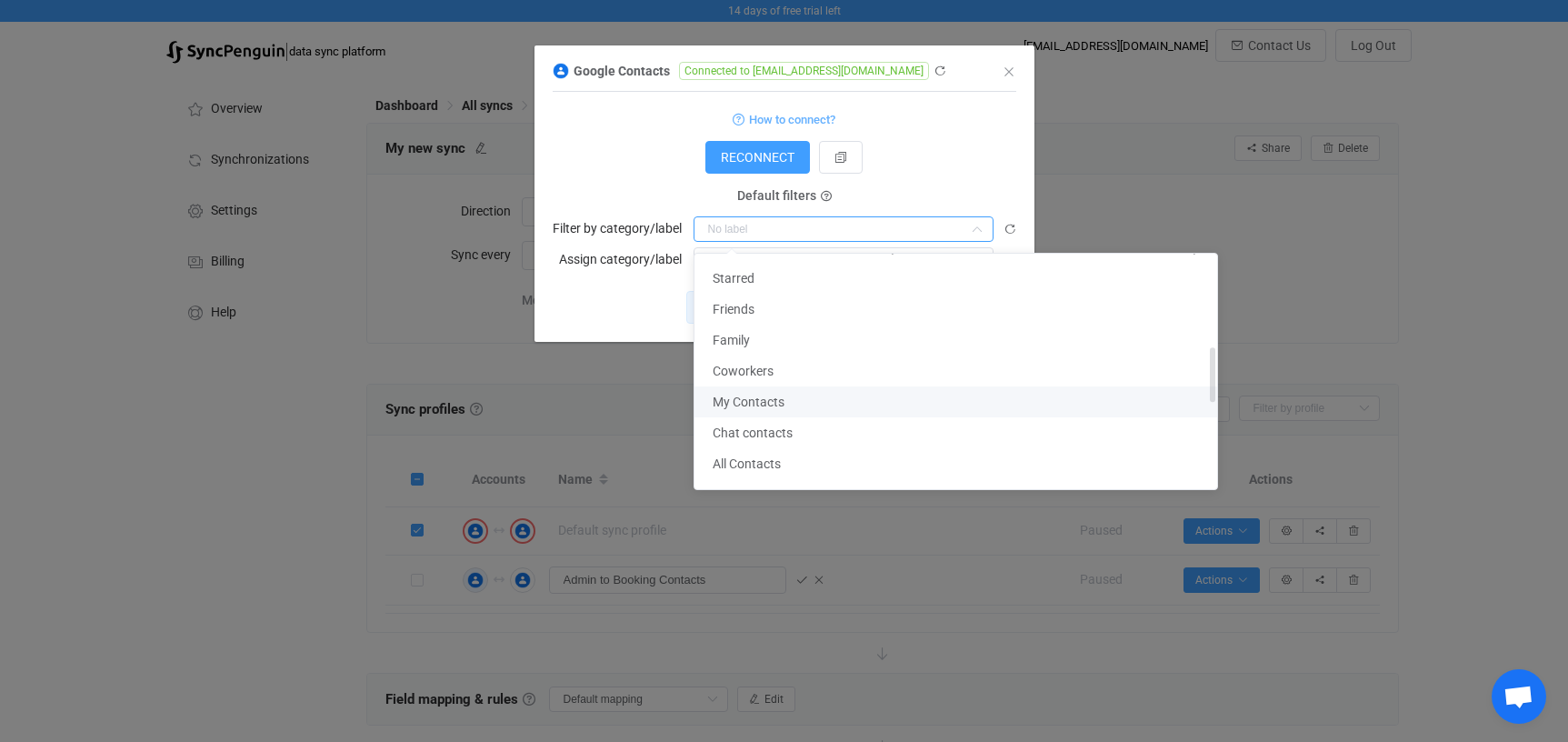
scroll to position [765, 0]
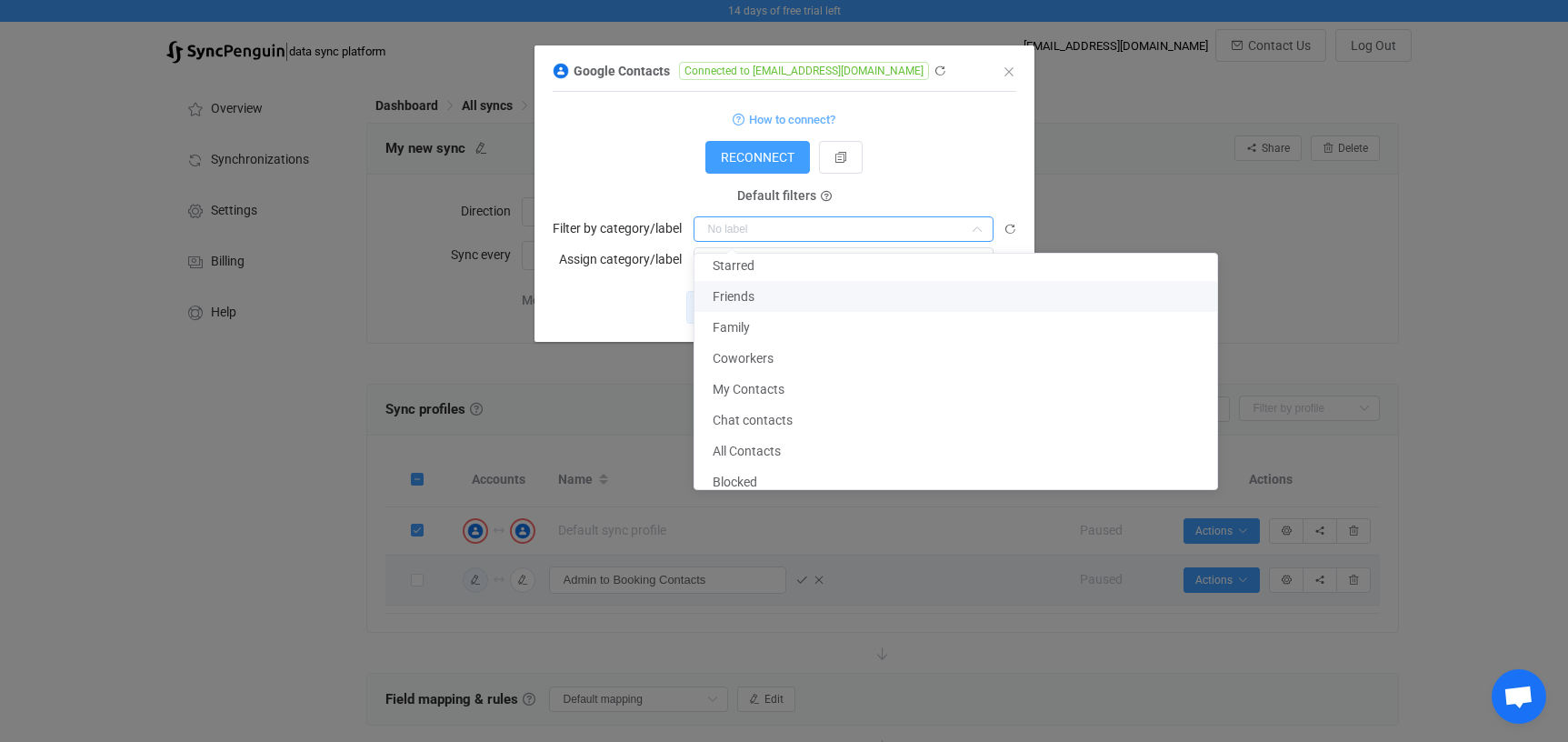
click at [1172, 203] on div "Google Contacts Connected to [EMAIL_ADDRESS][DOMAIN_NAME] 1 { { "accessToken": …" at bounding box center [784, 371] width 1568 height 742
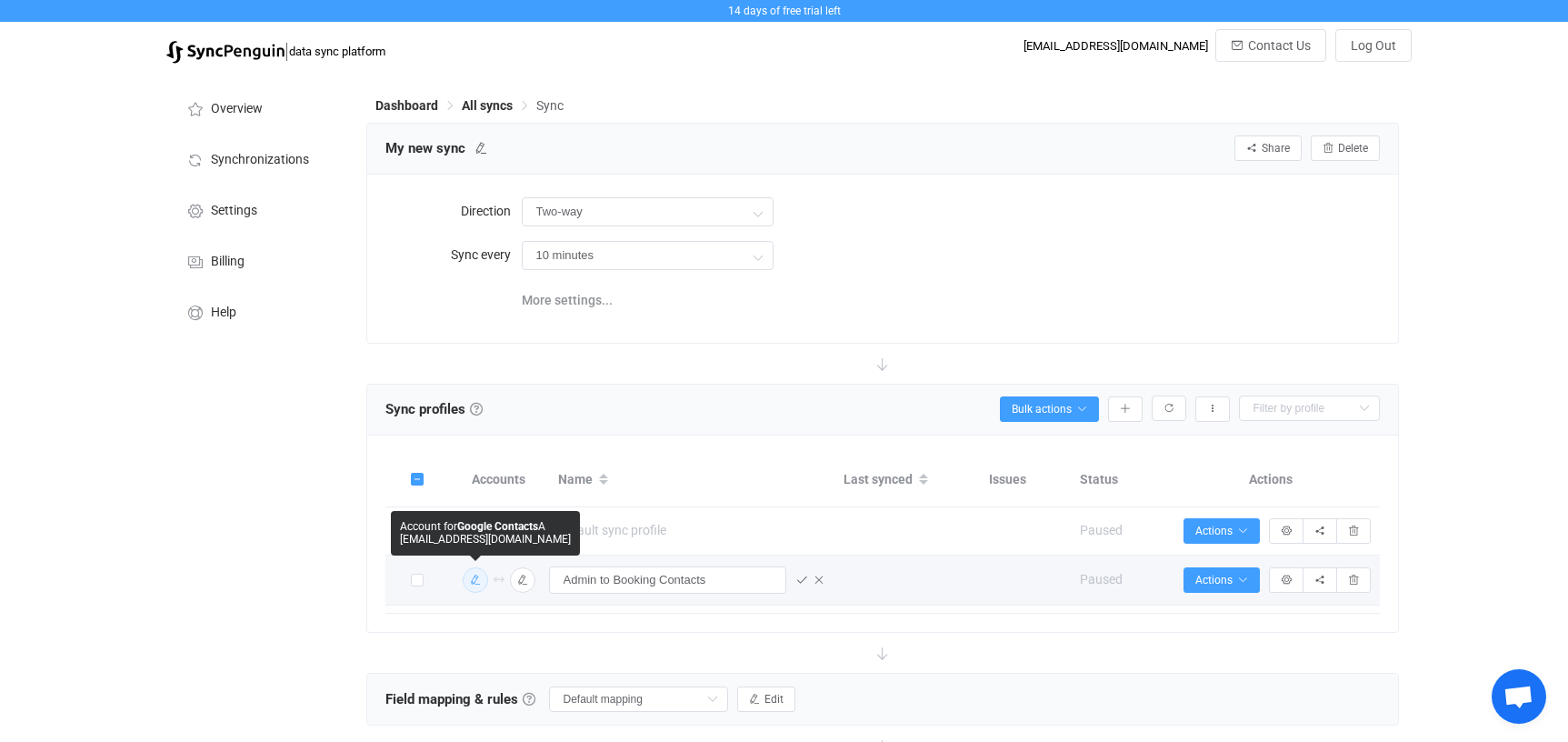
click at [478, 579] on icon "button" at bounding box center [476, 581] width 11 height 11
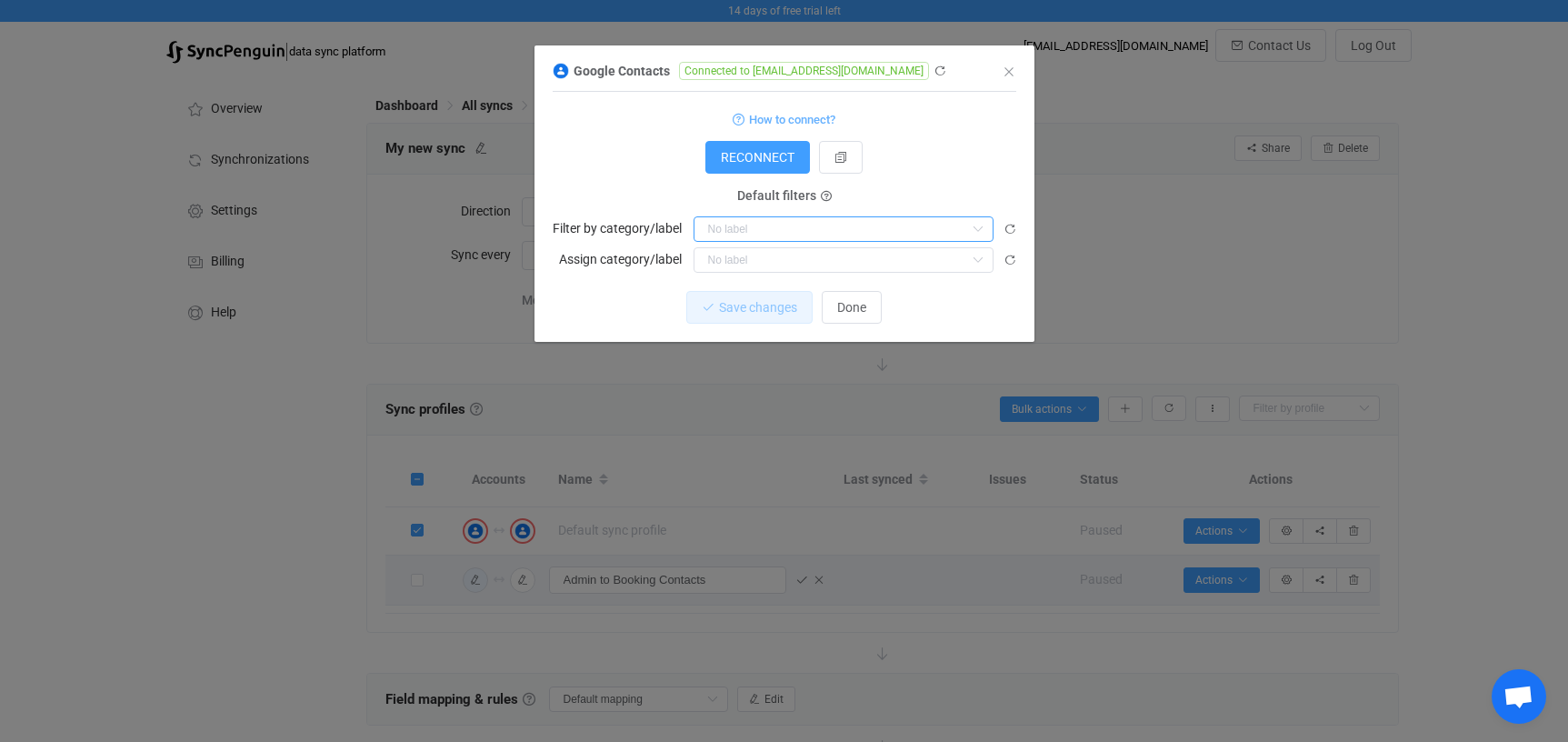
click at [754, 229] on input "dialog" at bounding box center [844, 229] width 300 height 25
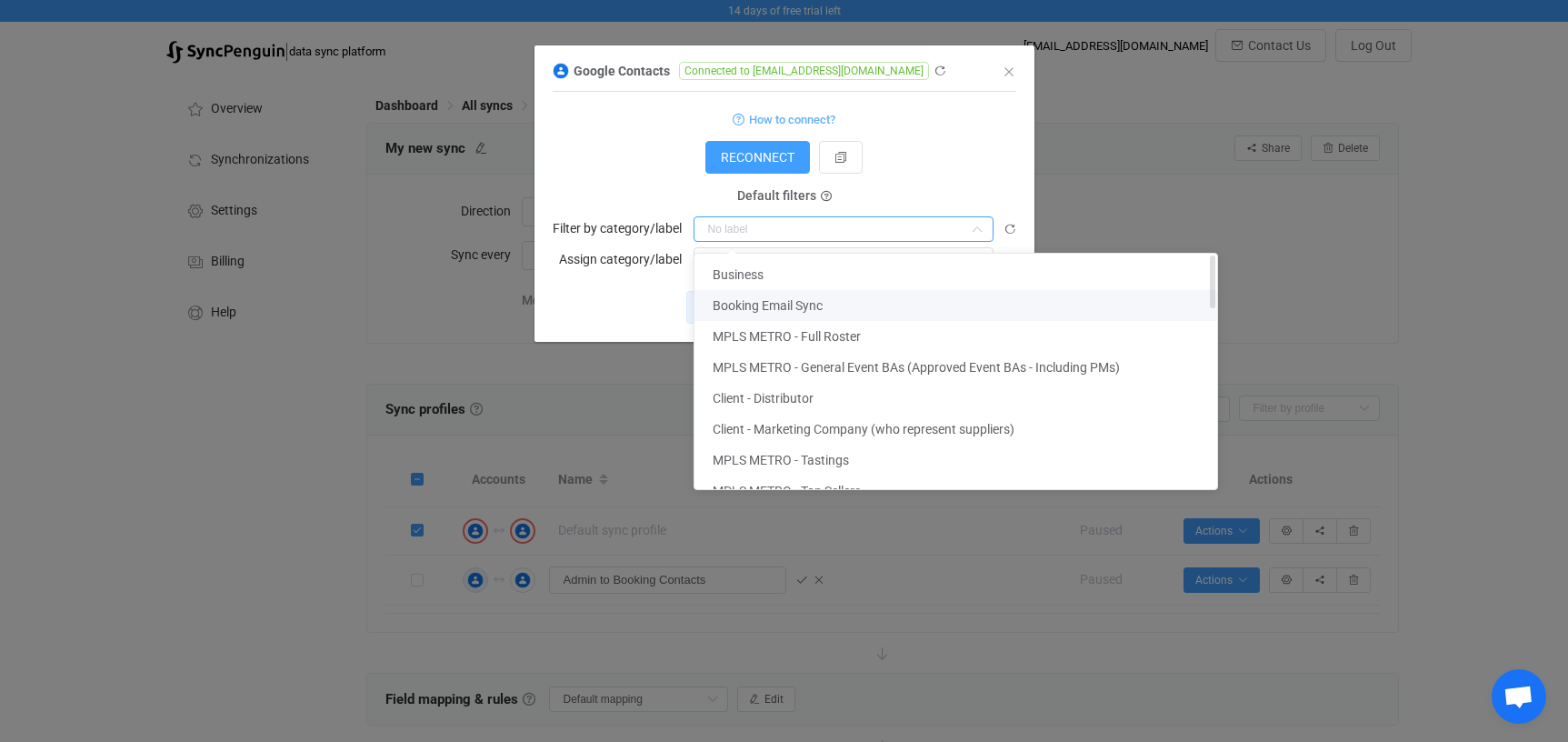
click at [764, 301] on span "Booking Email Sync" at bounding box center [768, 306] width 110 height 15
type input "Booking Email Sync"
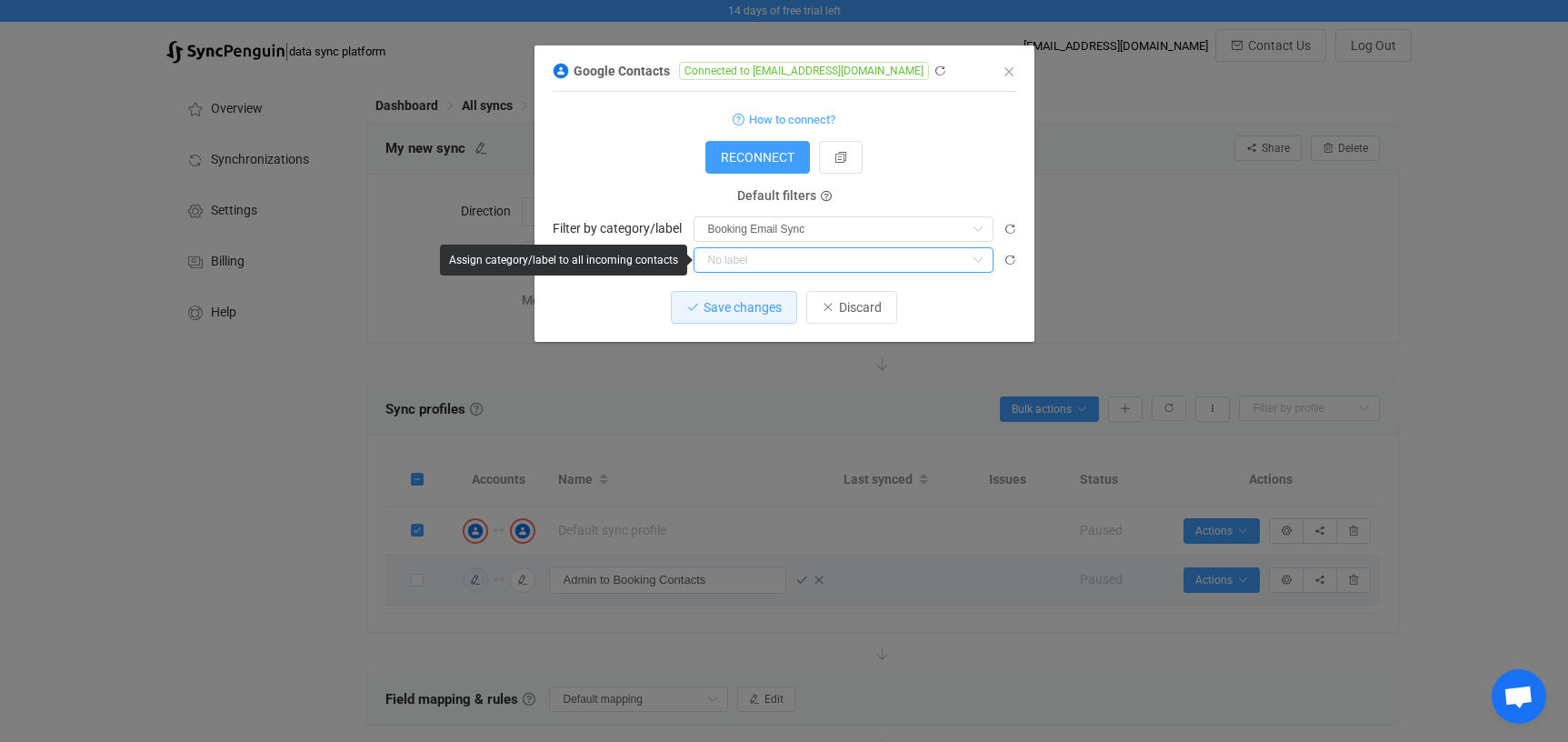
click at [769, 259] on input "dialog" at bounding box center [844, 259] width 300 height 25
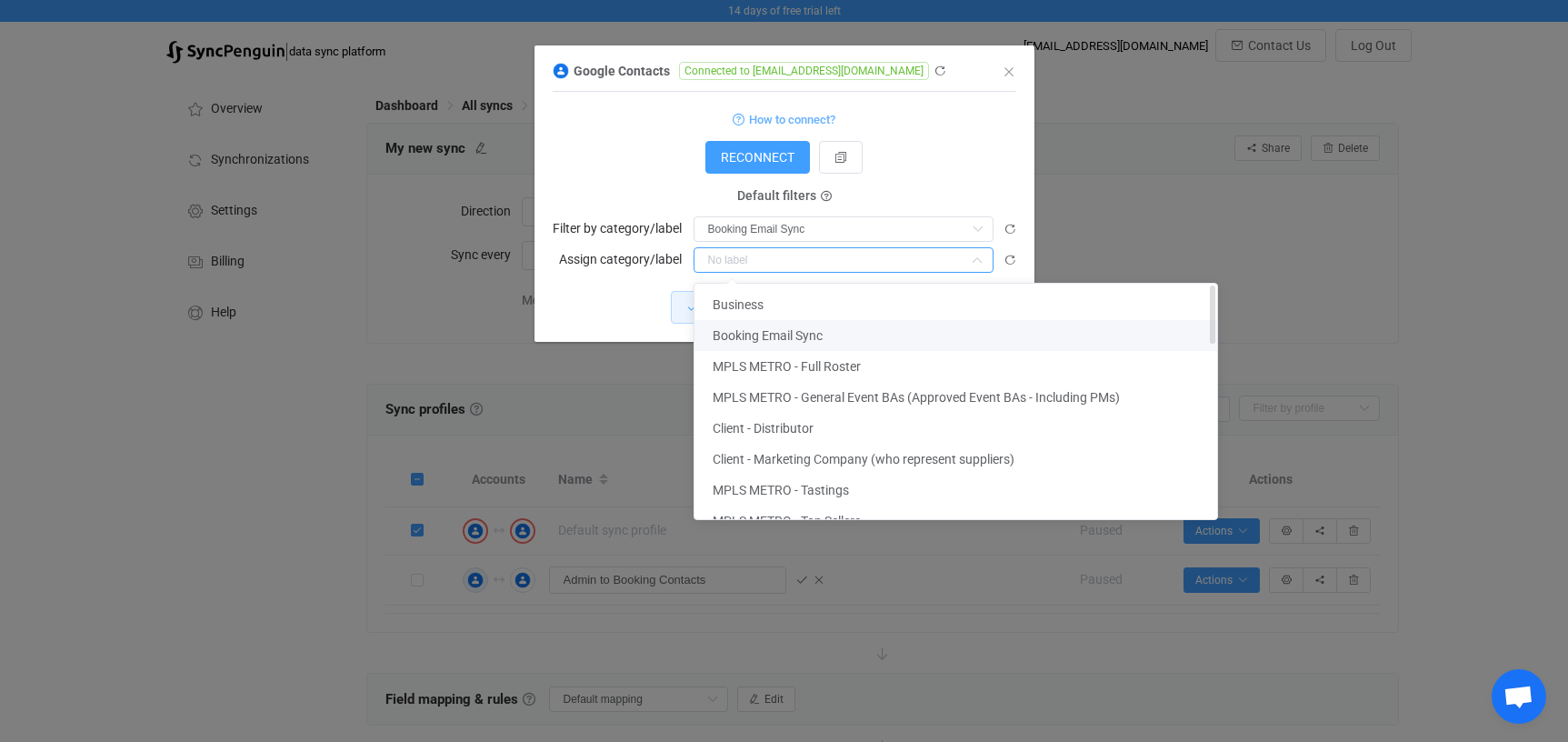
click at [770, 336] on span "Booking Email Sync" at bounding box center [768, 336] width 110 height 15
type input "Booking Email Sync"
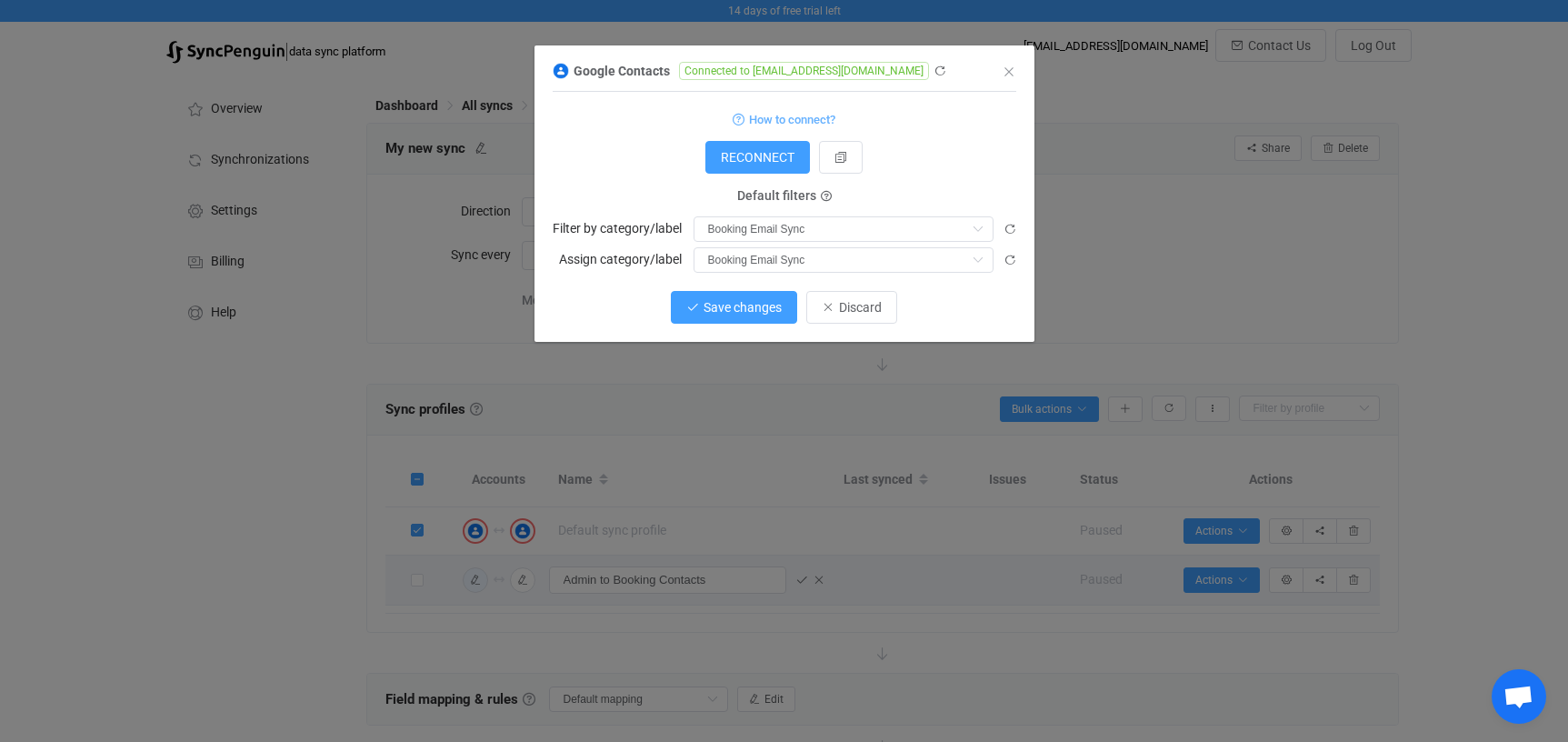
click at [728, 301] on span "Save changes" at bounding box center [742, 308] width 78 height 15
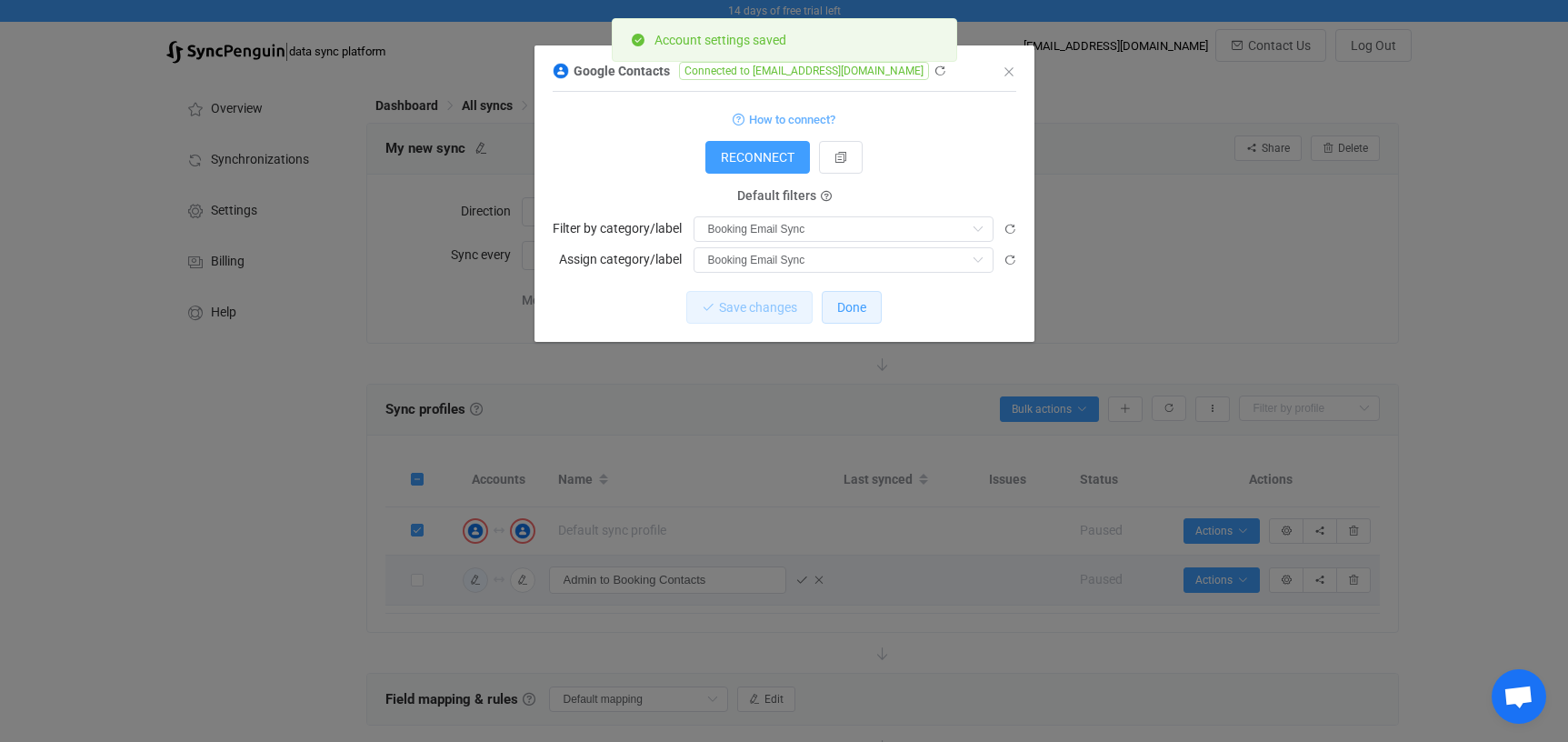
click at [851, 310] on span "Done" at bounding box center [851, 308] width 29 height 15
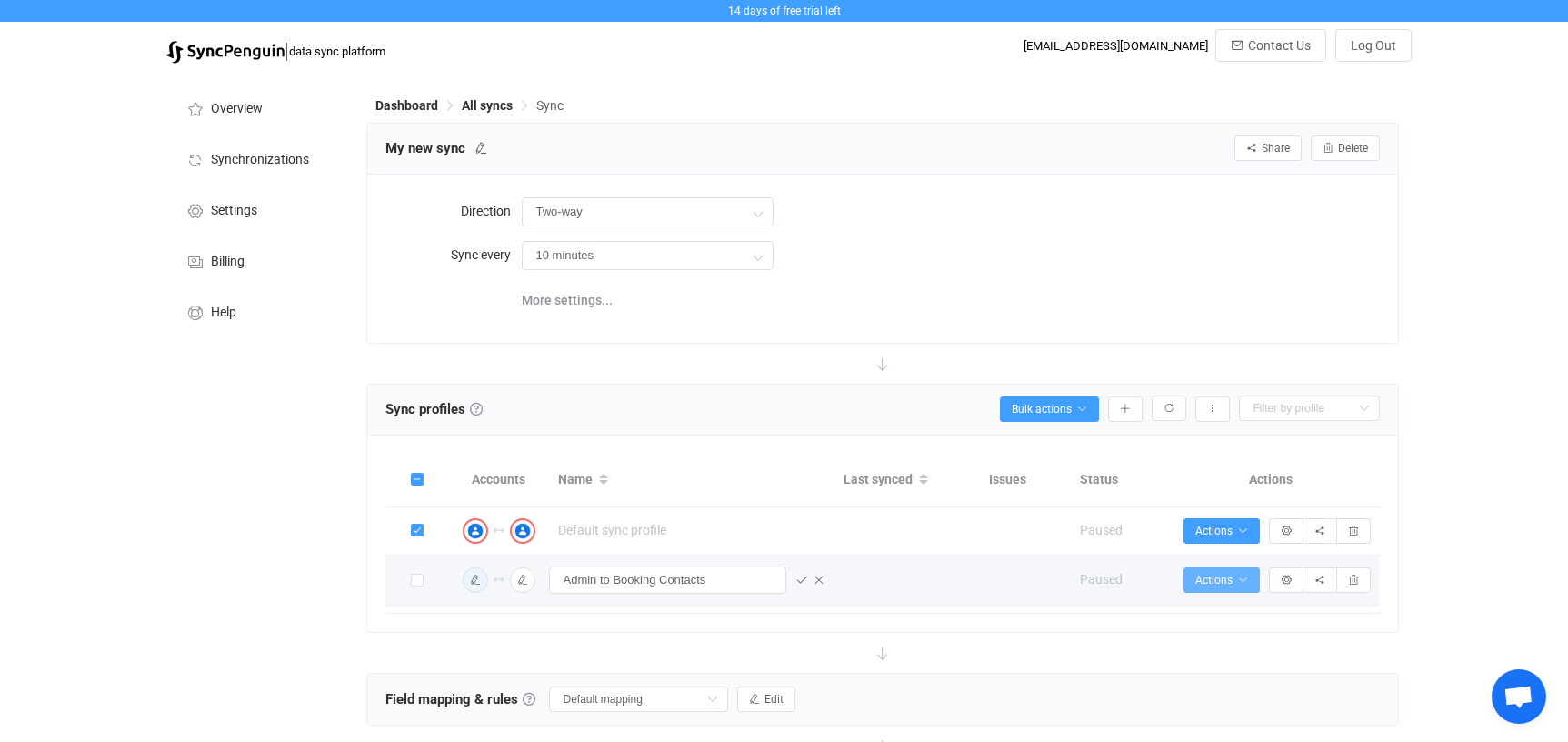
click at [1243, 577] on icon "button" at bounding box center [1242, 581] width 11 height 11
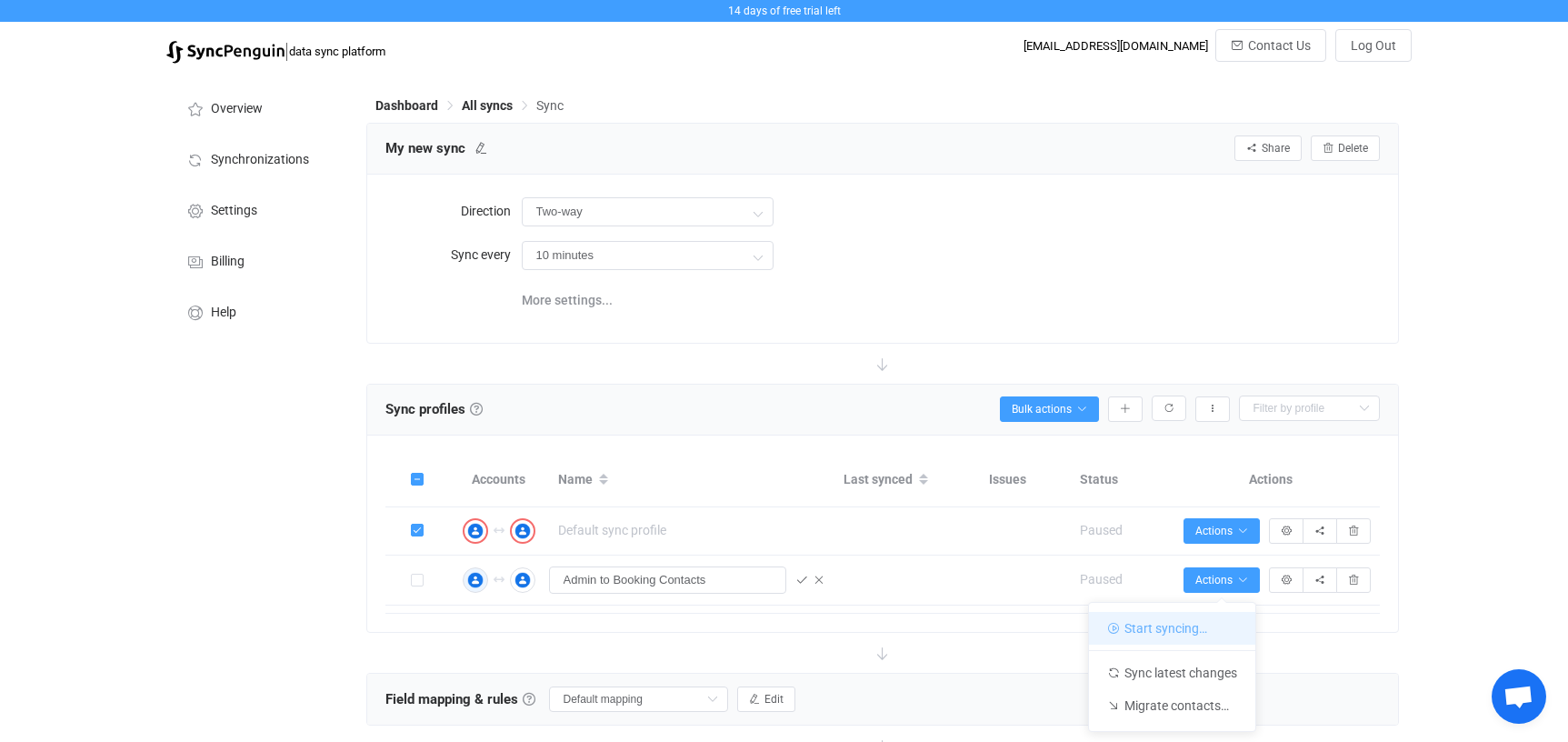
click at [1152, 623] on li "Start syncing…" at bounding box center [1172, 628] width 166 height 33
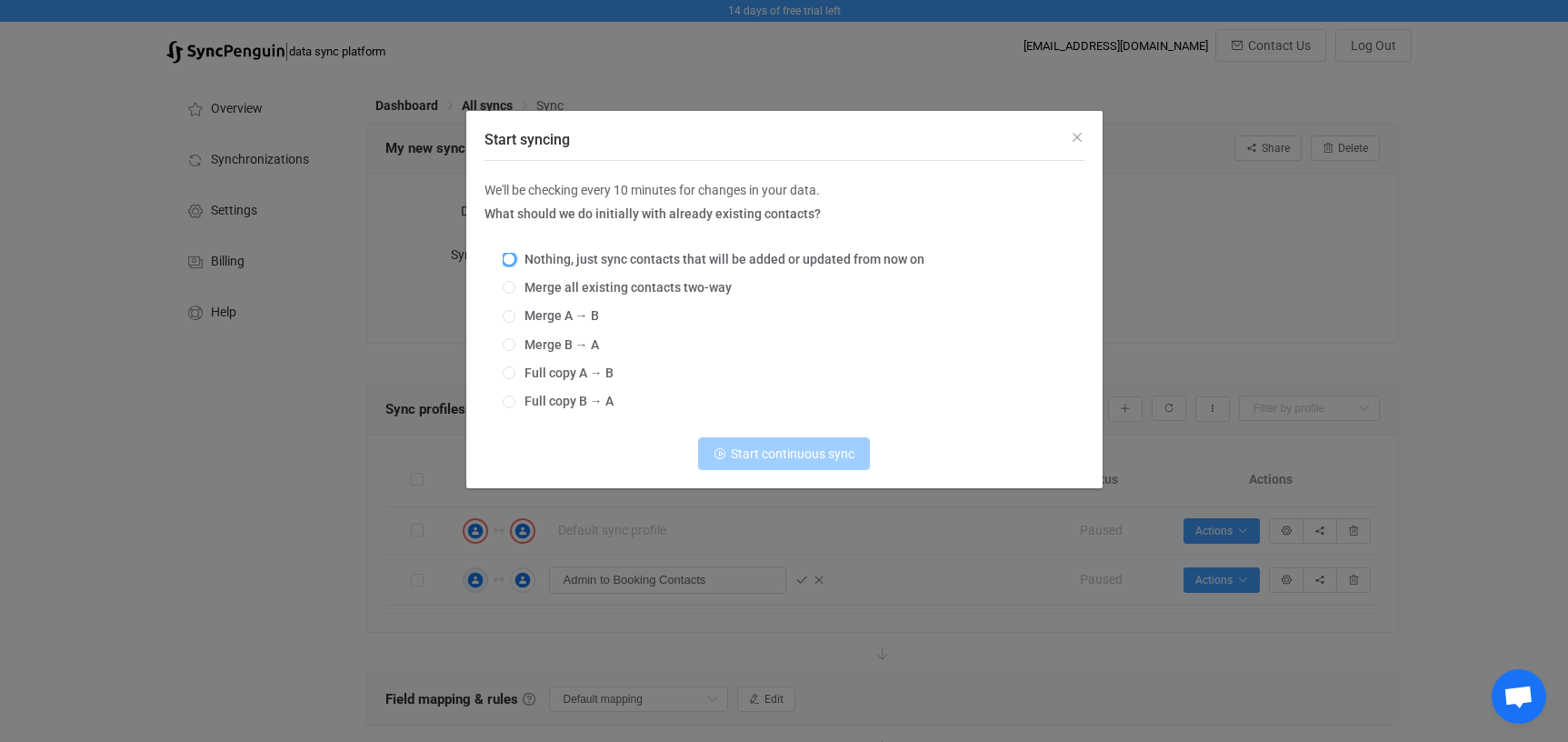
click at [507, 256] on span "Start syncing" at bounding box center [509, 259] width 13 height 13
click at [507, 256] on input "Nothing, just sync contacts that will be added or updated from now on" at bounding box center [509, 260] width 13 height 15
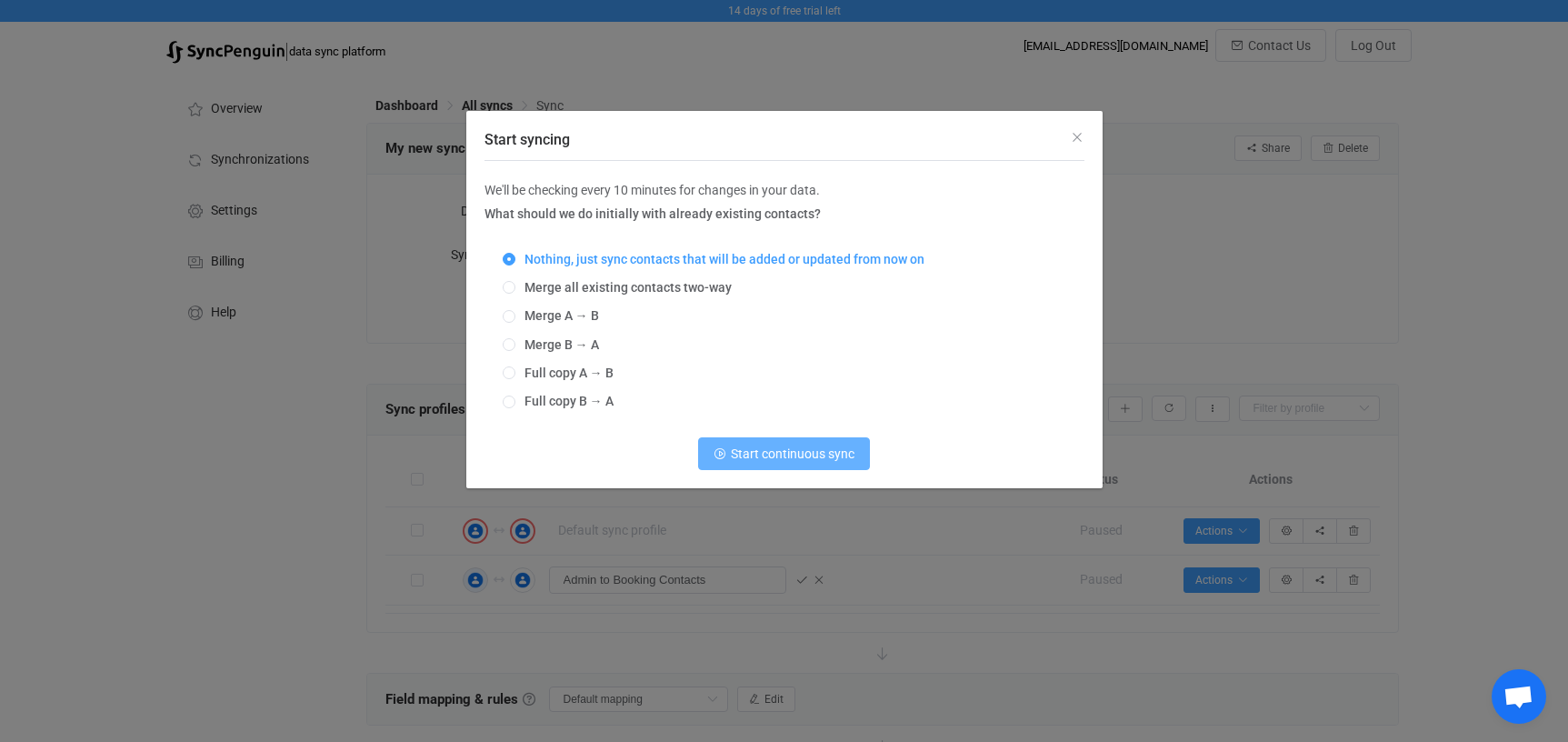
click at [798, 455] on span "Start continuous sync" at bounding box center [792, 454] width 124 height 15
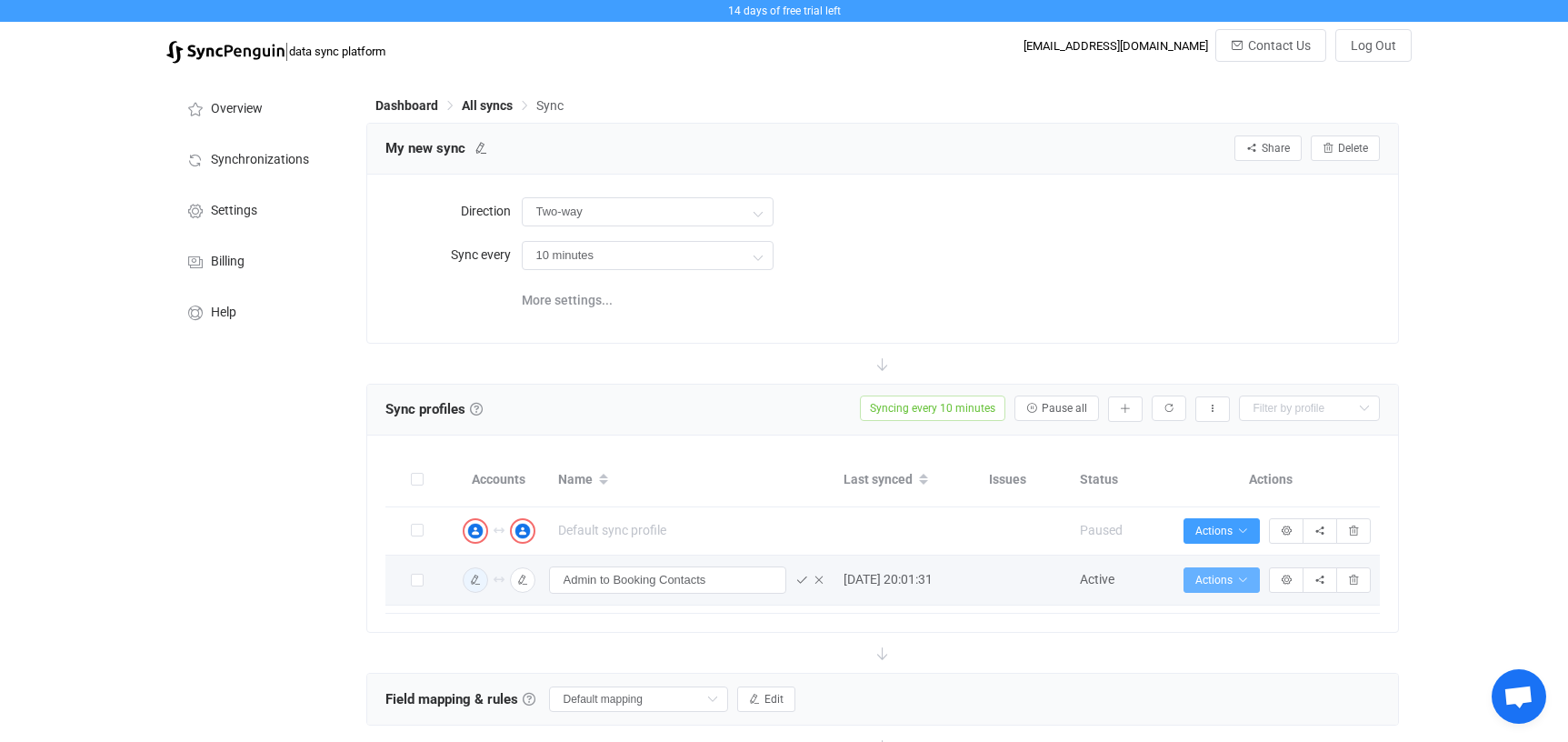
click at [1249, 577] on button "Actions" at bounding box center [1222, 580] width 76 height 25
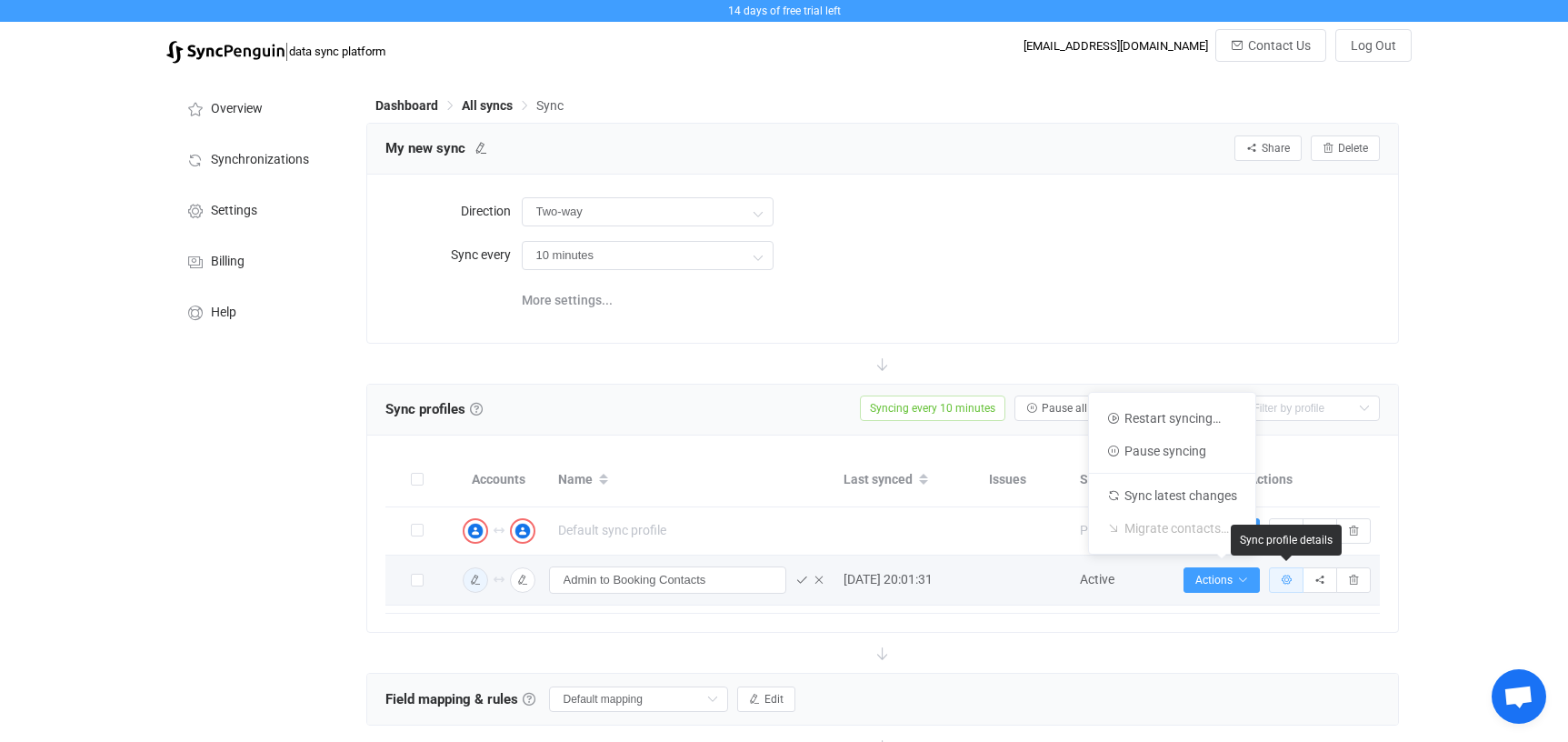
click at [1292, 580] on button "button" at bounding box center [1285, 580] width 35 height 25
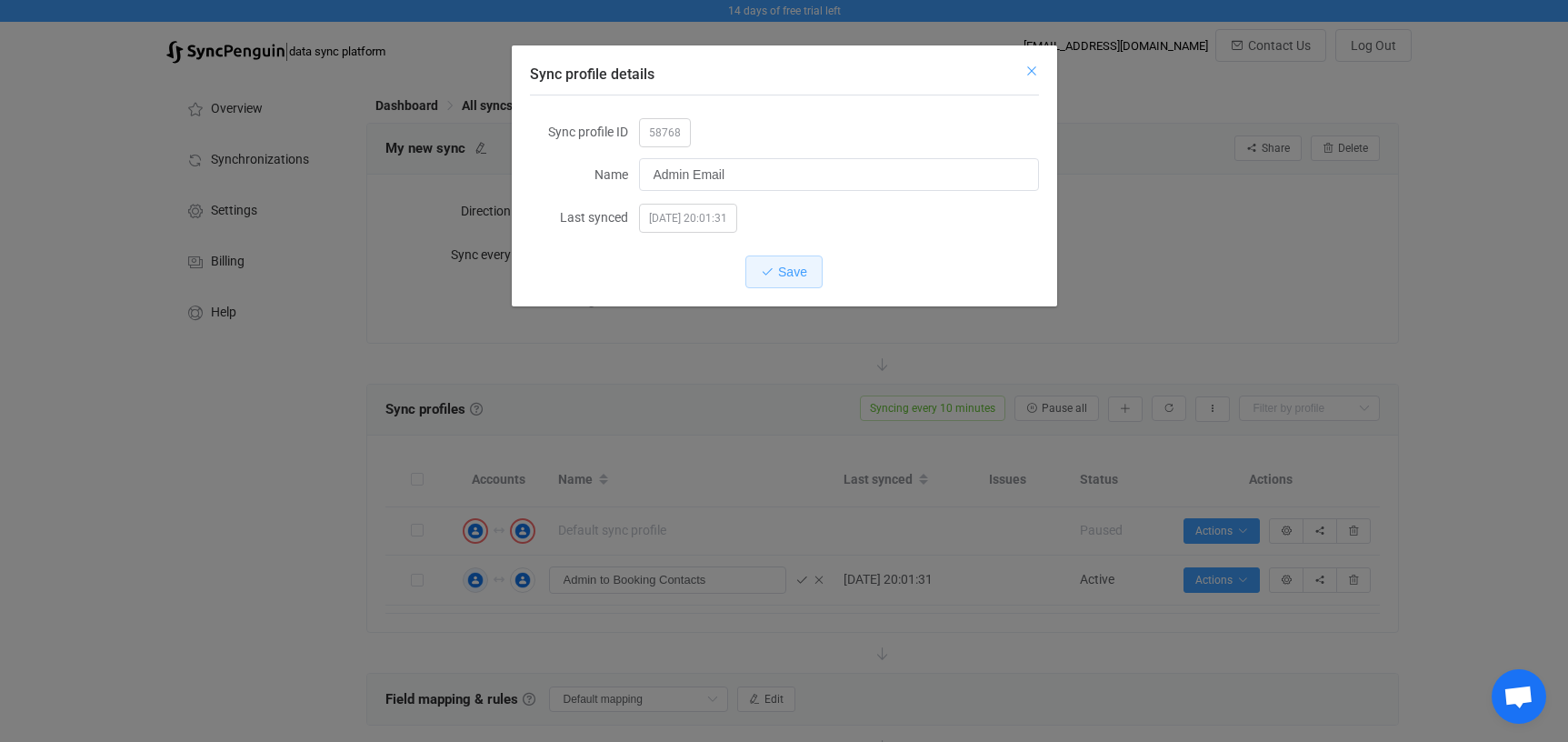
drag, startPoint x: 1034, startPoint y: 63, endPoint x: 1041, endPoint y: 84, distance: 22.1
click at [1034, 63] on button "Close" at bounding box center [1032, 72] width 15 height 17
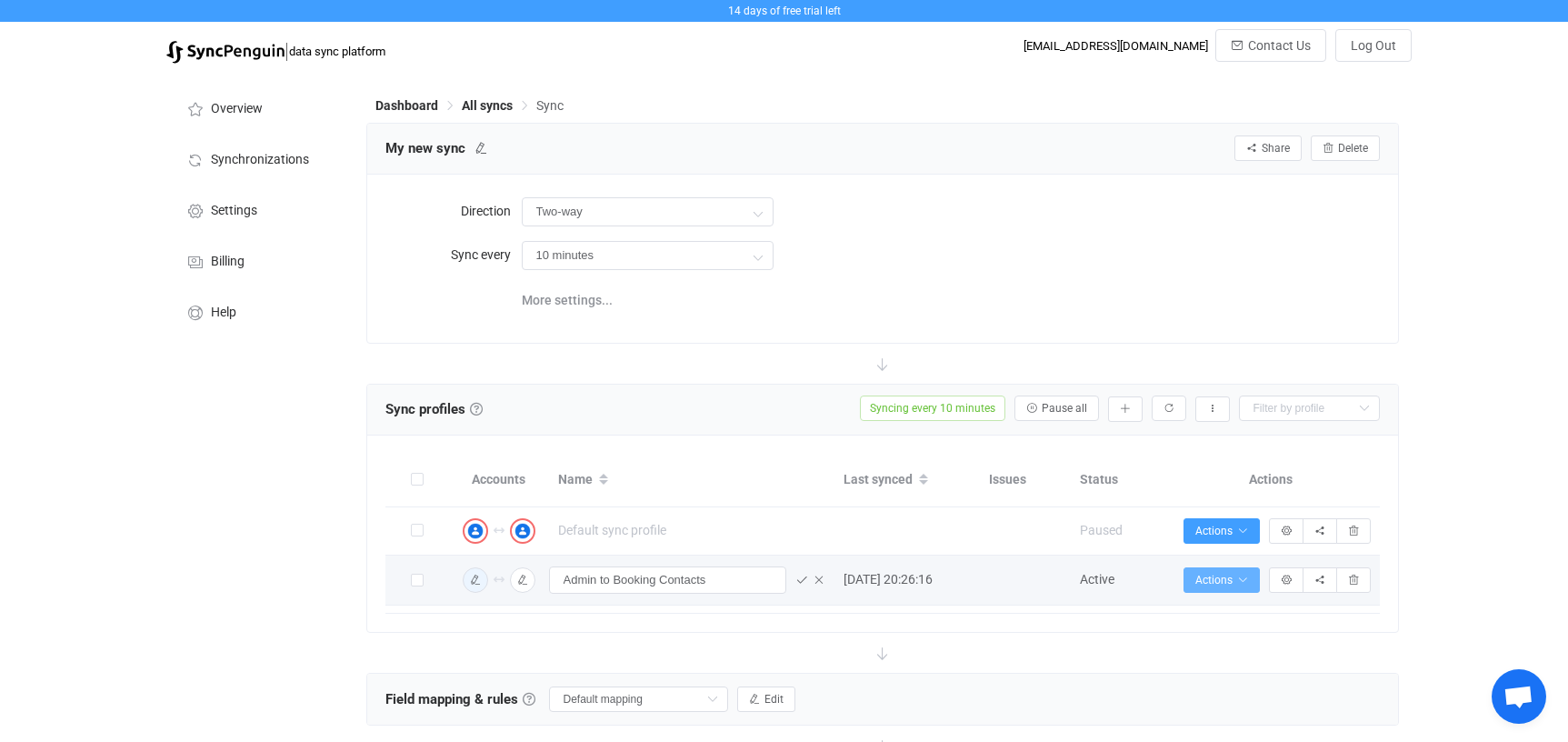
click at [1245, 567] on button "Actions" at bounding box center [1222, 580] width 76 height 25
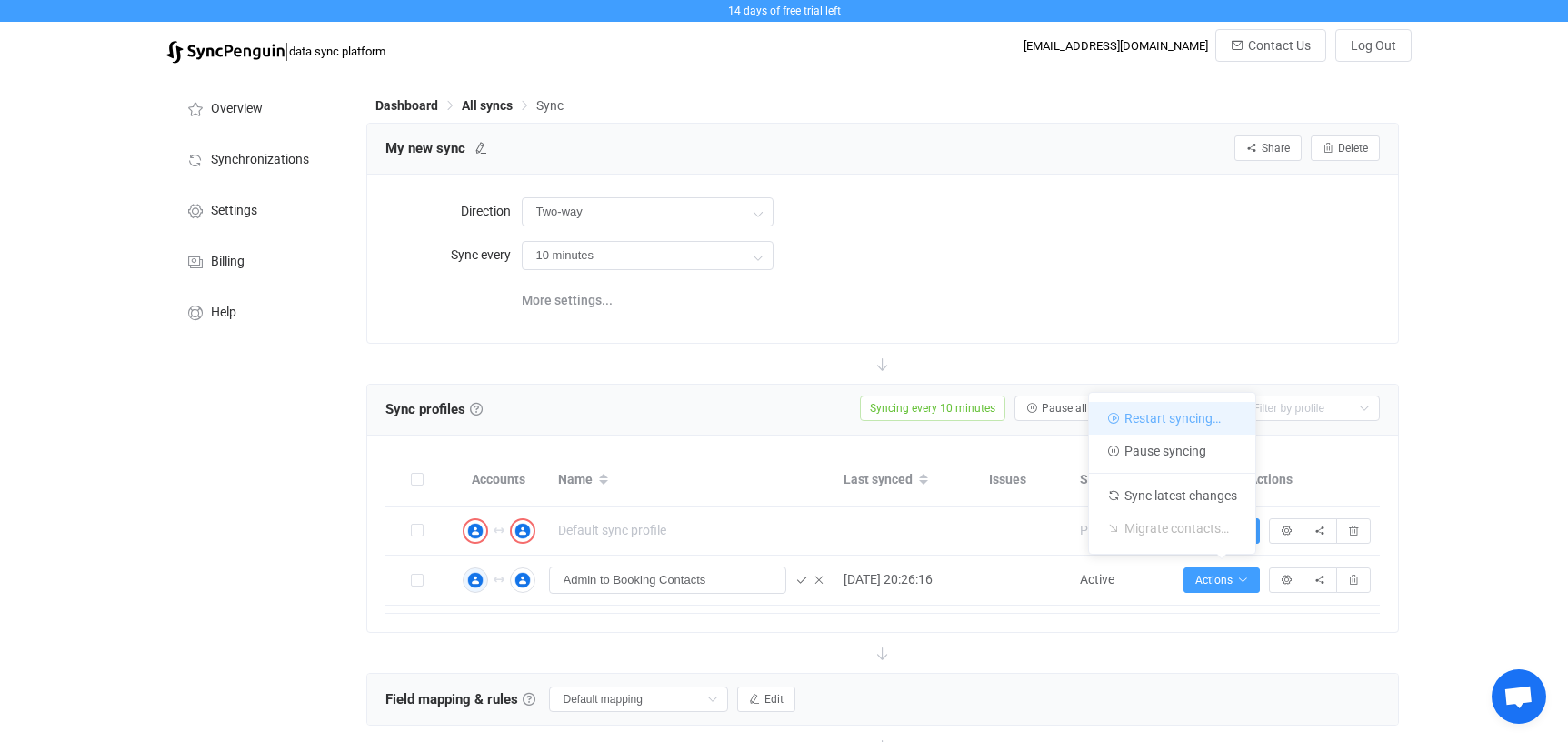
click at [1155, 413] on li "Restart syncing…" at bounding box center [1172, 418] width 166 height 33
radio input "false"
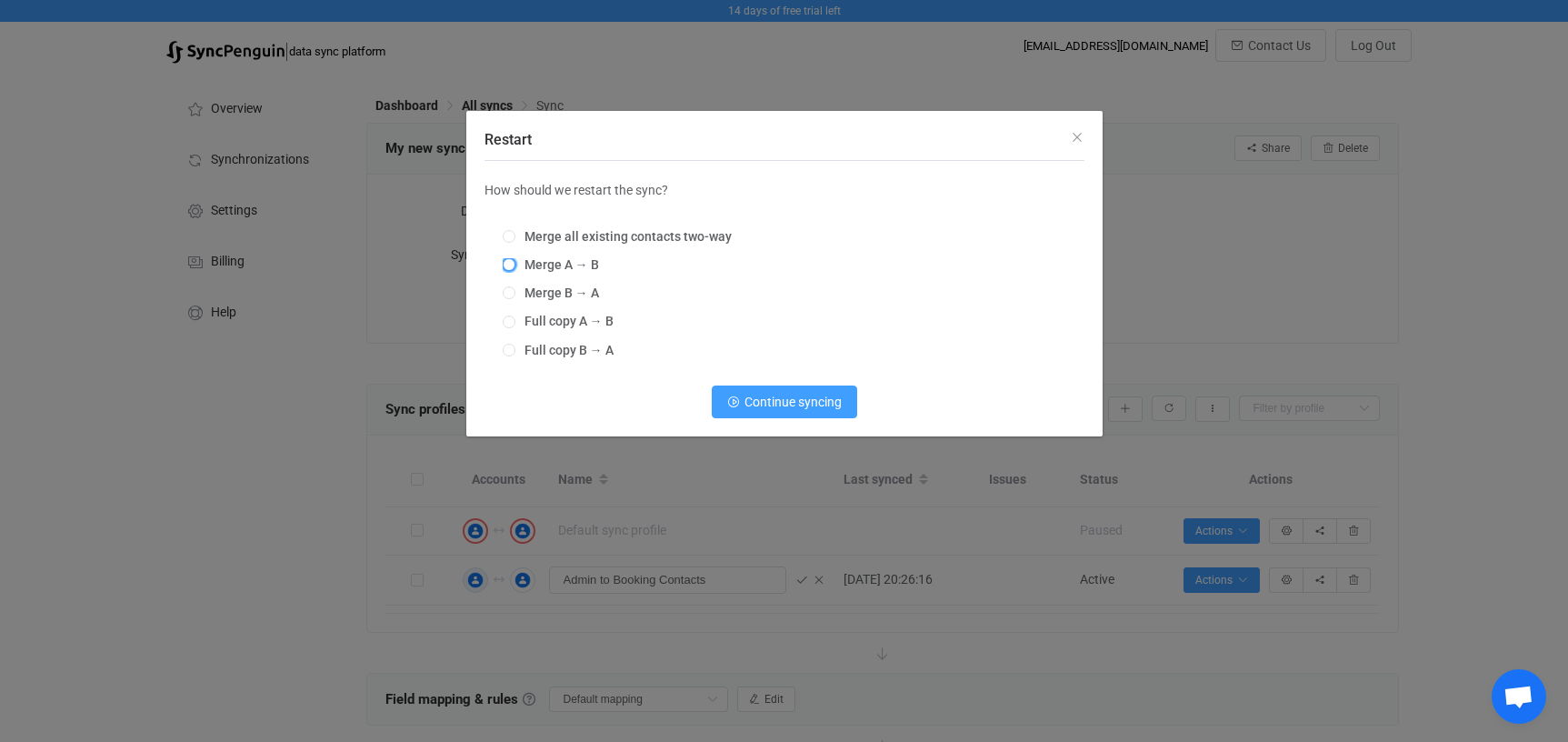
click at [510, 261] on span "Restart" at bounding box center [509, 265] width 13 height 13
click at [510, 261] on input "Merge A → B" at bounding box center [509, 266] width 13 height 15
radio input "true"
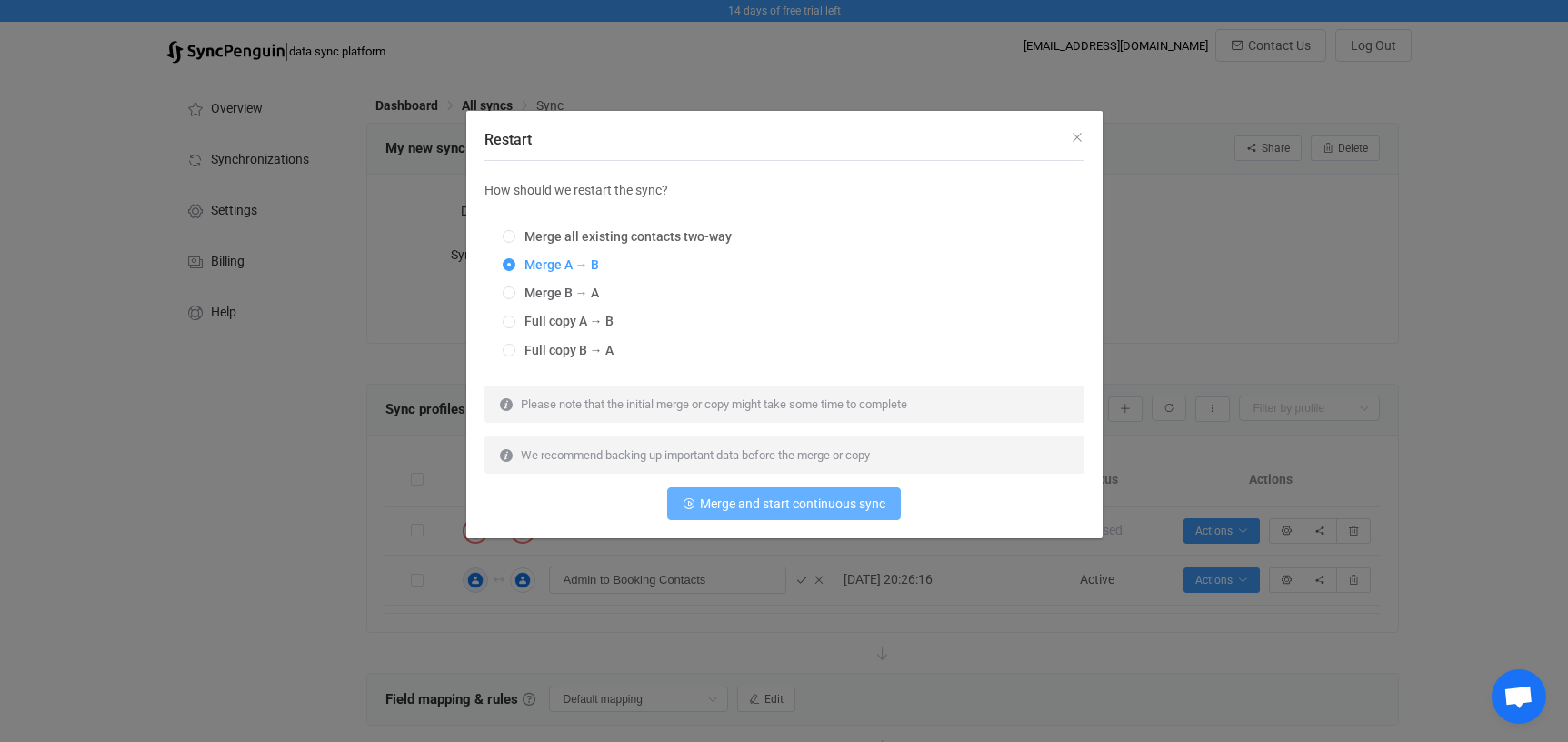
click at [803, 510] on button "Merge and start continuous sync" at bounding box center [784, 503] width 233 height 33
